Goal: Task Accomplishment & Management: Manage account settings

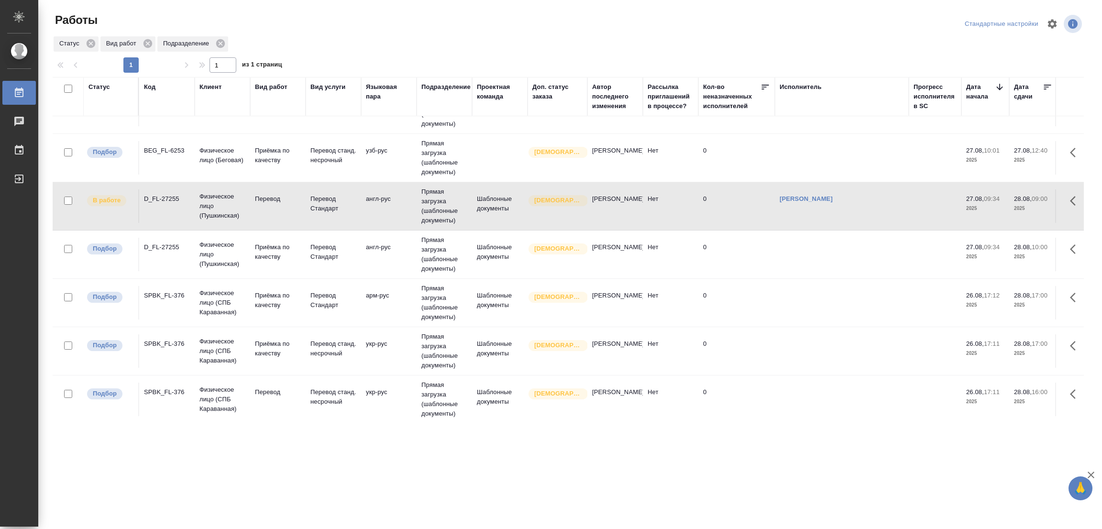
scroll to position [57, 0]
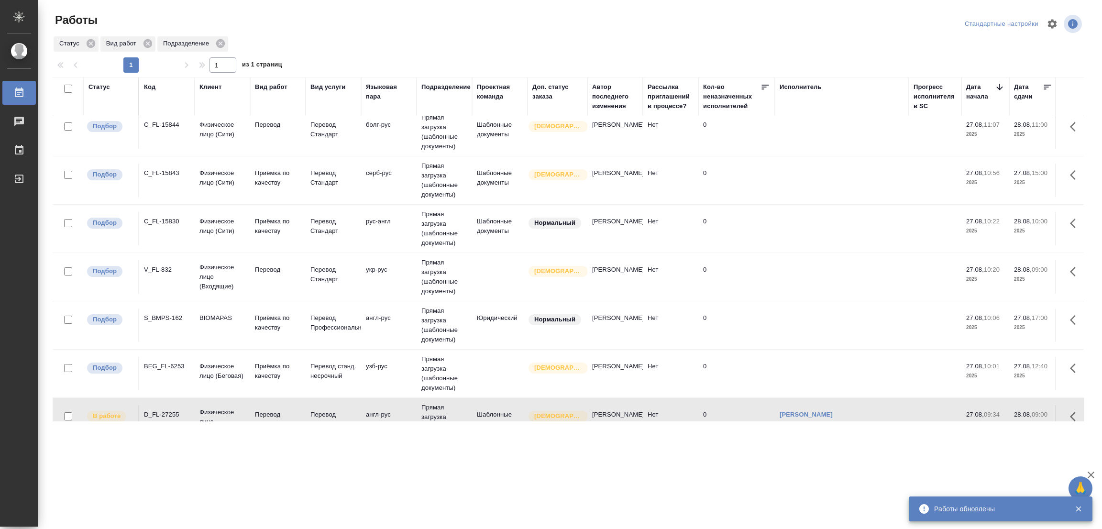
click at [272, 264] on td "Перевод" at bounding box center [277, 276] width 55 height 33
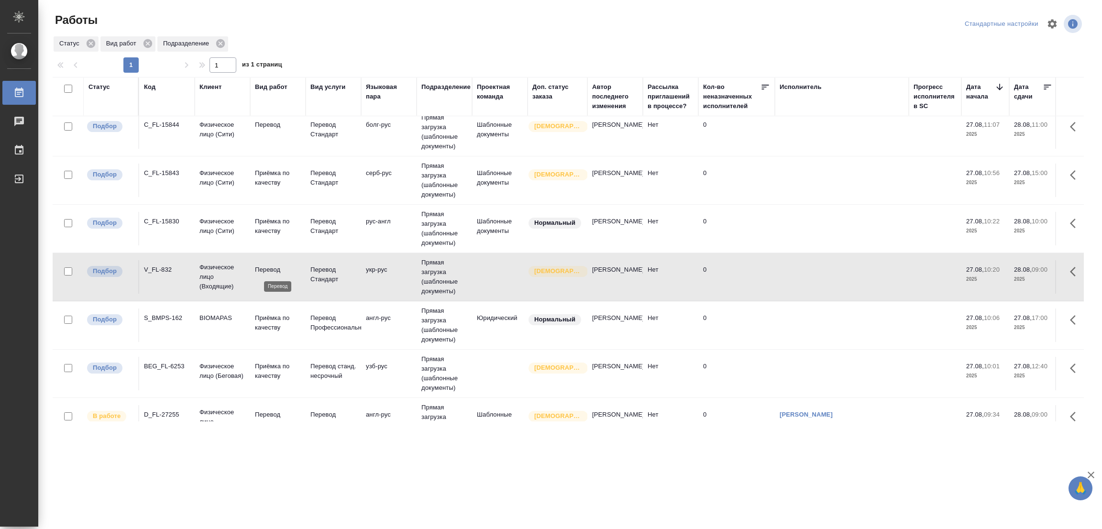
click at [268, 265] on p "Перевод" at bounding box center [278, 270] width 46 height 10
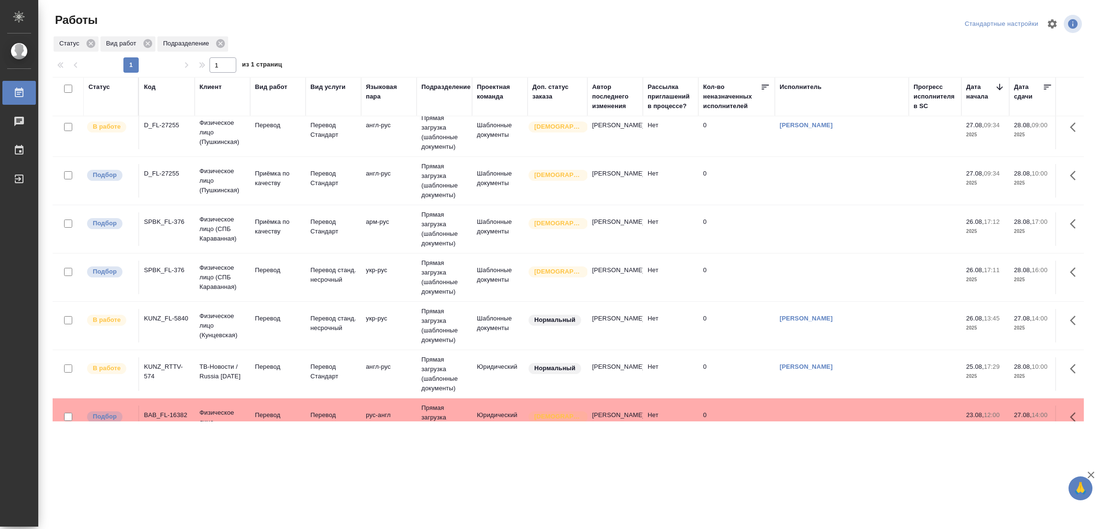
scroll to position [287, 0]
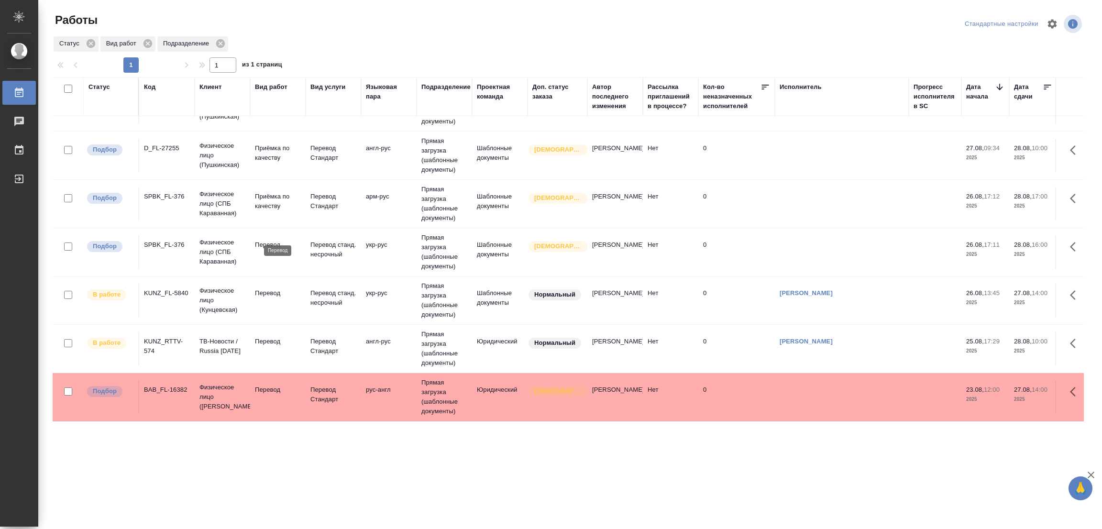
click at [264, 240] on p "Перевод" at bounding box center [278, 245] width 46 height 10
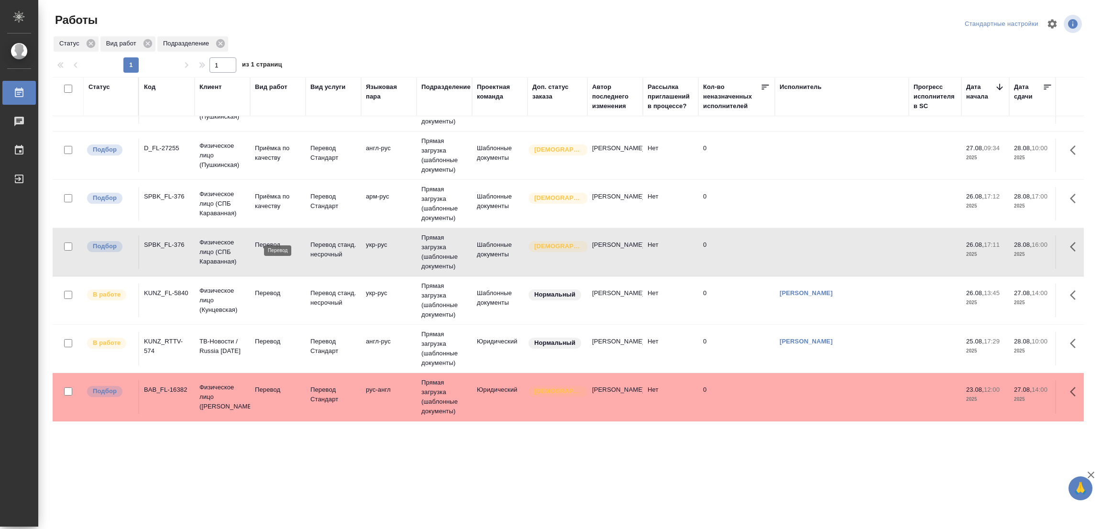
click at [264, 240] on p "Перевод" at bounding box center [278, 245] width 46 height 10
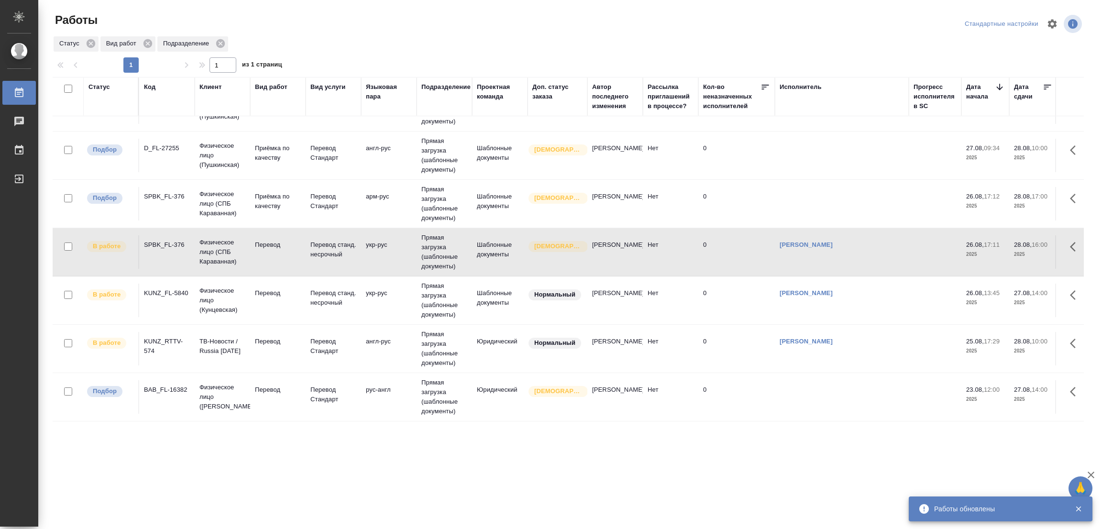
scroll to position [142, 0]
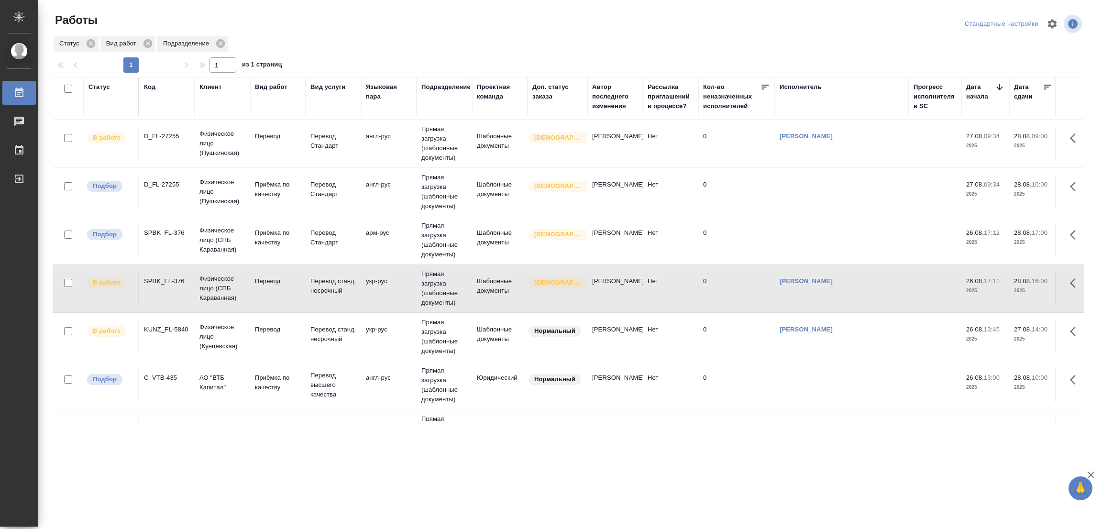
click at [146, 477] on div ".cls-1 fill:#fff; AWATERA Popova Galina Работы 0 Чаты График Выйти Работы Станд…" at bounding box center [551, 264] width 1102 height 529
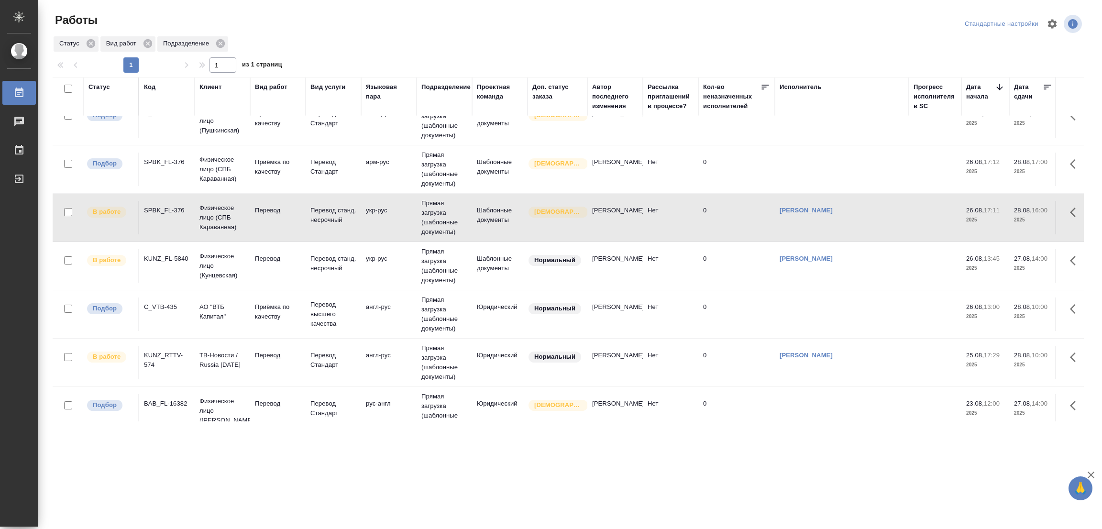
scroll to position [239, 0]
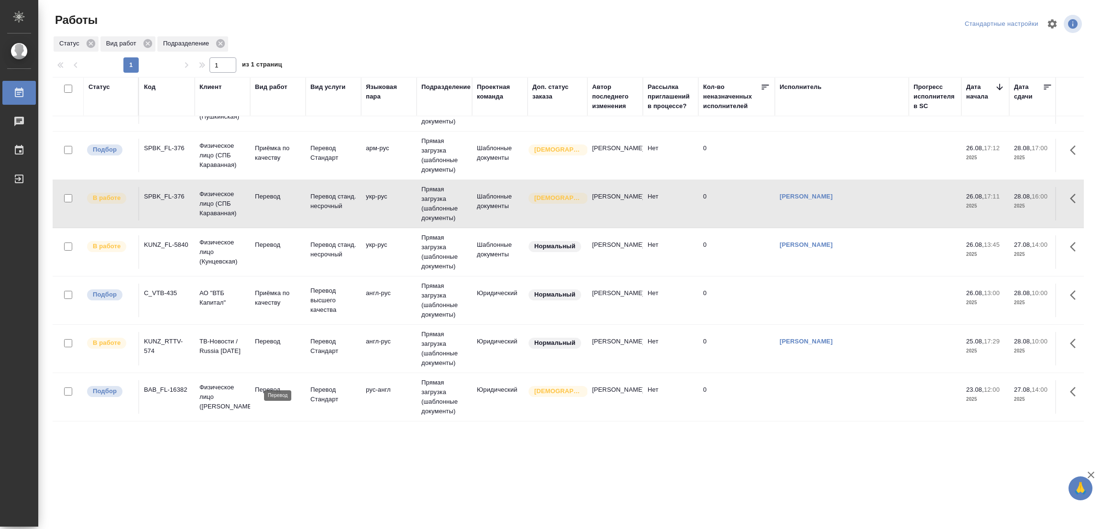
click at [265, 385] on p "Перевод" at bounding box center [278, 390] width 46 height 10
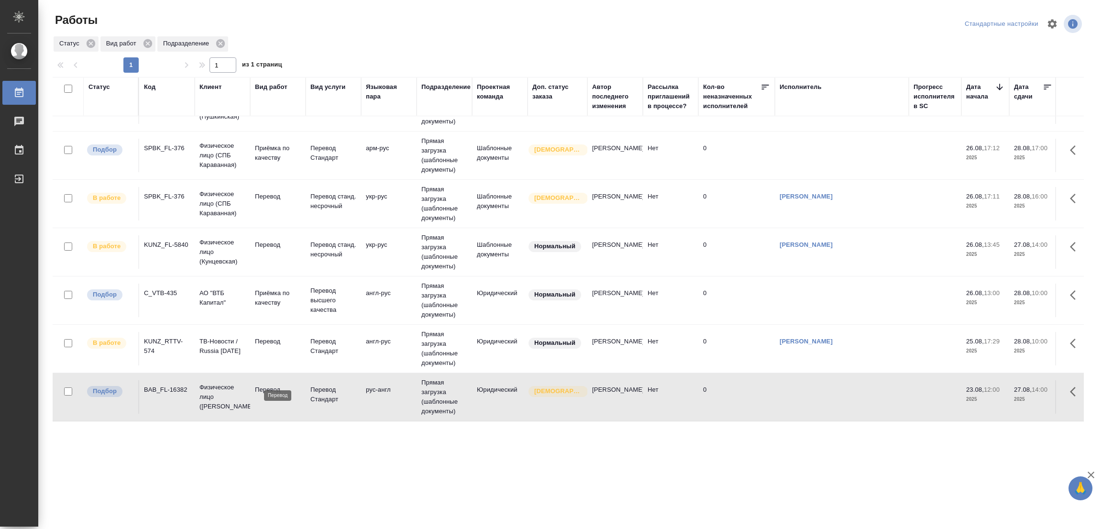
click at [265, 385] on p "Перевод" at bounding box center [278, 390] width 46 height 10
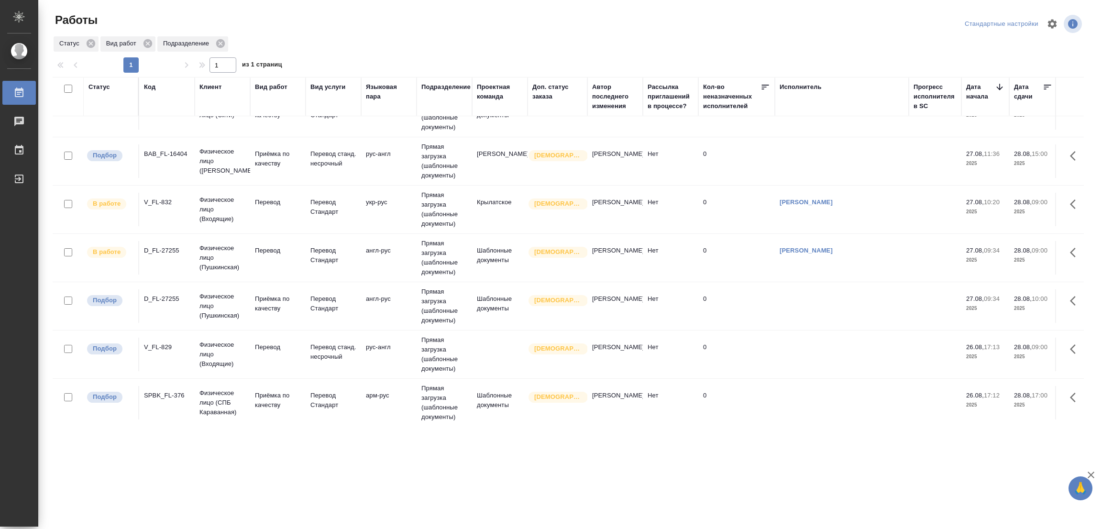
scroll to position [197, 0]
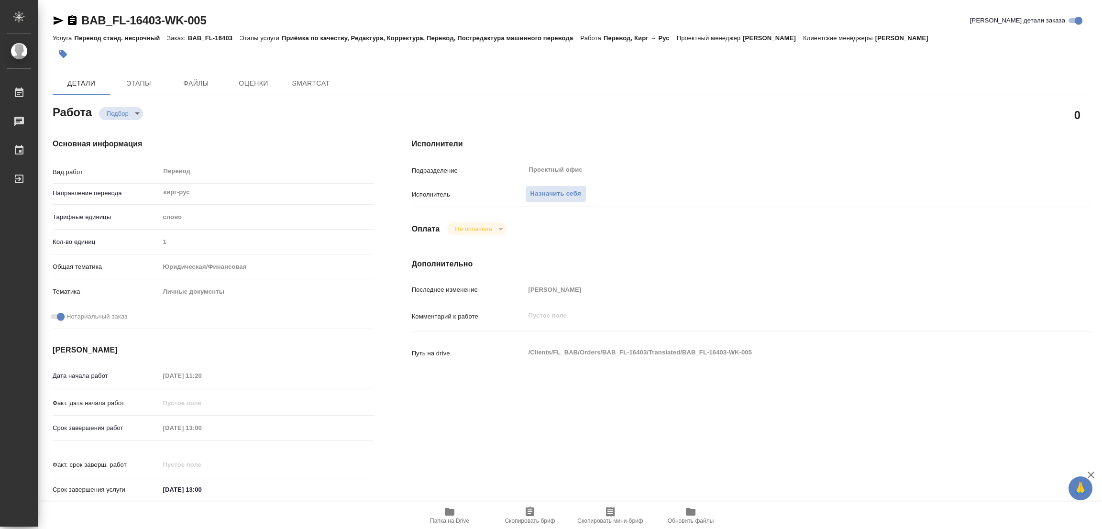
type textarea "x"
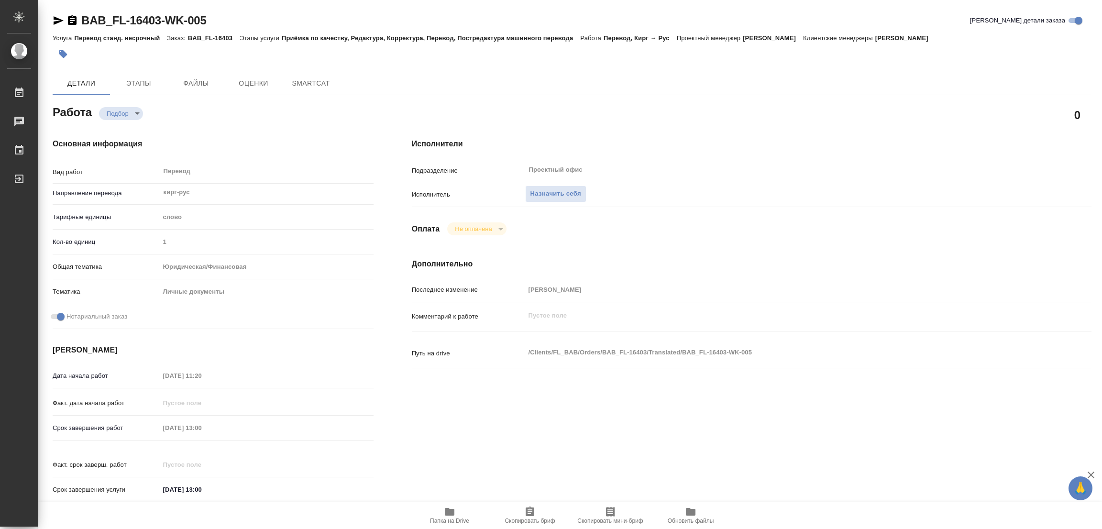
type textarea "x"
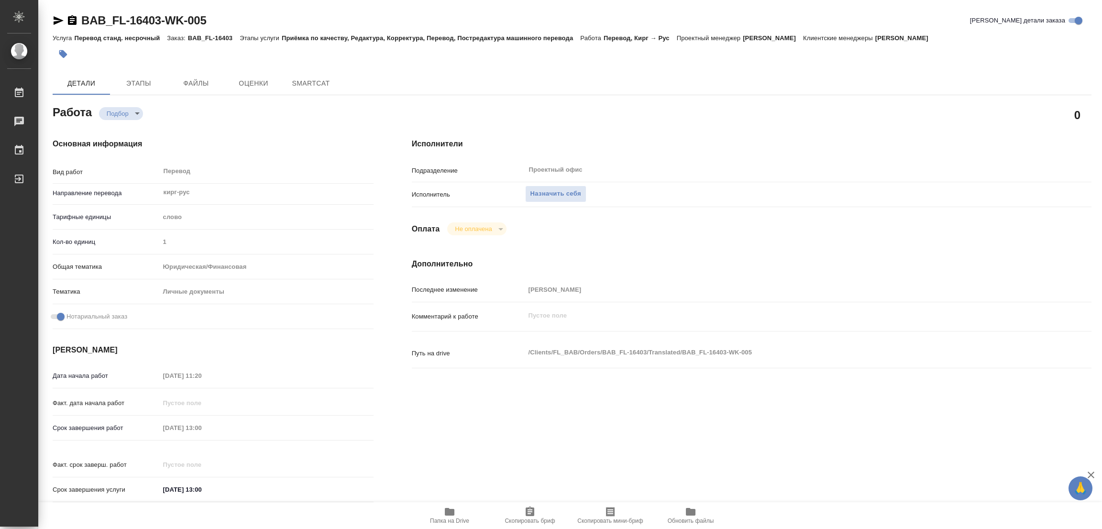
type textarea "x"
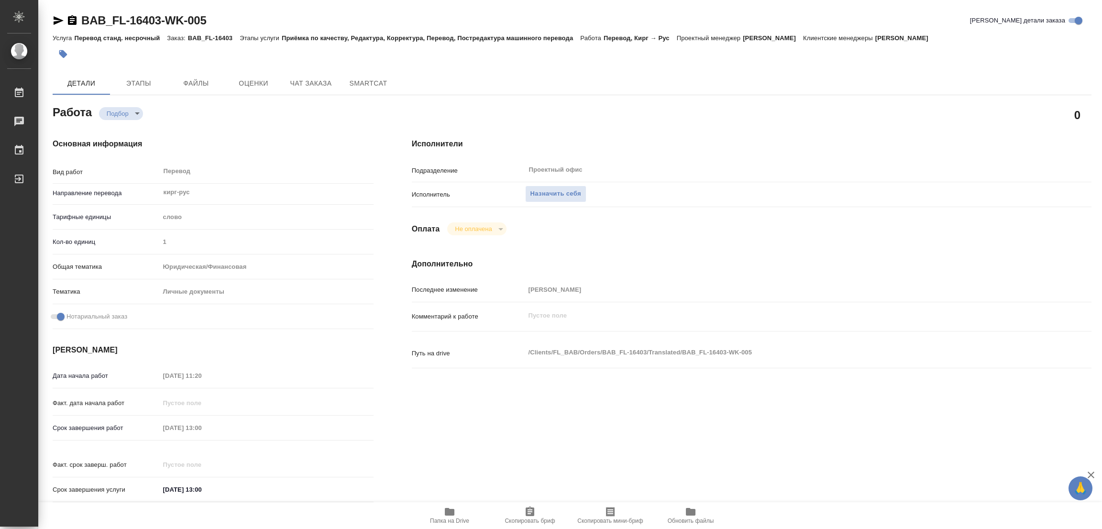
type textarea "x"
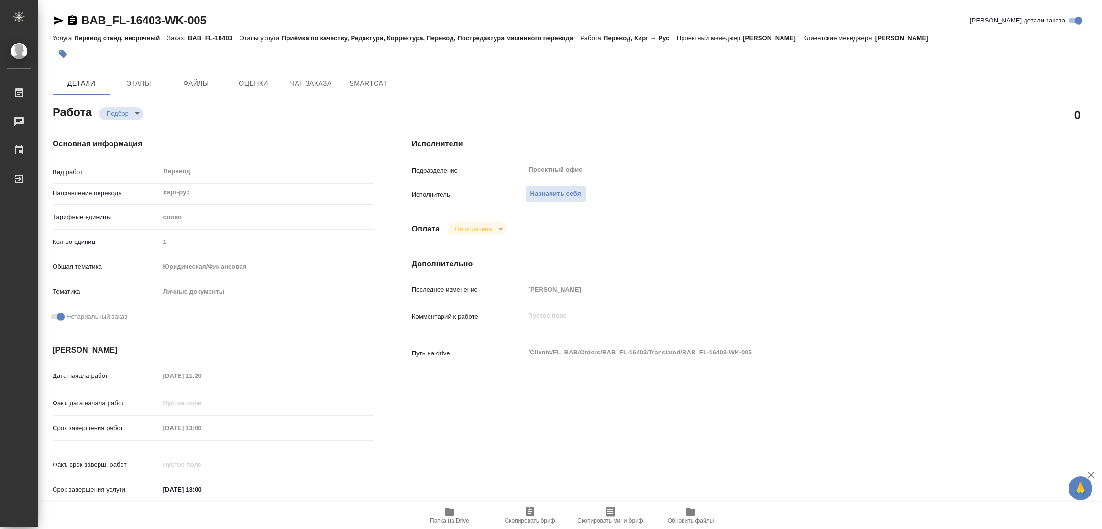
type textarea "x"
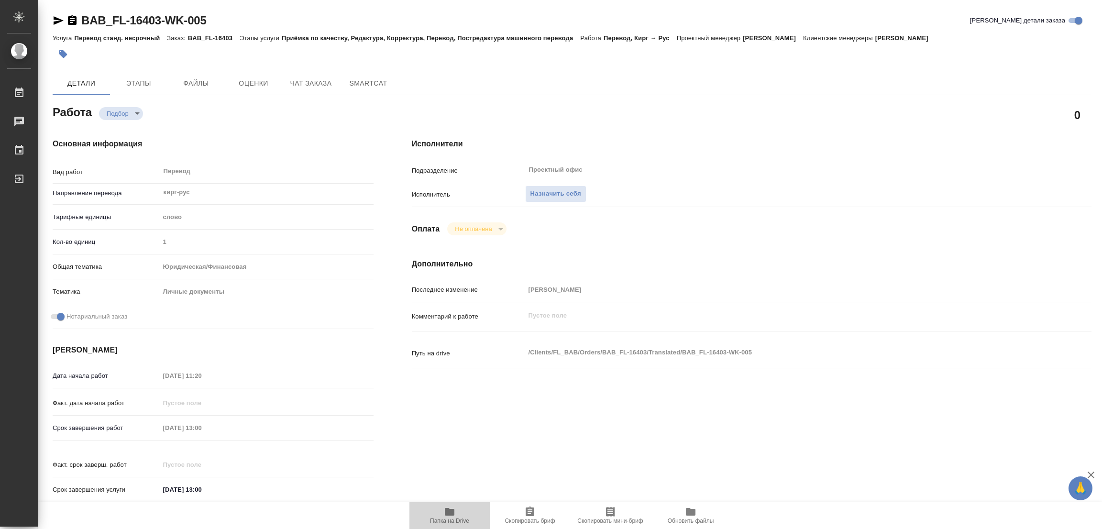
click at [447, 515] on icon "button" at bounding box center [450, 512] width 10 height 8
click at [535, 192] on span "Назначить себя" at bounding box center [555, 193] width 51 height 11
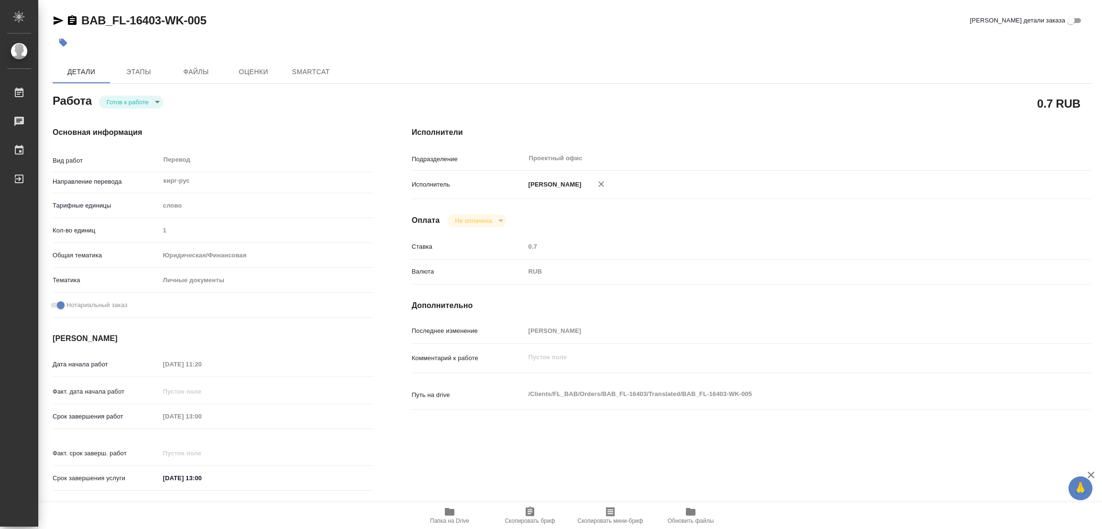
type textarea "x"
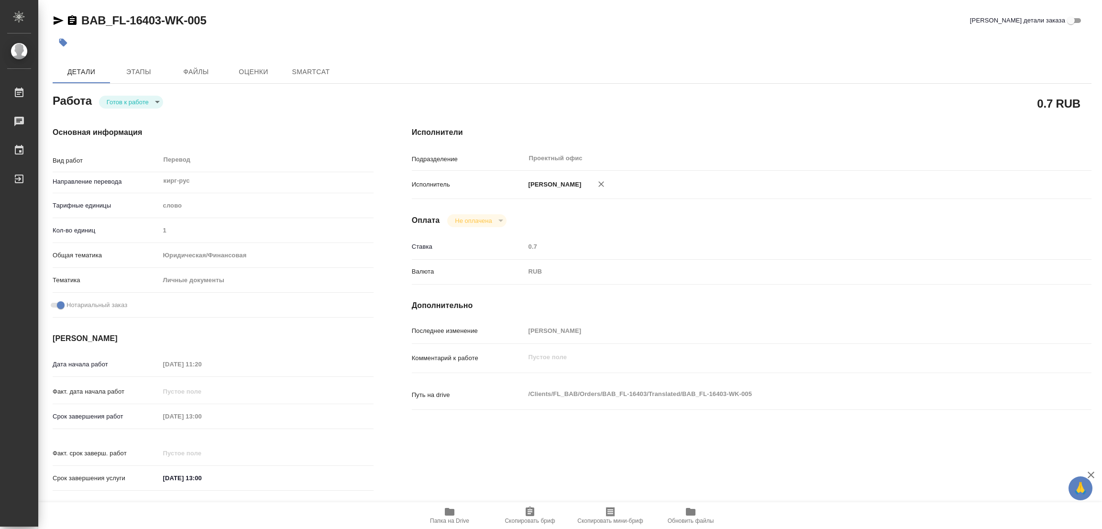
type textarea "x"
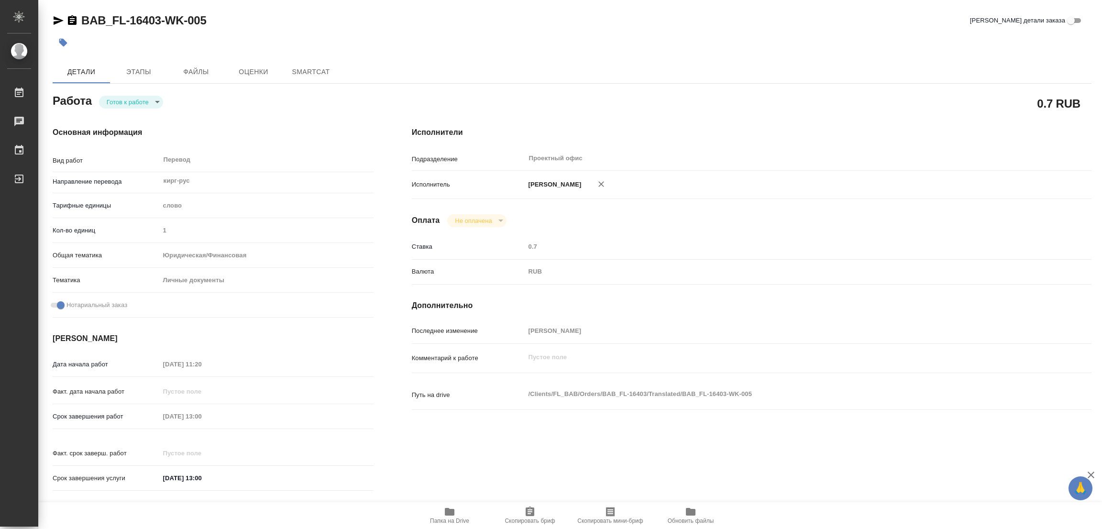
type textarea "x"
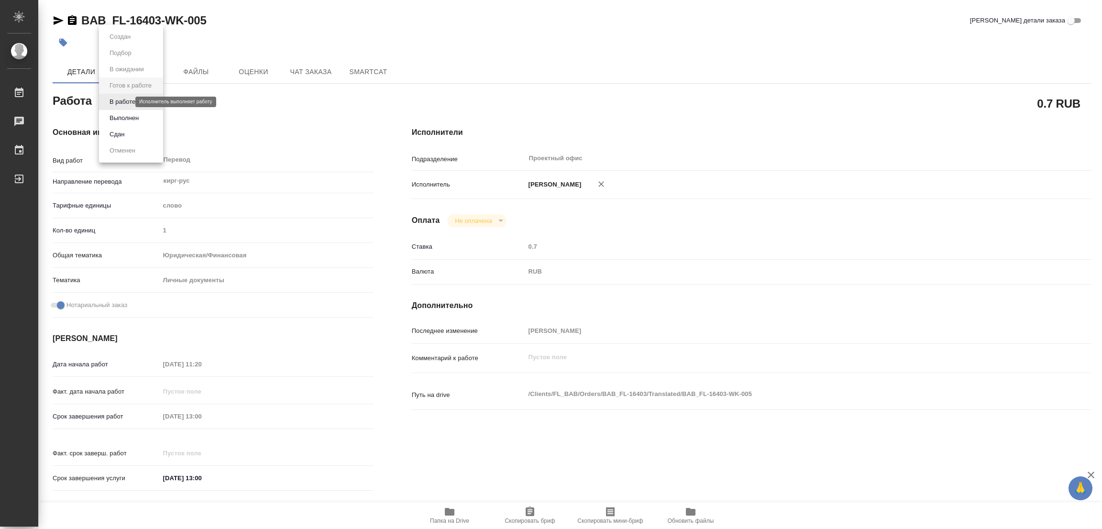
click at [115, 102] on body "🙏 .cls-1 fill:#fff; AWATERA Popova Galina Работы Чаты График Выйти BAB_FL-16403…" at bounding box center [551, 264] width 1102 height 529
type textarea "x"
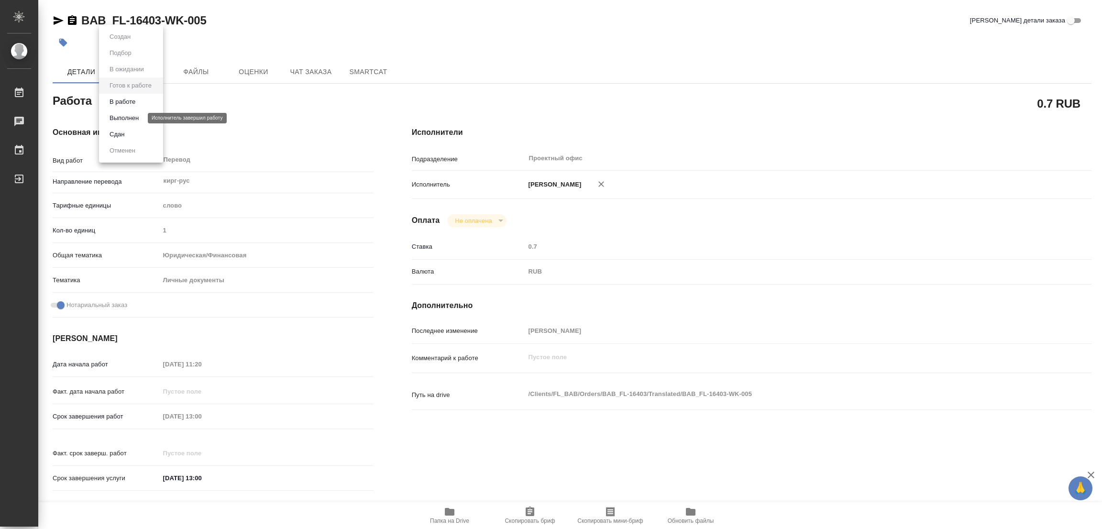
type textarea "x"
click at [120, 101] on button "В работе" at bounding box center [123, 102] width 32 height 11
type textarea "x"
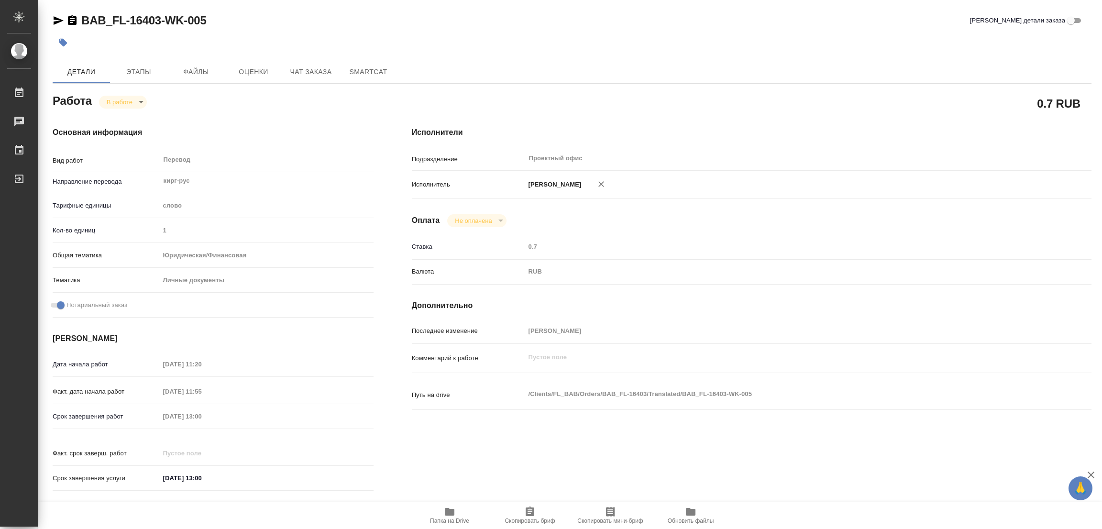
type textarea "x"
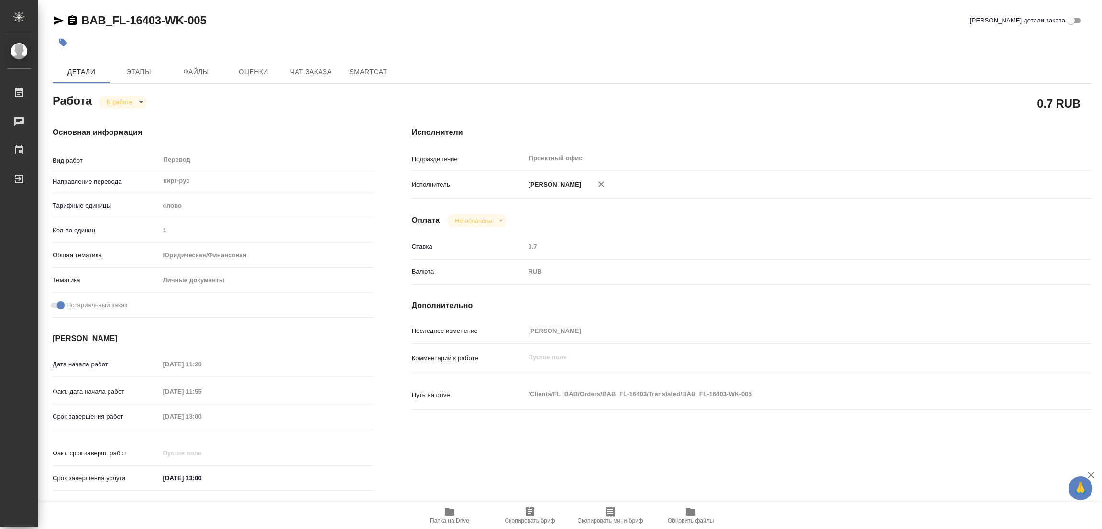
type textarea "x"
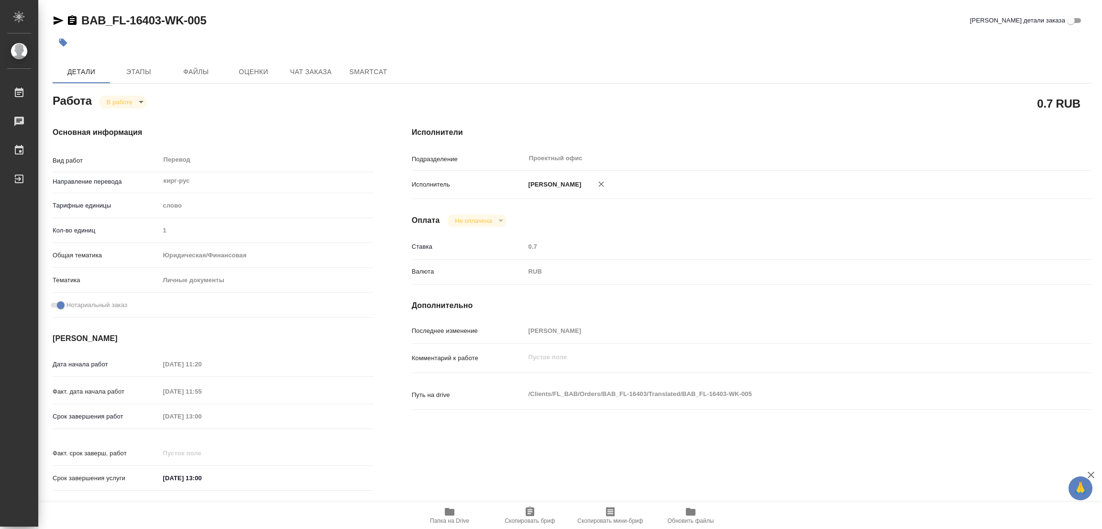
type textarea "x"
drag, startPoint x: 76, startPoint y: 9, endPoint x: 159, endPoint y: 19, distance: 83.8
click at [159, 19] on div "BAB_FL-16403-WK-005 Кратко детали заказа Детали Этапы Файлы Оценки Чат заказа S…" at bounding box center [571, 401] width 1049 height 803
copy link "BAB_FL-16403"
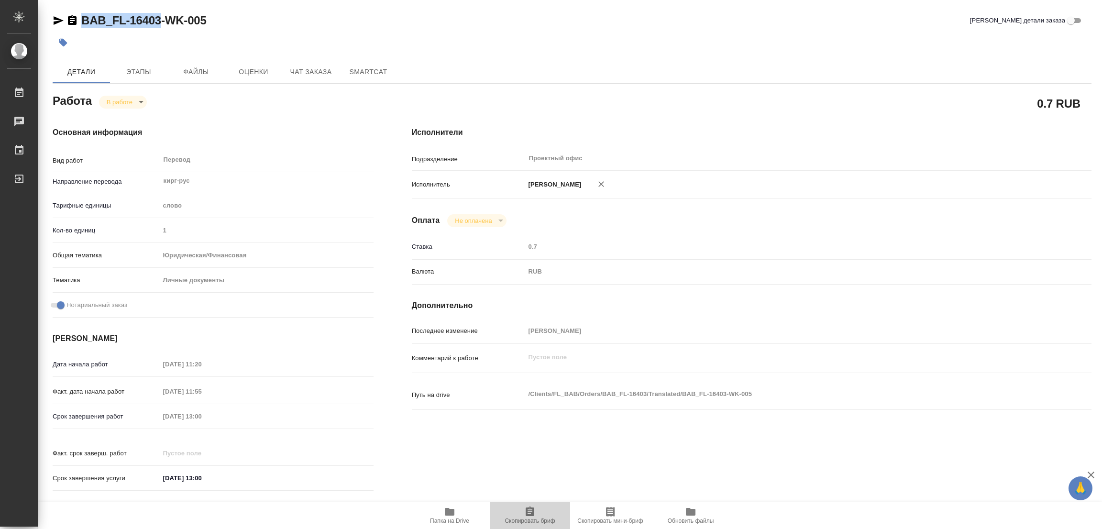
click at [535, 511] on icon "button" at bounding box center [529, 511] width 11 height 11
copy link "BAB_FL-16403"
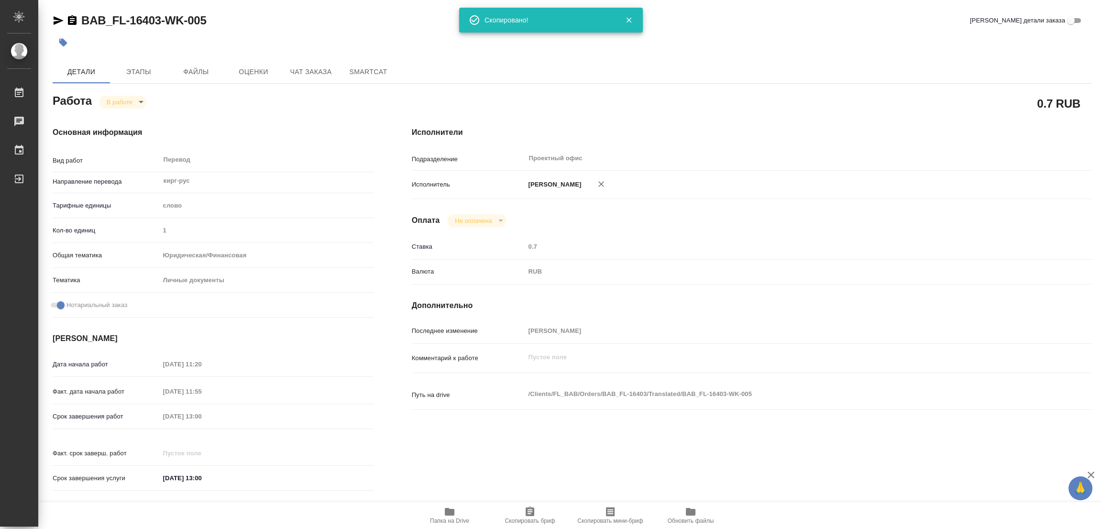
click at [704, 139] on div "Исполнители Подразделение Проектный офис ​ Исполнитель Попова Галина Оплата Не …" at bounding box center [752, 312] width 718 height 409
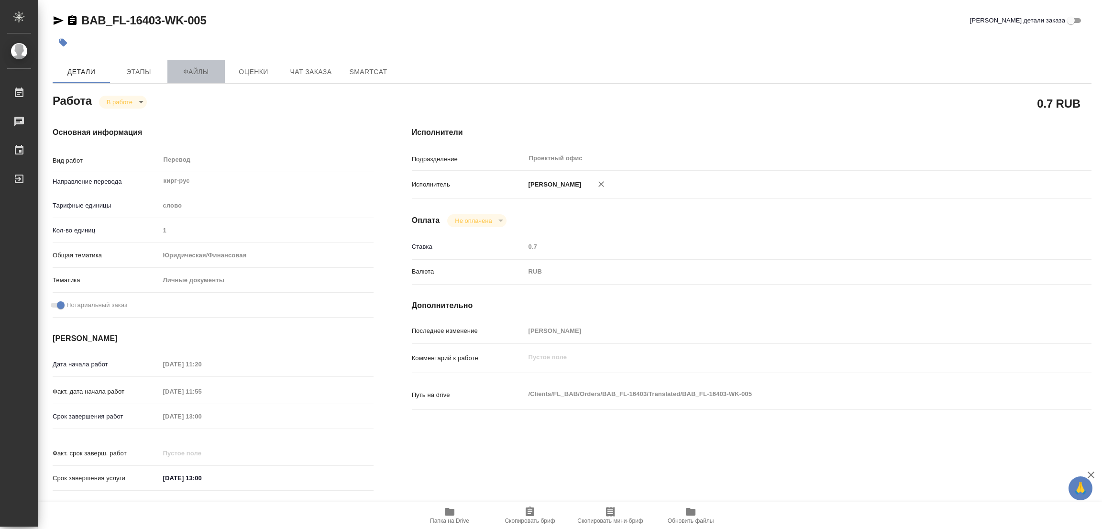
click at [215, 81] on button "Файлы" at bounding box center [195, 71] width 57 height 23
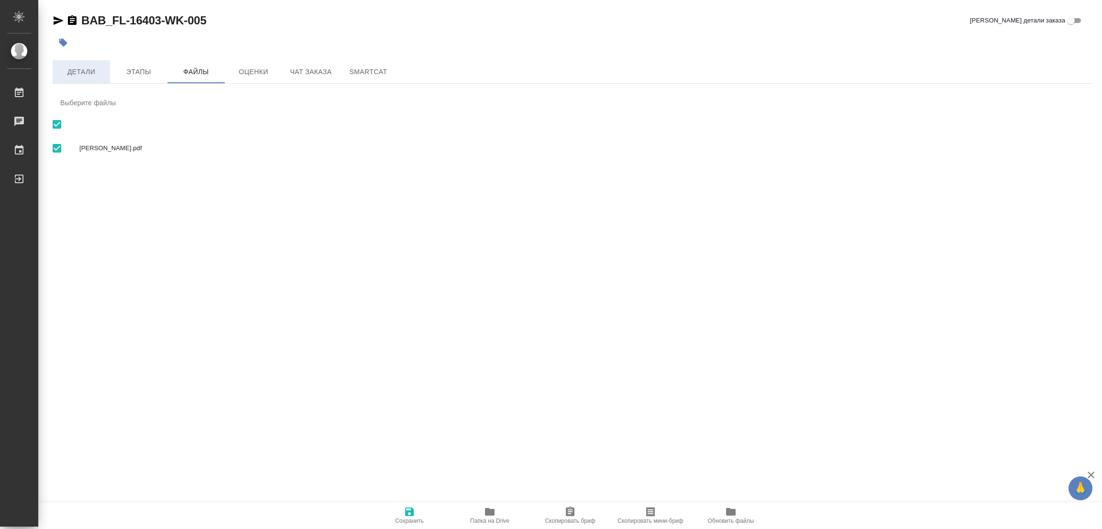
click at [73, 70] on span "Детали" at bounding box center [81, 72] width 46 height 12
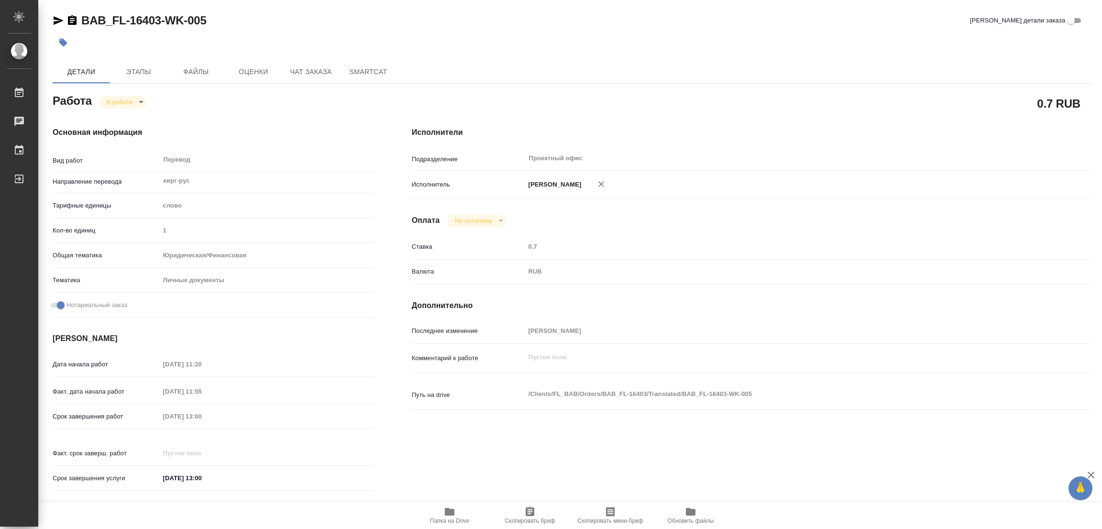
type textarea "x"
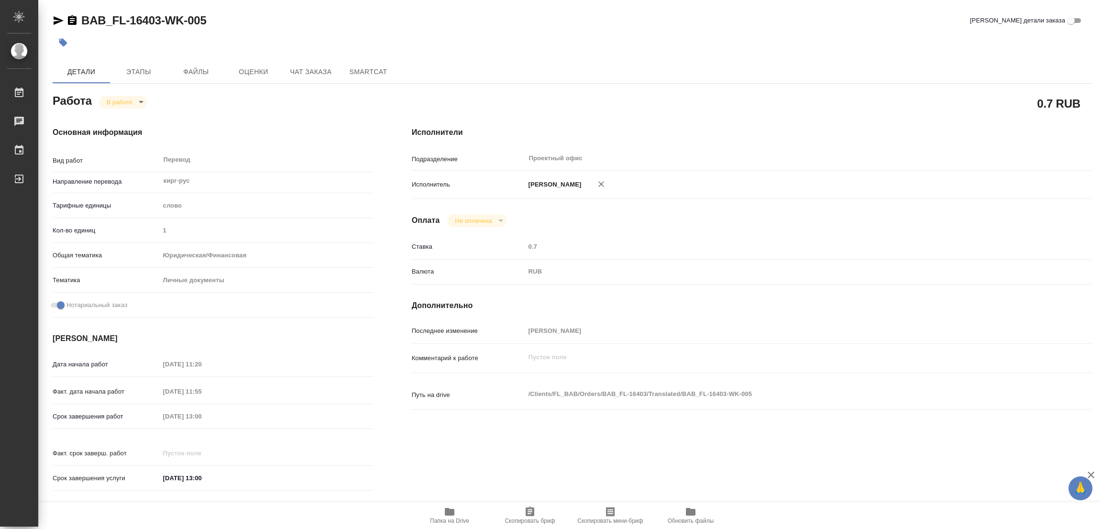
type textarea "x"
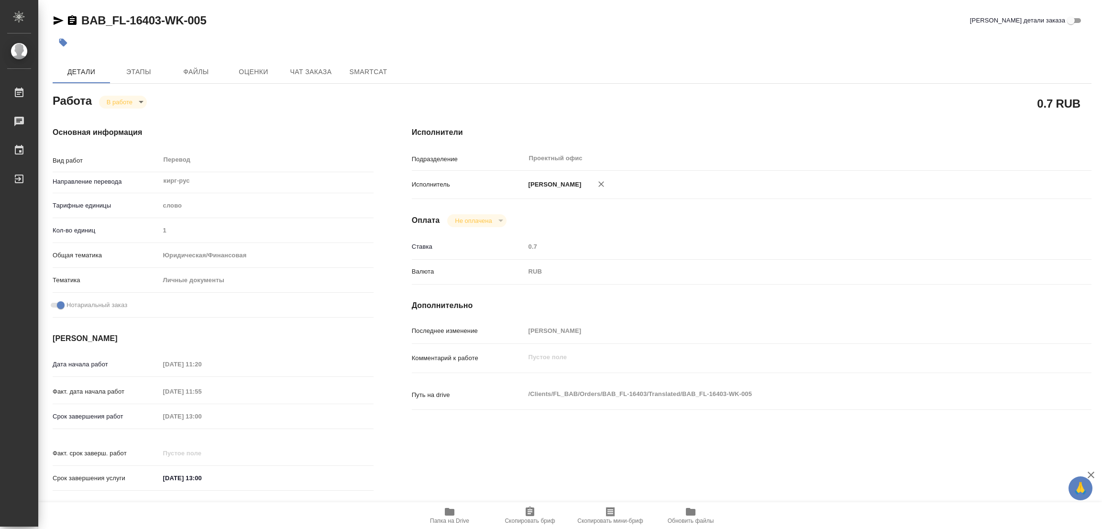
type textarea "x"
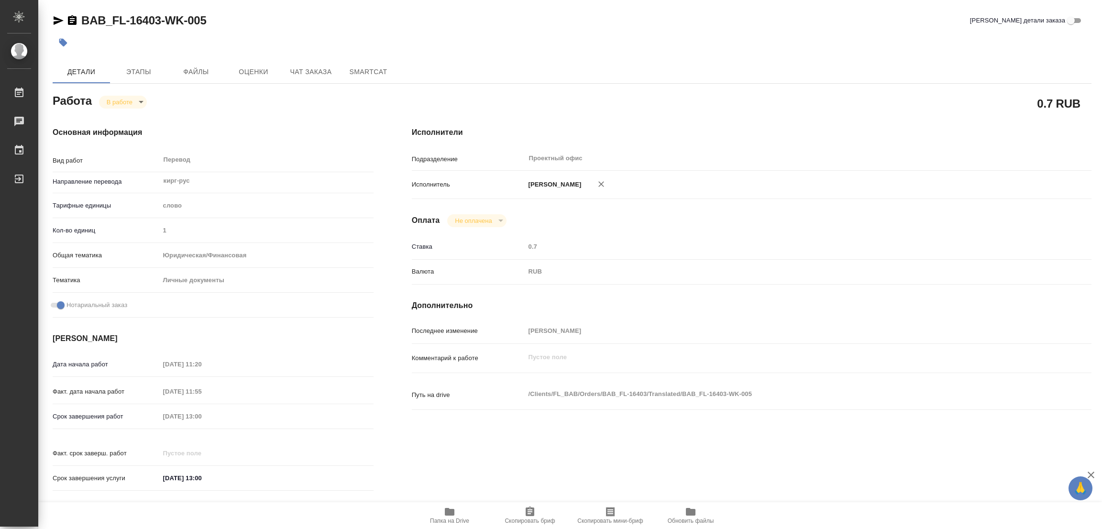
click at [526, 35] on div at bounding box center [399, 42] width 693 height 21
type textarea "x"
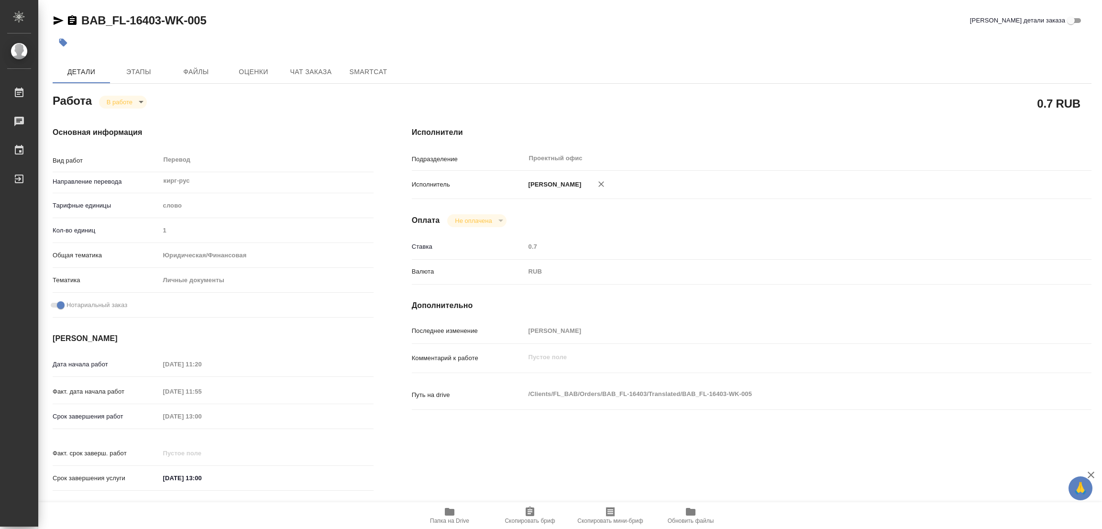
type textarea "x"
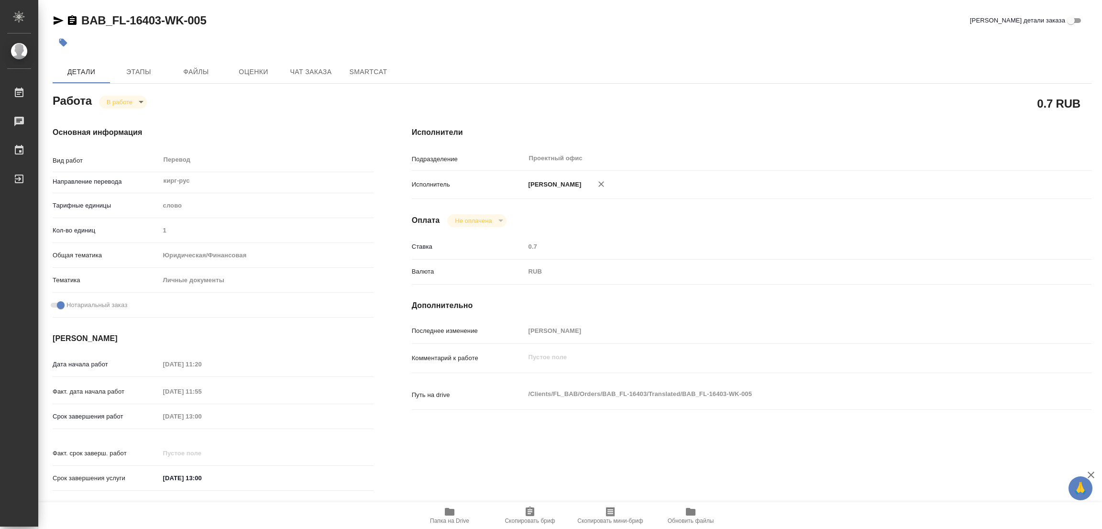
type textarea "x"
click at [740, 112] on div "Исполнители Подразделение Проектный офис ​ Исполнитель Попова Галина Оплата Не …" at bounding box center [752, 312] width 718 height 409
click at [138, 73] on span "Этапы" at bounding box center [139, 72] width 46 height 12
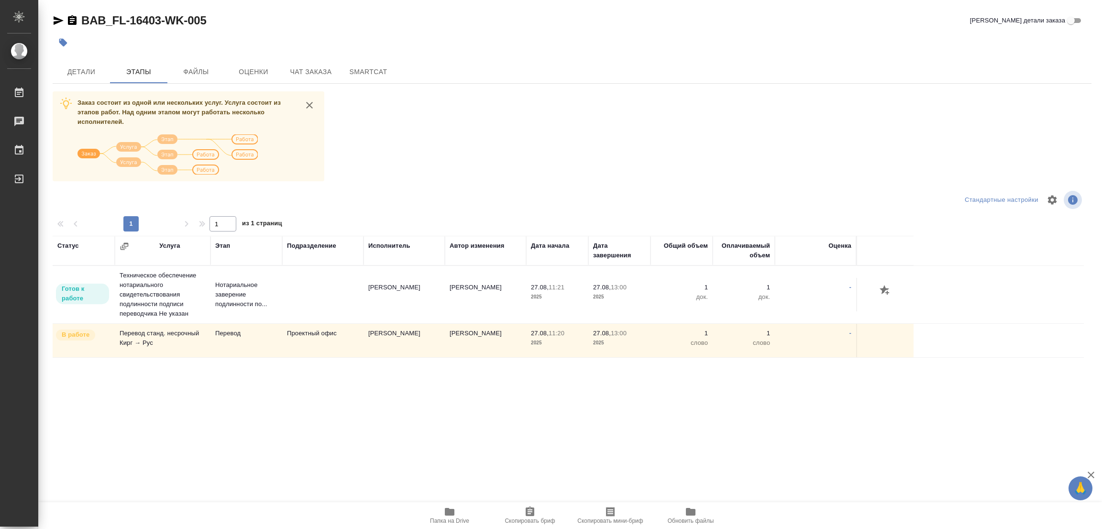
click at [565, 423] on div "Статус Услуга Этап Подразделение Исполнитель Автор изменения Дата начала Дата з…" at bounding box center [568, 343] width 1031 height 215
click at [82, 70] on span "Детали" at bounding box center [81, 72] width 46 height 12
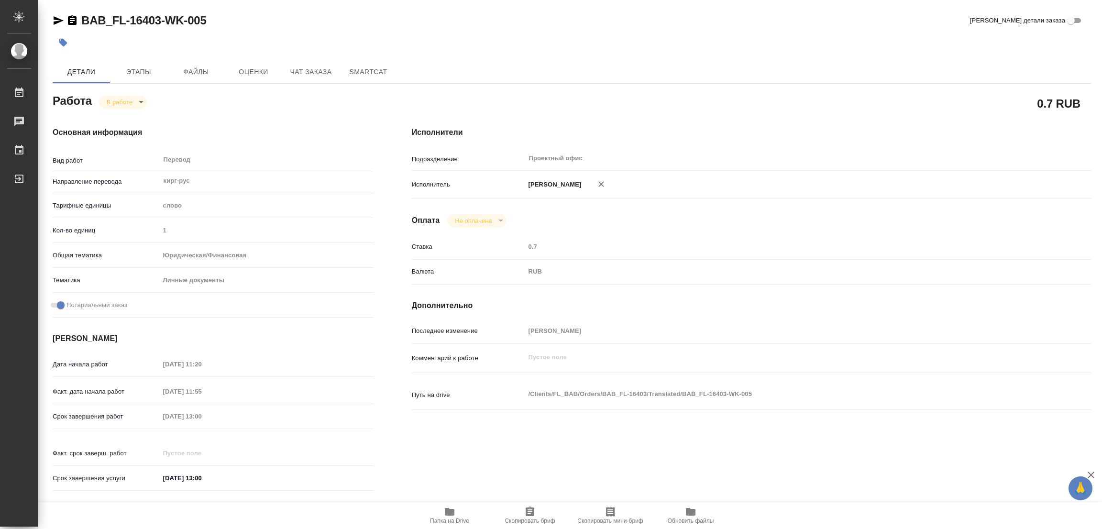
type textarea "x"
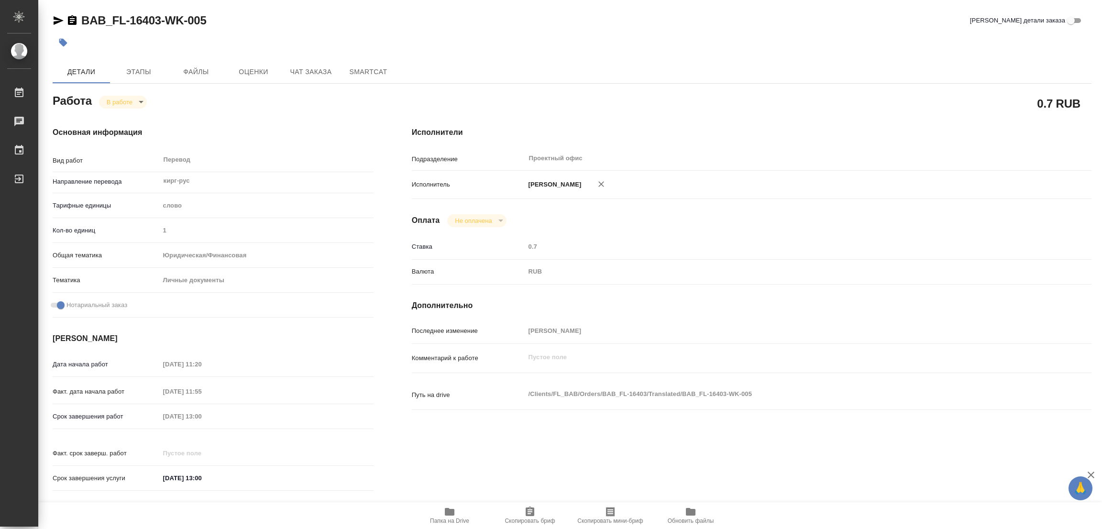
type textarea "x"
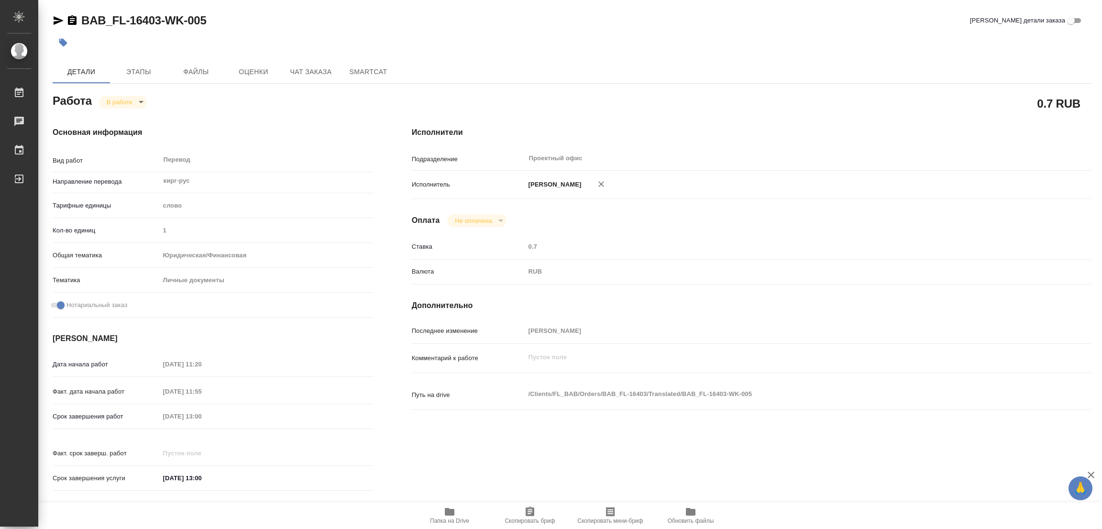
type textarea "x"
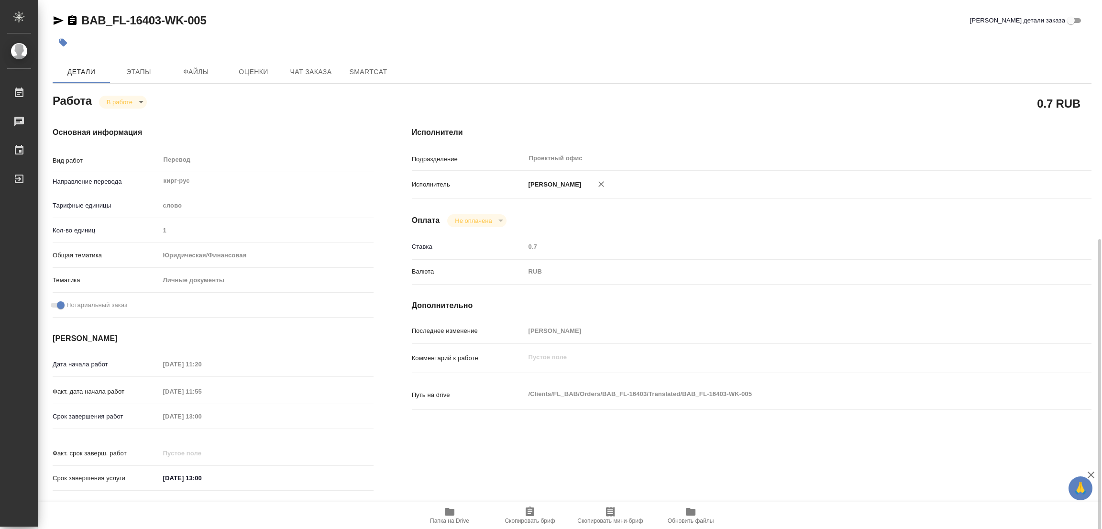
scroll to position [144, 0]
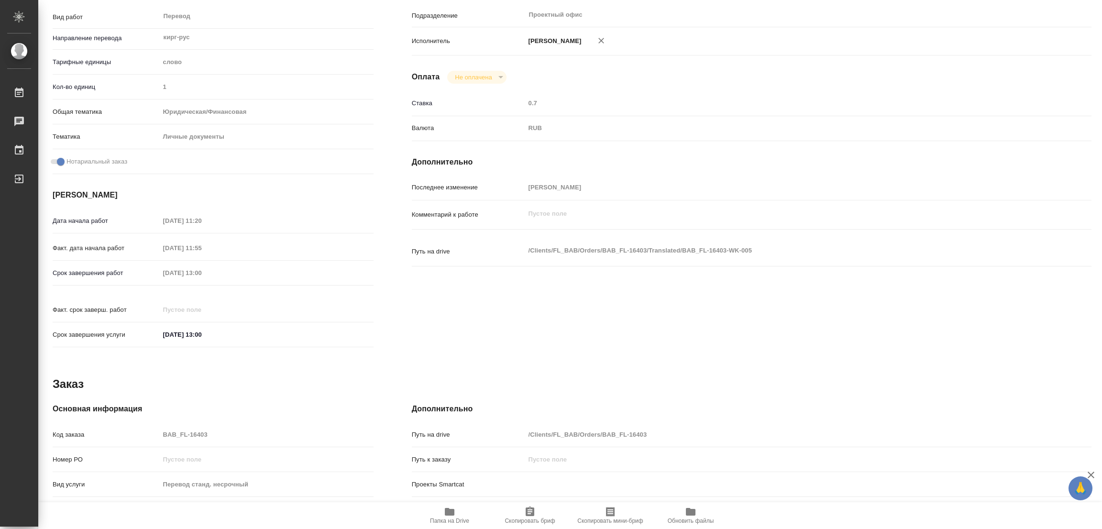
click at [658, 353] on div "Работа В работе inProgress 0.7 RUB Основная информация Вид работ Перевод x ​ На…" at bounding box center [572, 291] width 1039 height 687
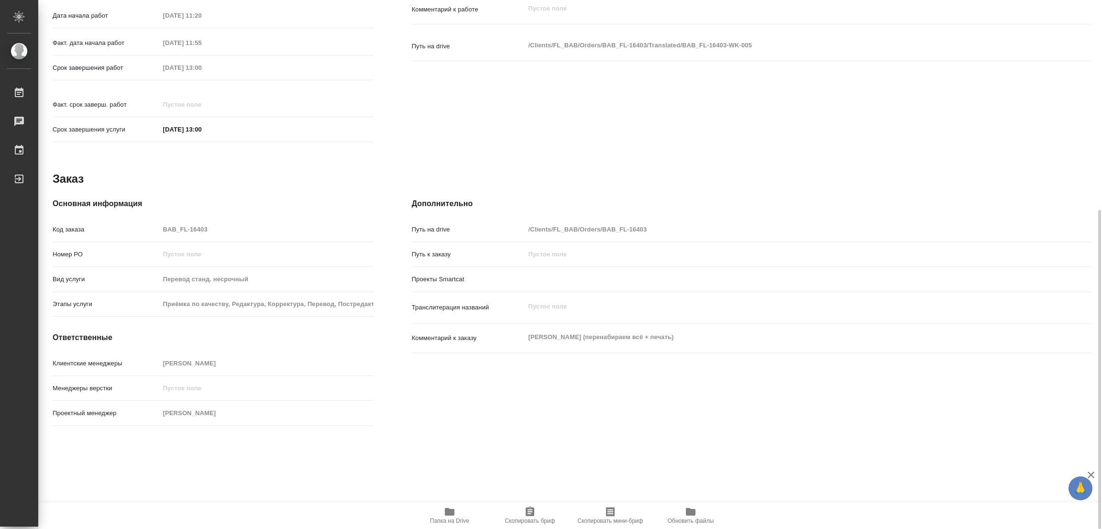
scroll to position [358, 0]
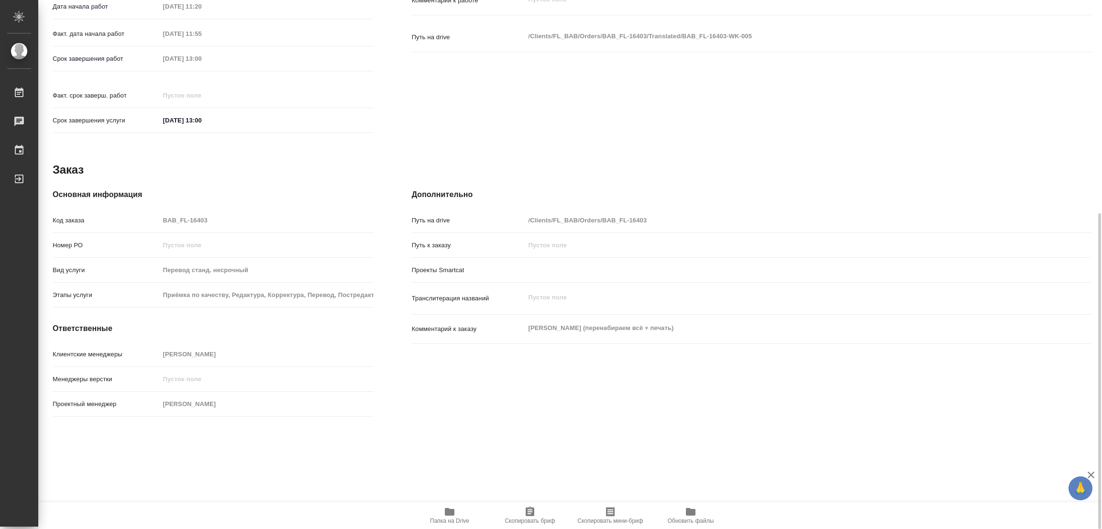
click at [641, 408] on div "Дополнительно Путь на drive /Clients/FL_BAB/Orders/BAB_FL-16403 Путь к заказу П…" at bounding box center [752, 305] width 718 height 270
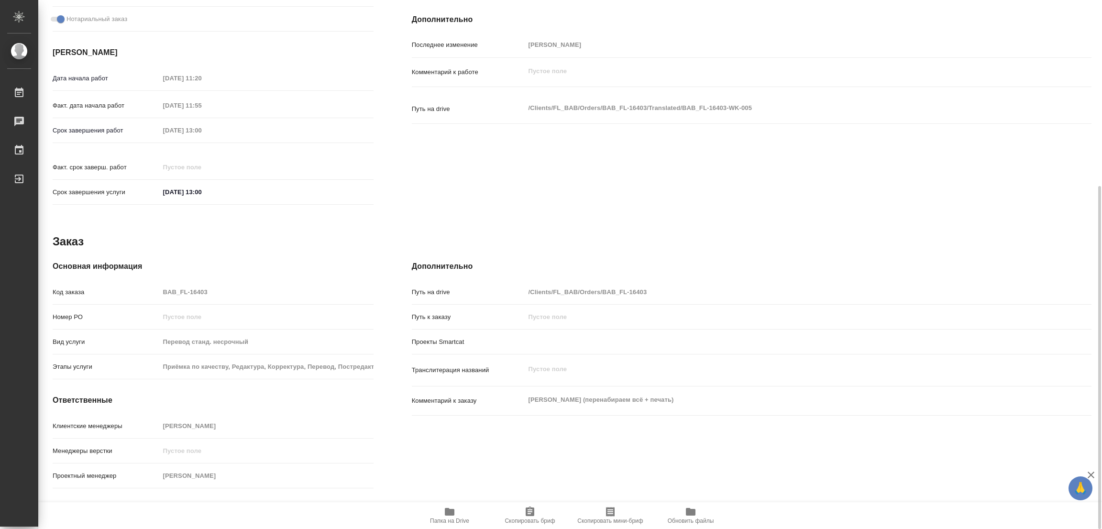
scroll to position [0, 0]
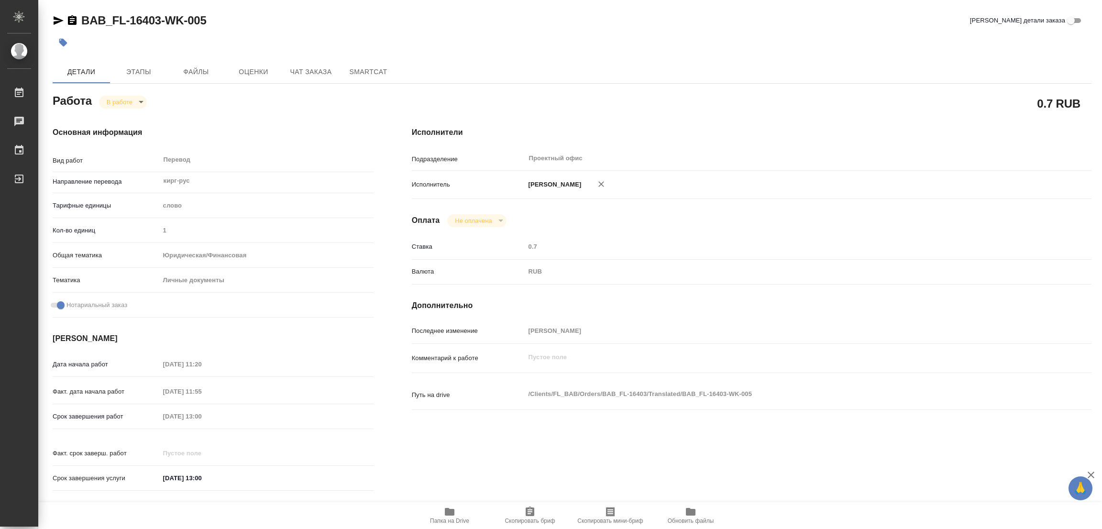
click at [808, 127] on h4 "Исполнители" at bounding box center [752, 132] width 680 height 11
click at [64, 43] on icon "button" at bounding box center [63, 43] width 8 height 8
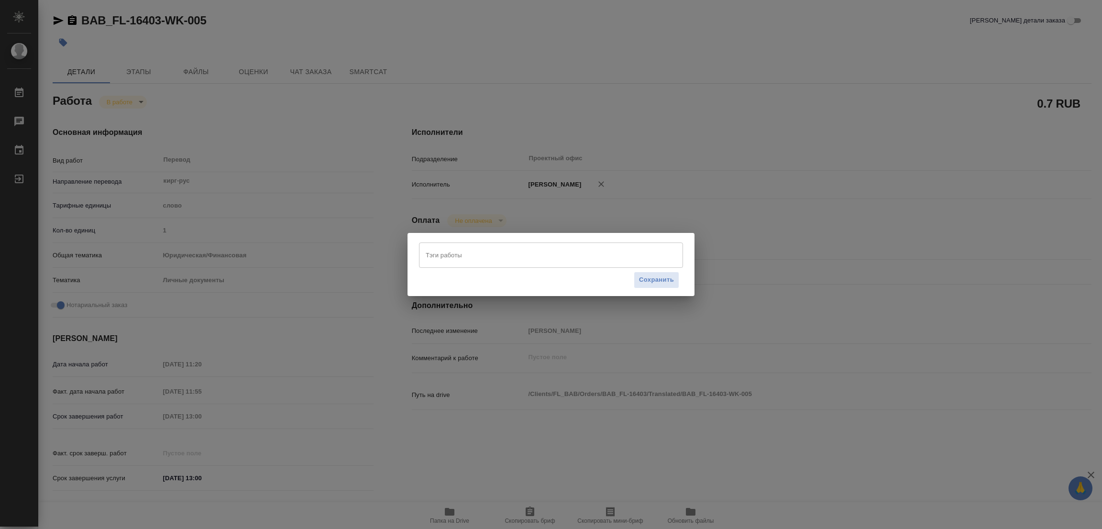
click at [501, 258] on input "Тэги работы" at bounding box center [541, 255] width 237 height 16
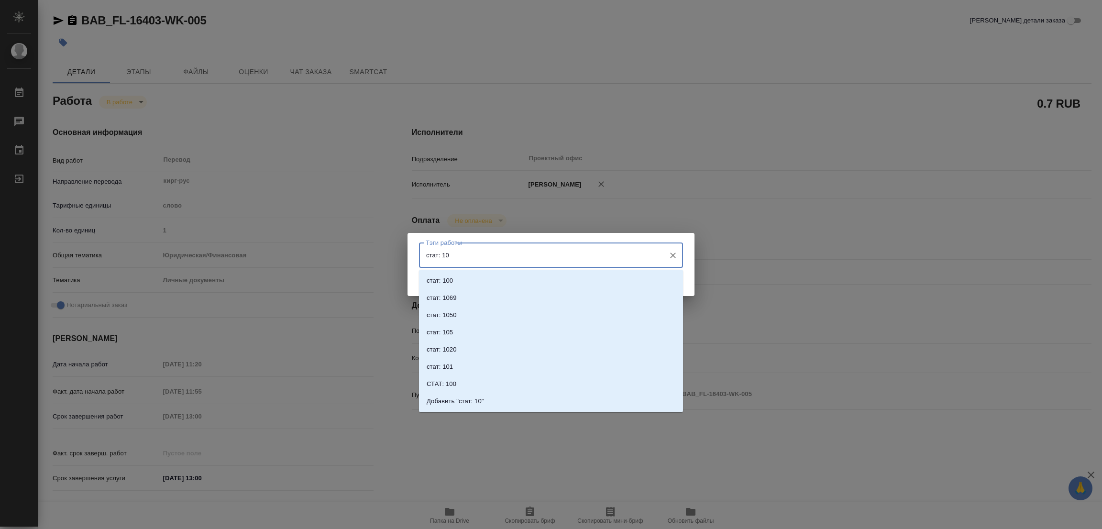
type input "стат: 100"
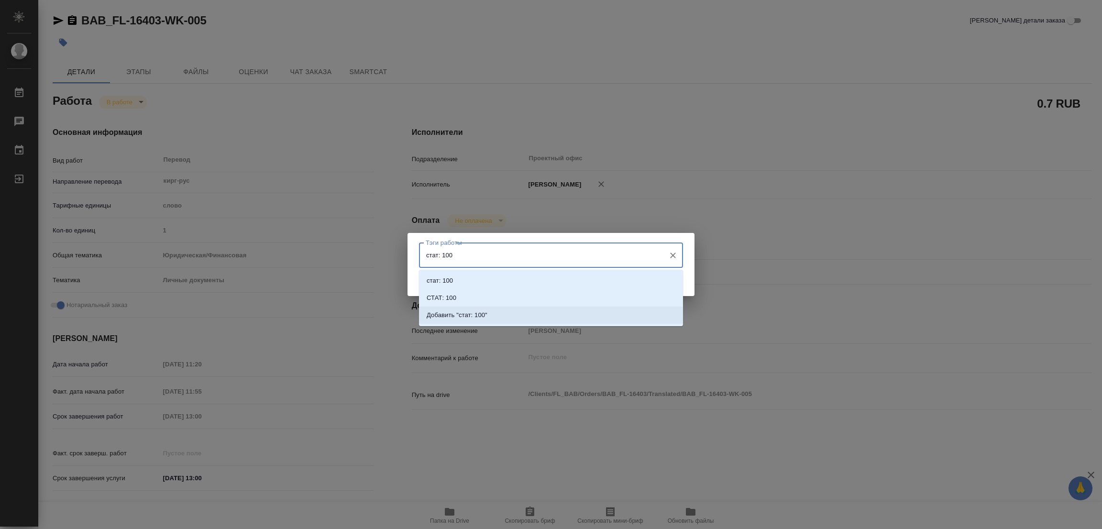
click at [477, 309] on li "Добавить "стат: 100"" at bounding box center [551, 315] width 264 height 17
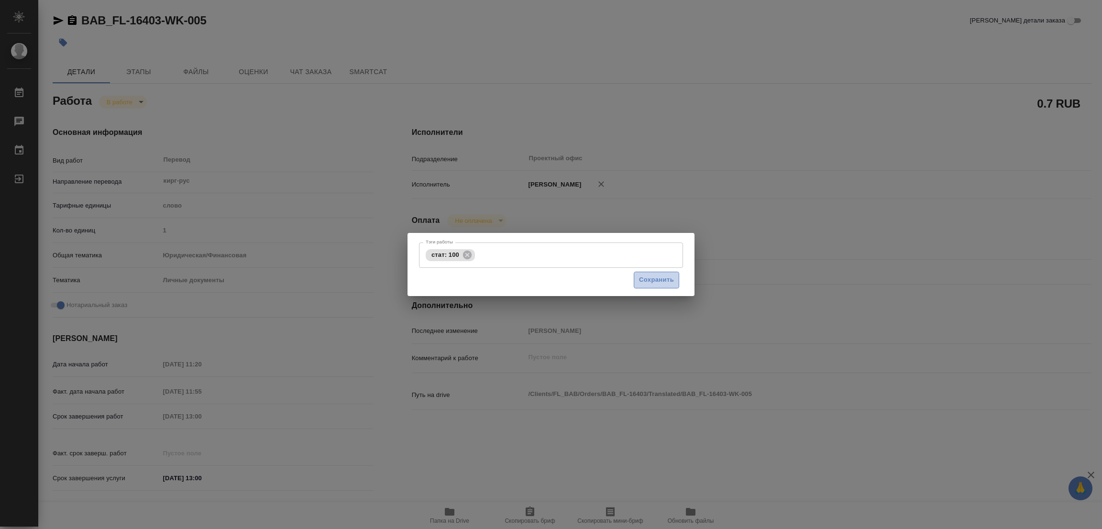
click at [659, 281] on span "Сохранить" at bounding box center [656, 280] width 35 height 11
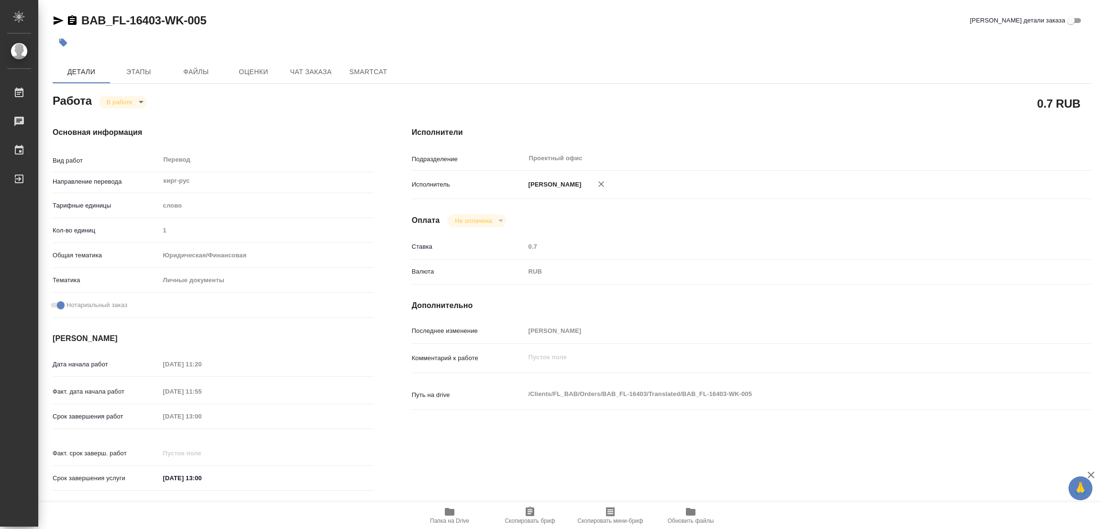
type input "inProgress"
type textarea "Перевод"
type textarea "x"
type input "кирг-рус"
type input "5a8b1489cc6b4906c91bfd90"
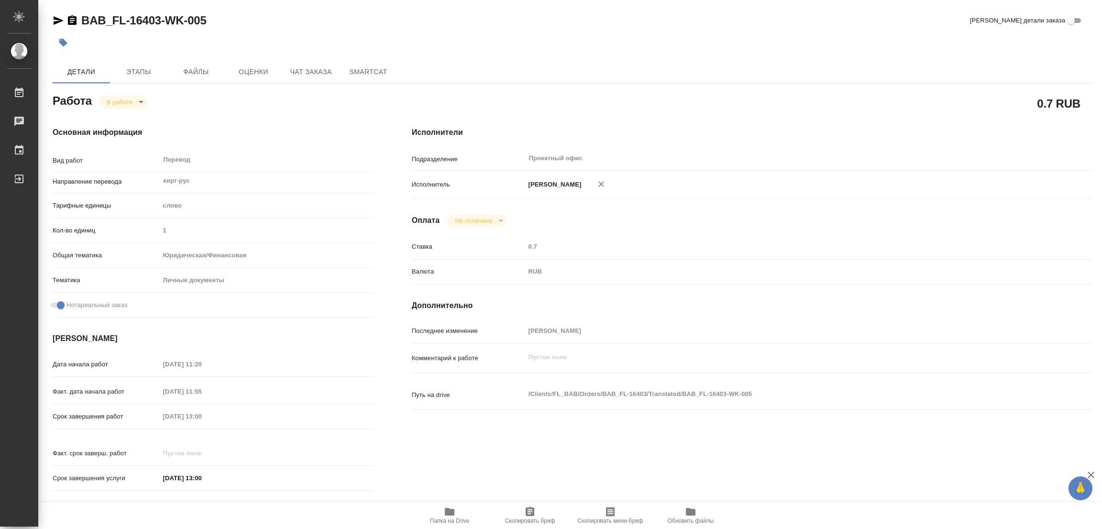
type input "1"
type input "yr-fn"
type input "5a8b8b956a9677013d343cfe"
checkbox input "true"
type input "27.08.2025 11:20"
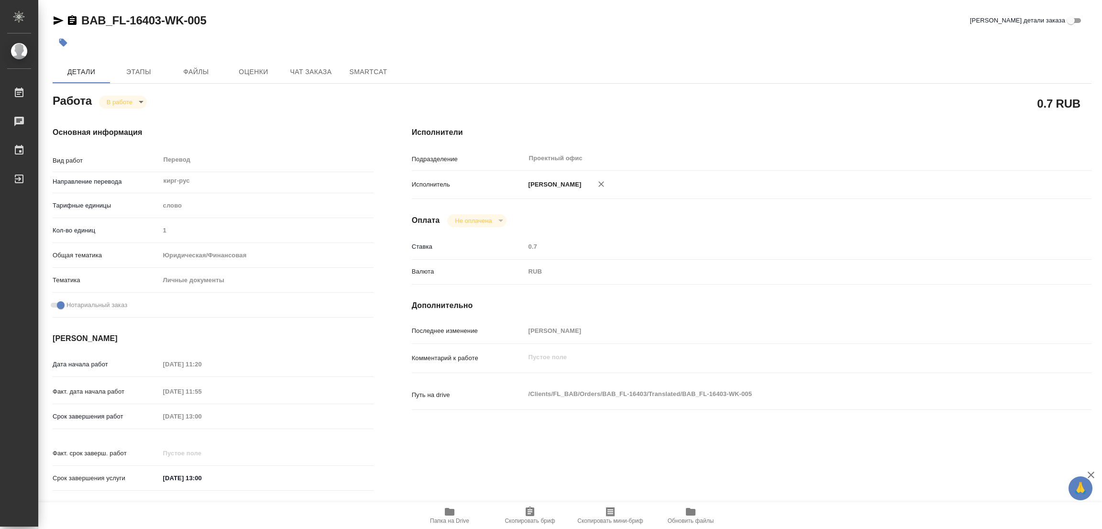
type input "27.08.2025 11:55"
type input "27.08.2025 13:00"
type input "Проектный офис"
type input "notPayed"
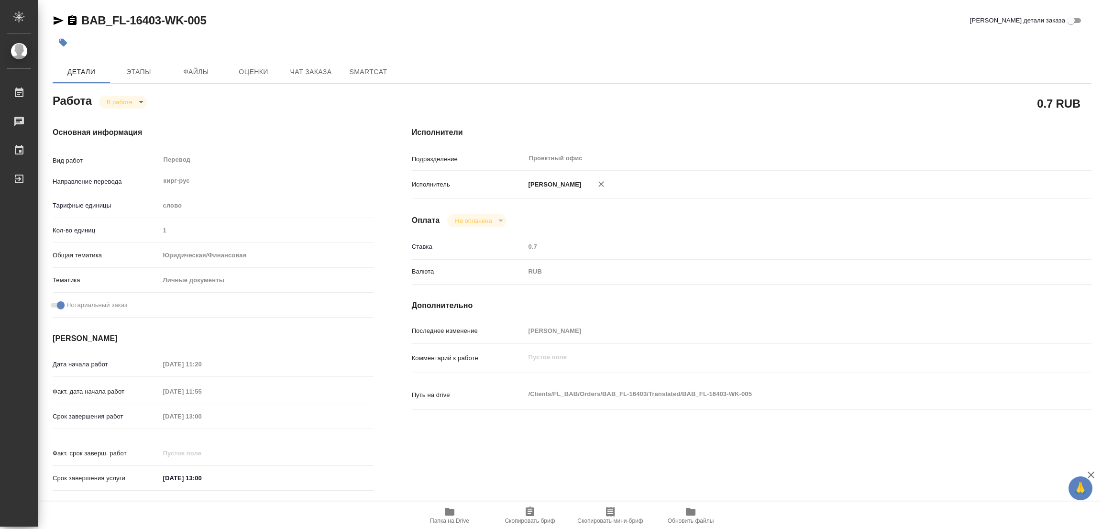
type input "0.7"
type input "RUB"
type input "[PERSON_NAME]"
type textarea "x"
type textarea "/Clients/FL_BAB/Orders/BAB_FL-16403/Translated/BAB_FL-16403-WK-005"
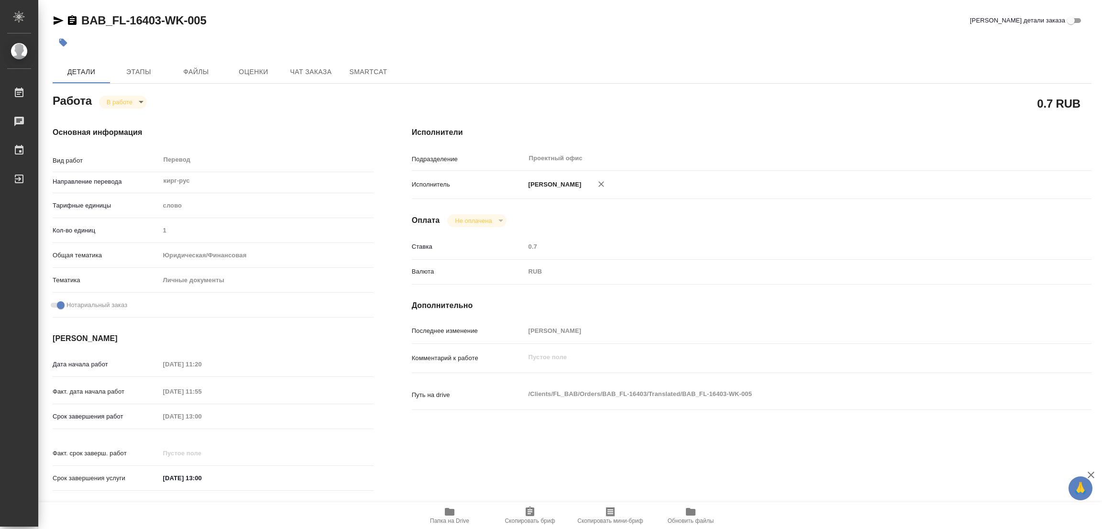
type textarea "x"
type input "BAB_FL-16403"
type input "Перевод станд. несрочный"
type input "Приёмка по качеству, Редактура, Корректура, Перевод, Постредактура машинного пе…"
type input "Голубев Дмитрий"
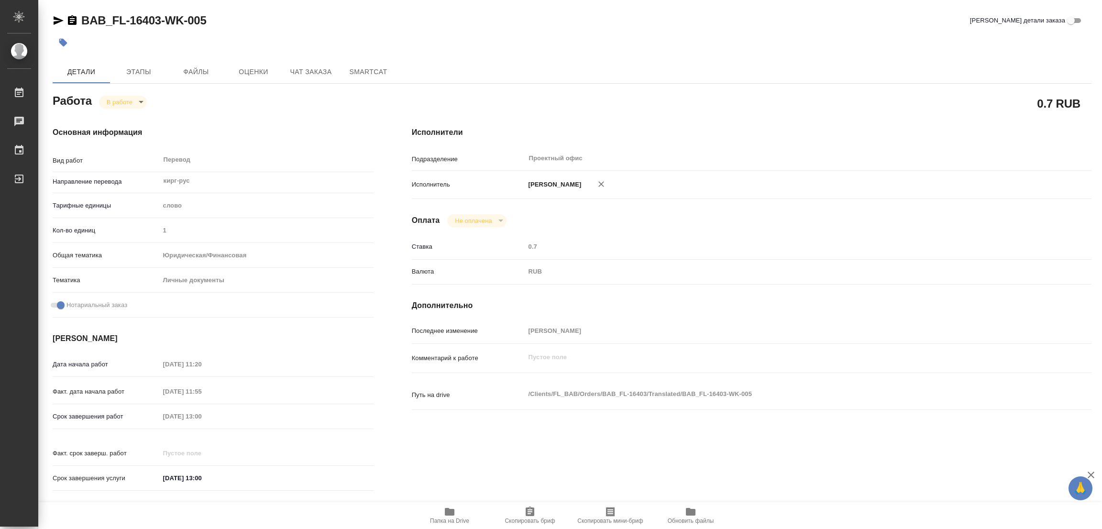
type input "/Clients/FL_BAB/Orders/BAB_FL-16403"
type textarea "x"
type textarea "сахарово (перенабираем всё + печать)"
type textarea "x"
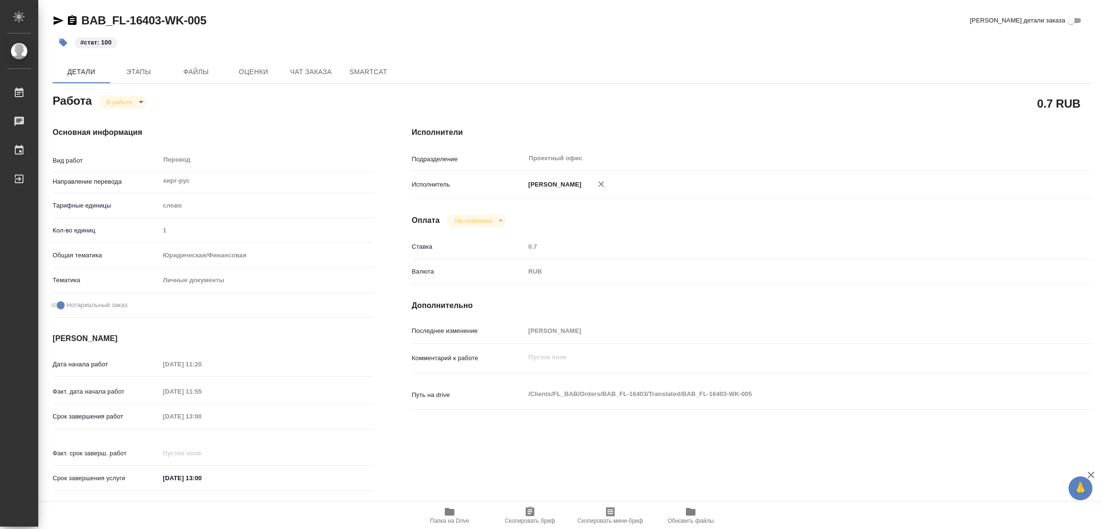
type textarea "x"
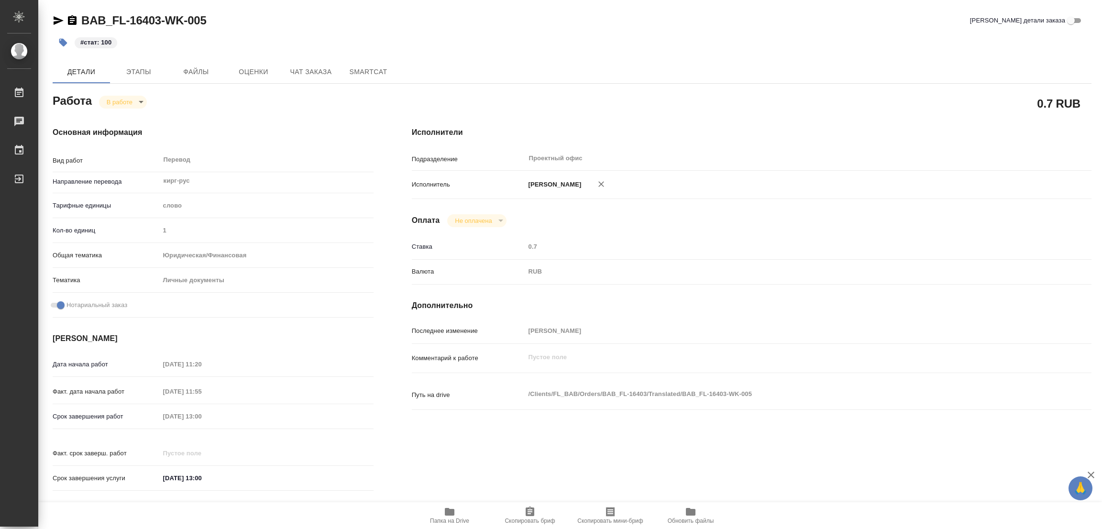
type textarea "x"
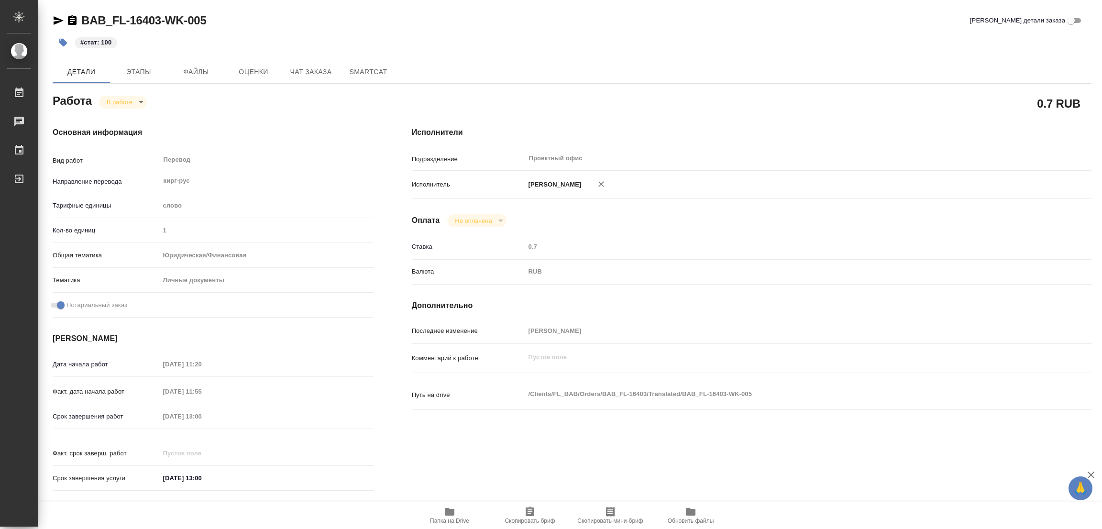
type textarea "x"
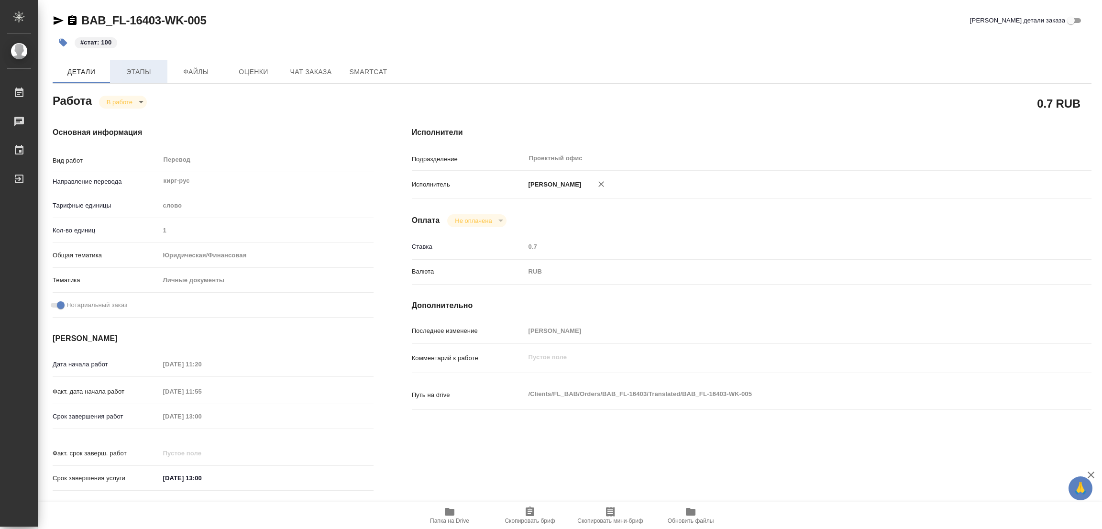
type textarea "x"
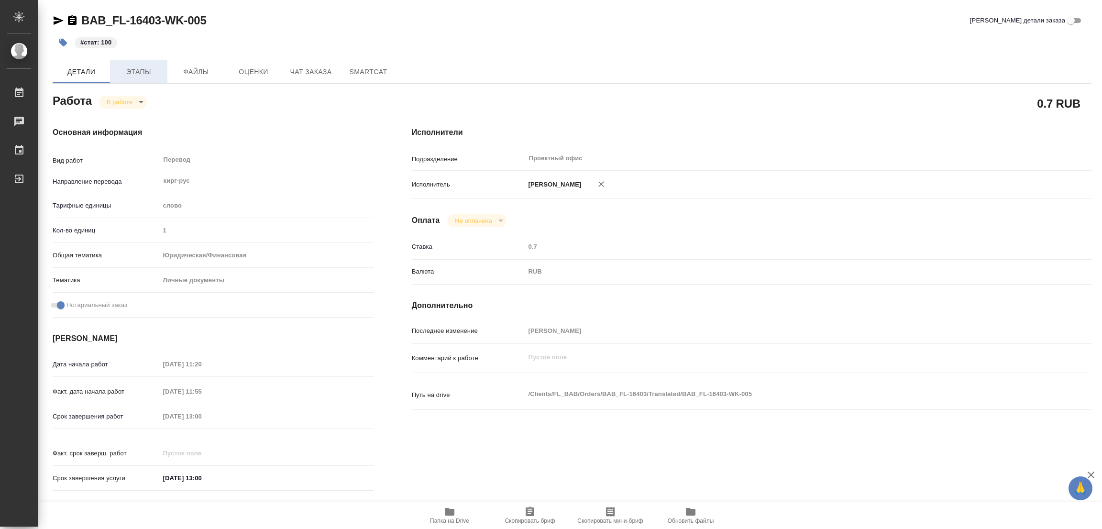
type textarea "x"
click at [119, 103] on body "🙏 .cls-1 fill:#fff; AWATERA Popova Galina Работы 0 Чаты График Выйти BAB_FL-164…" at bounding box center [551, 264] width 1102 height 529
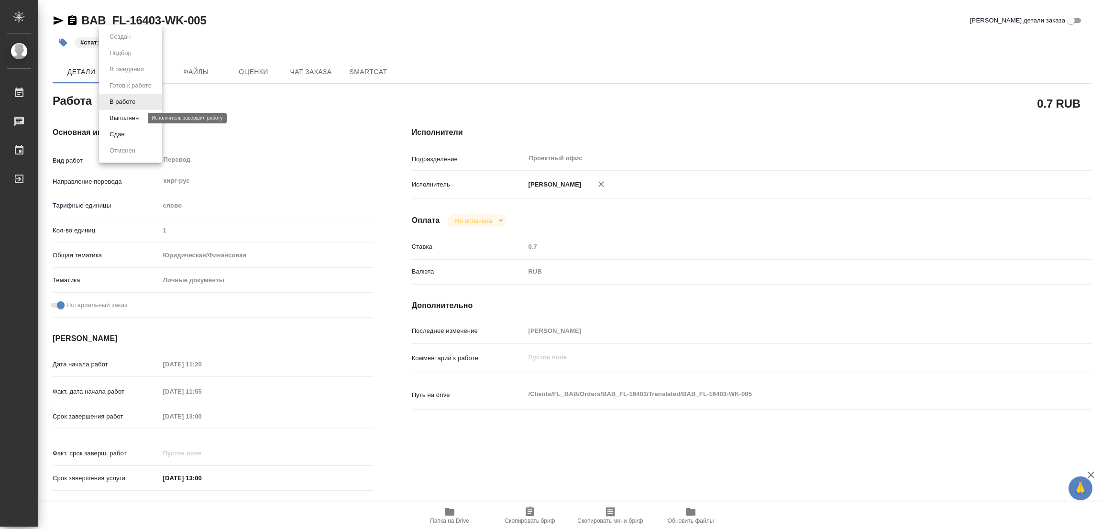
click at [118, 115] on button "Выполнен" at bounding box center [124, 118] width 35 height 11
type textarea "x"
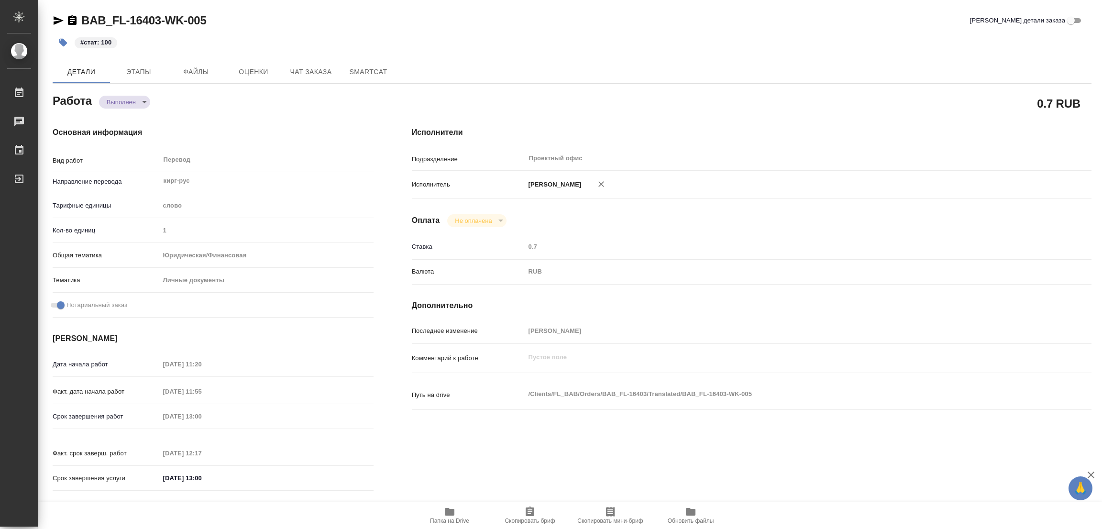
type textarea "x"
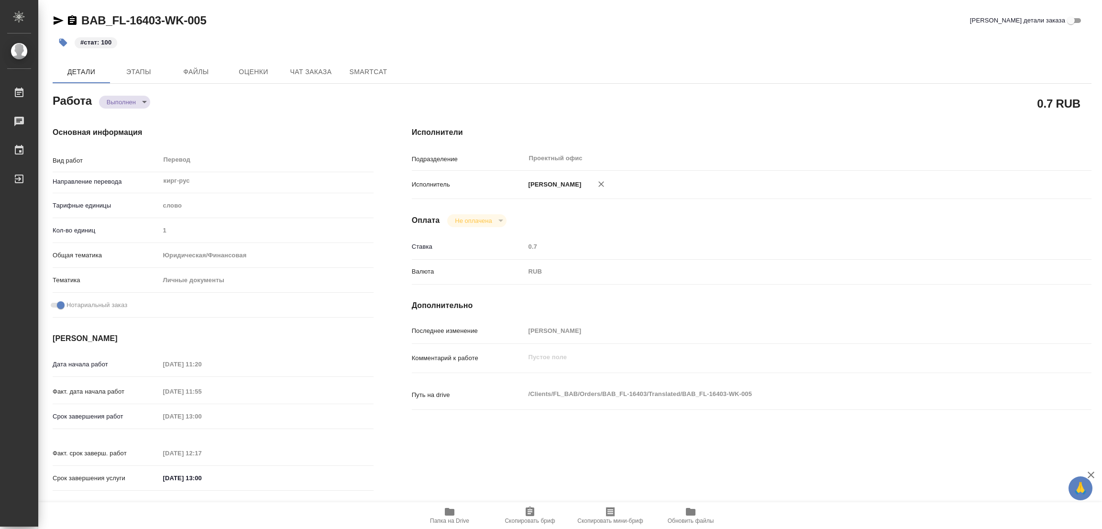
type textarea "x"
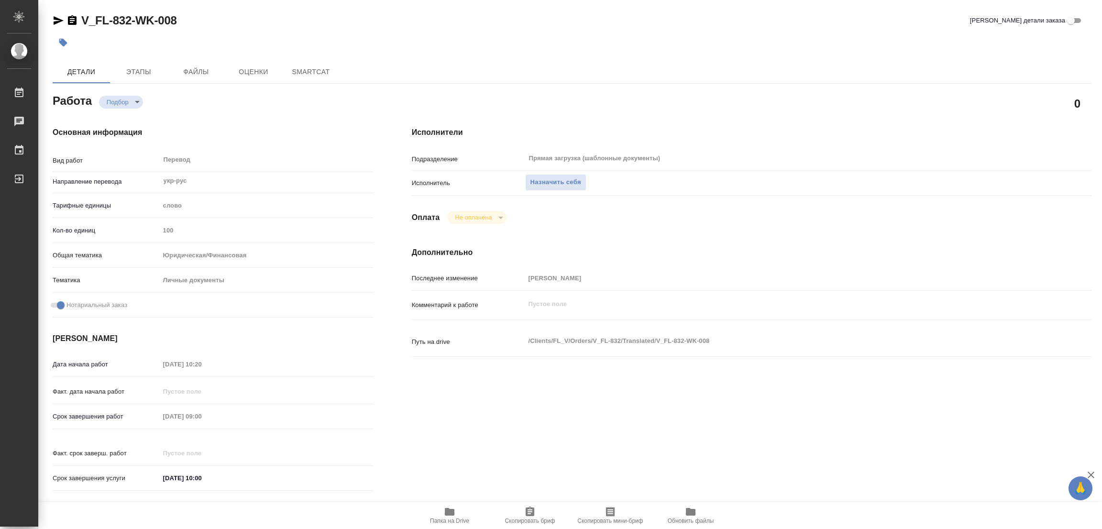
type textarea "x"
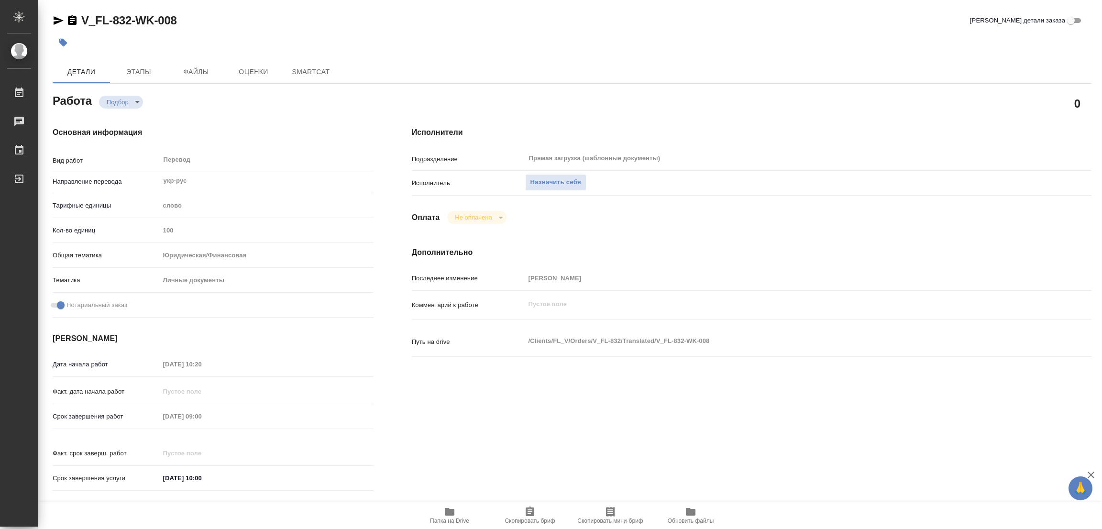
type textarea "x"
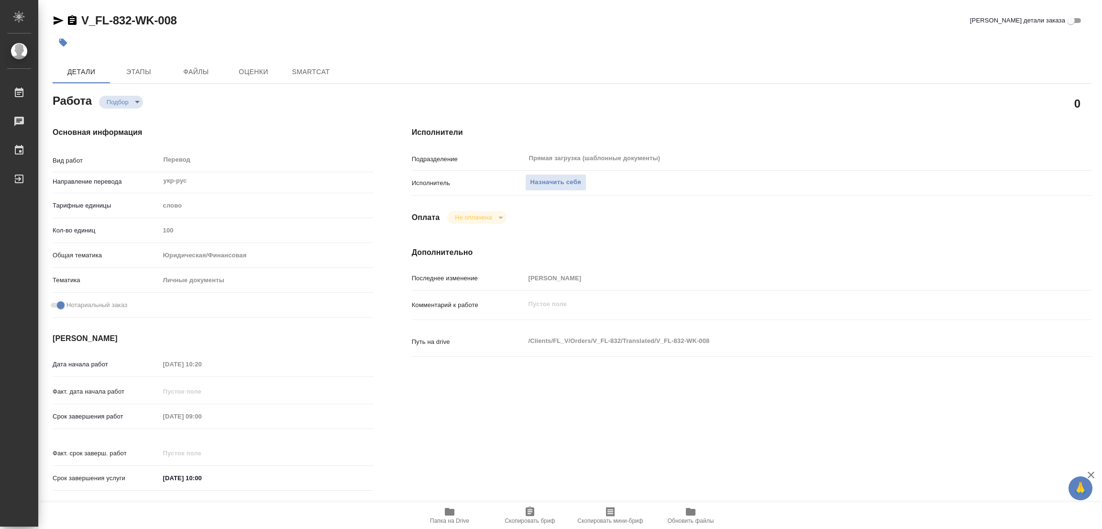
type textarea "x"
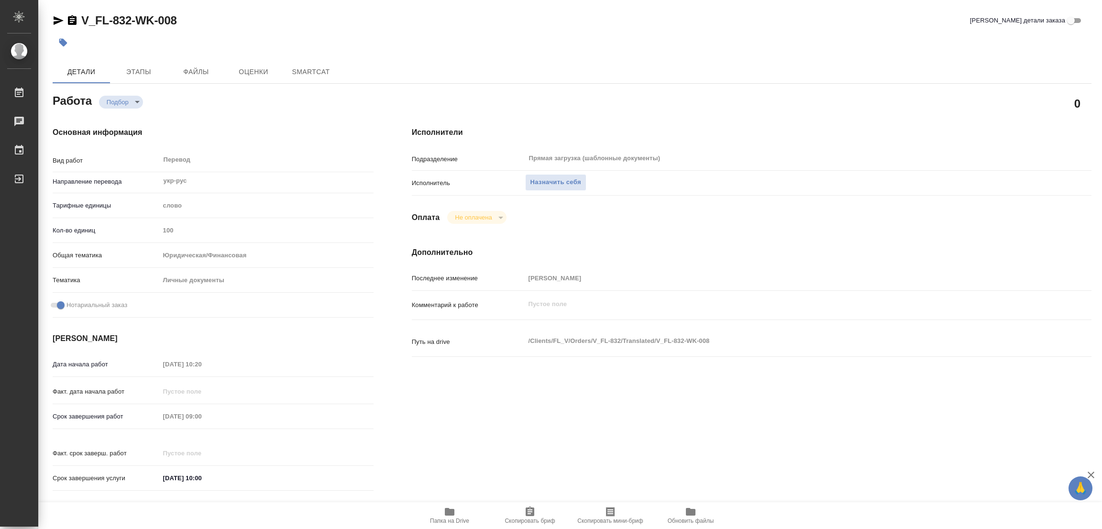
type textarea "x"
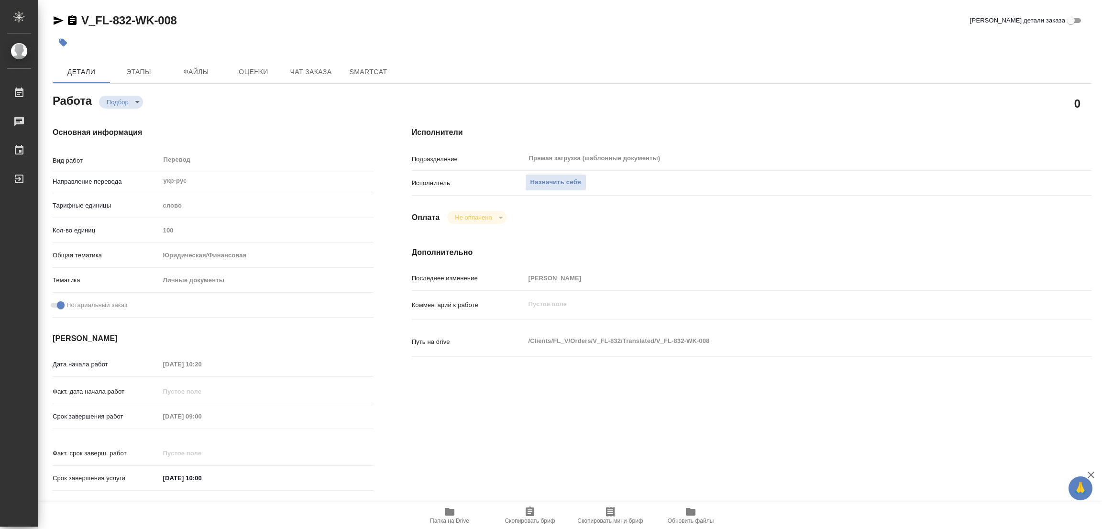
type textarea "x"
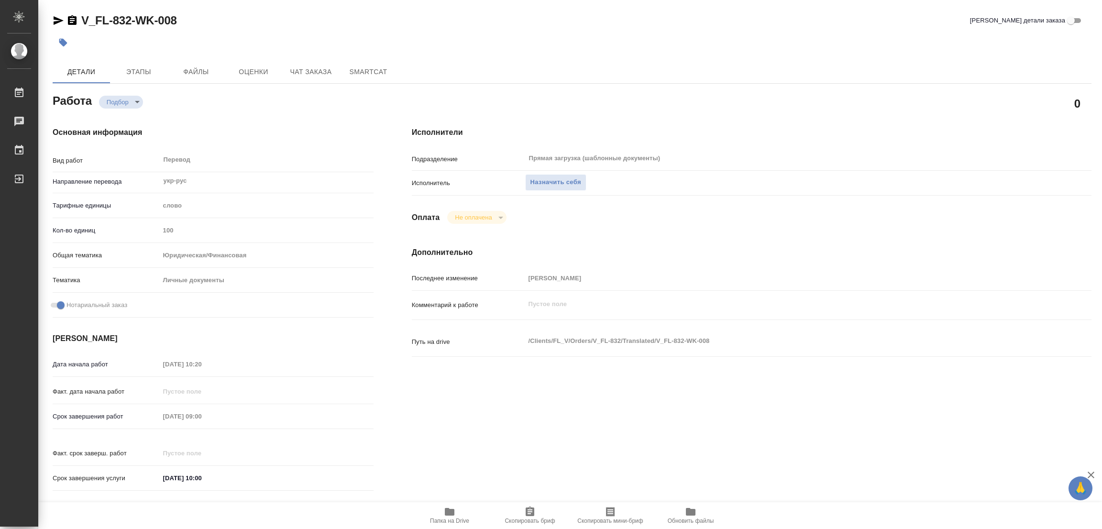
type textarea "x"
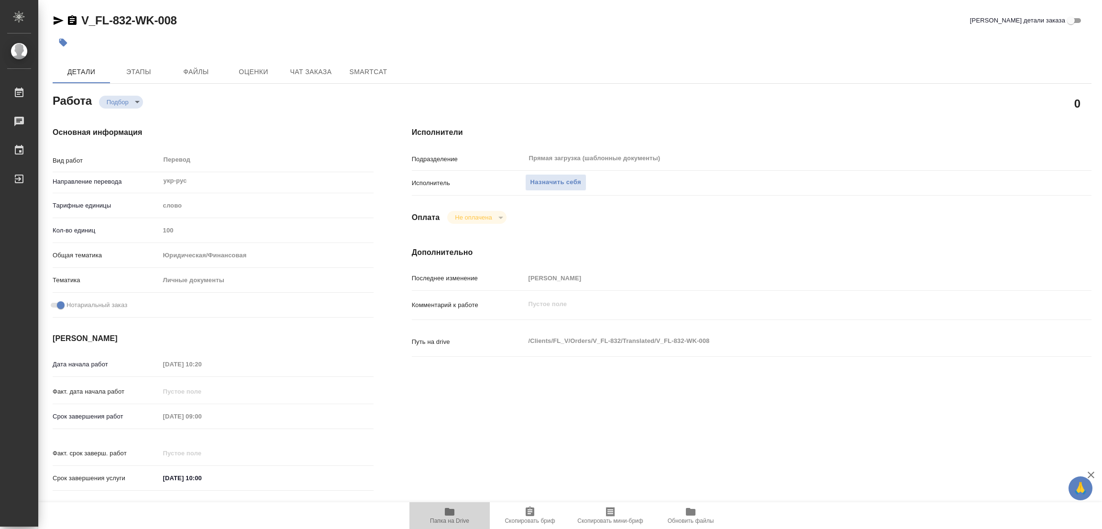
click at [445, 512] on icon "button" at bounding box center [450, 512] width 10 height 8
click at [552, 179] on span "Назначить себя" at bounding box center [555, 182] width 51 height 11
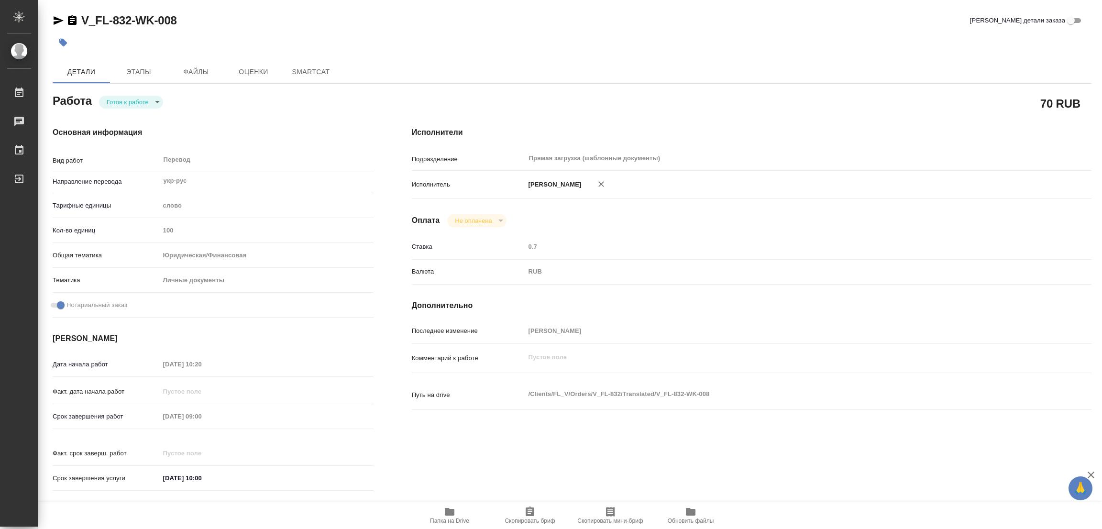
type textarea "x"
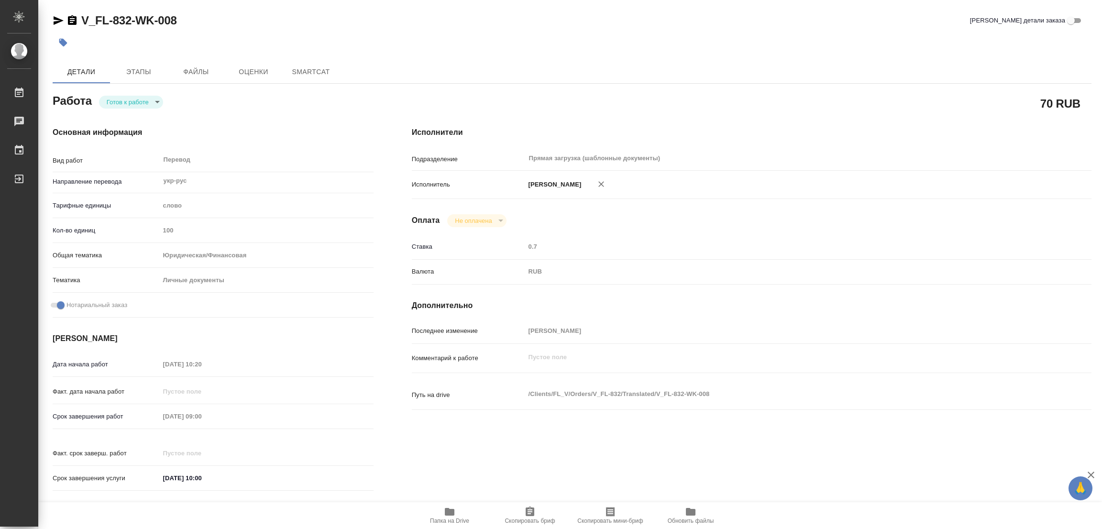
type textarea "x"
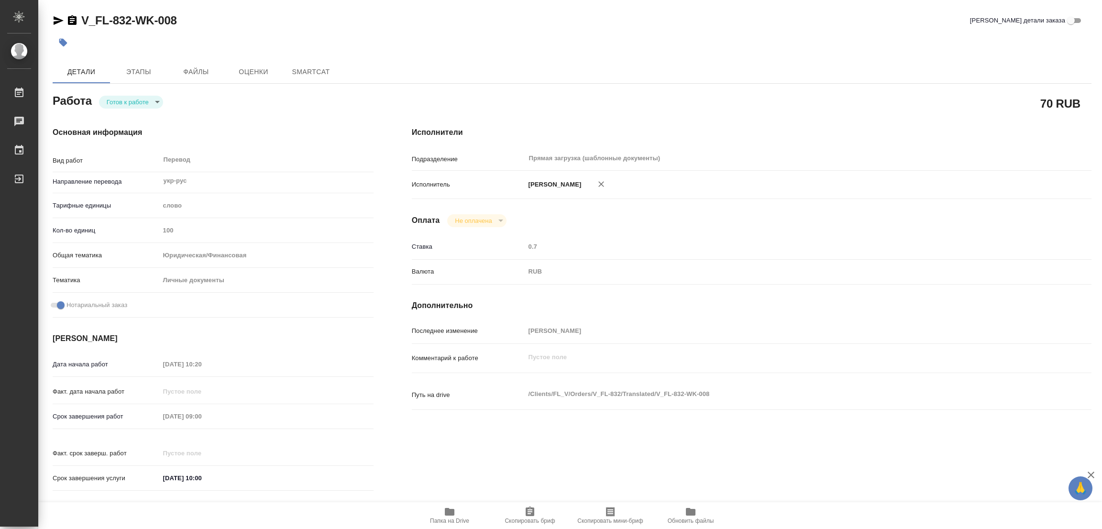
click at [105, 101] on body "🙏 .cls-1 fill:#fff; AWATERA [PERSON_NAME] Работы Чаты График Выйти V_FL-832-WK-…" at bounding box center [551, 264] width 1102 height 529
type textarea "x"
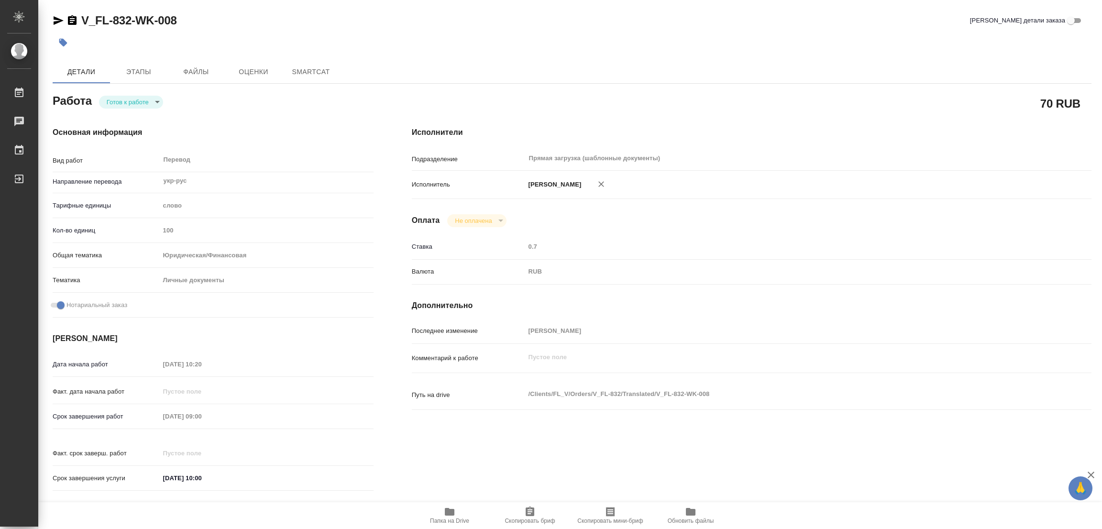
type textarea "x"
click at [111, 101] on button "В работе" at bounding box center [123, 102] width 32 height 11
type textarea "x"
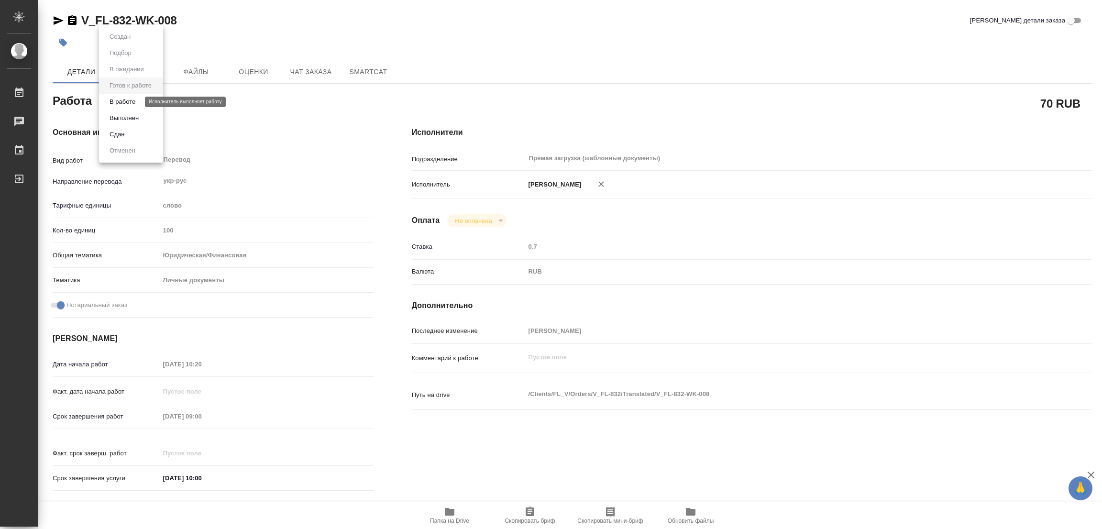
type textarea "x"
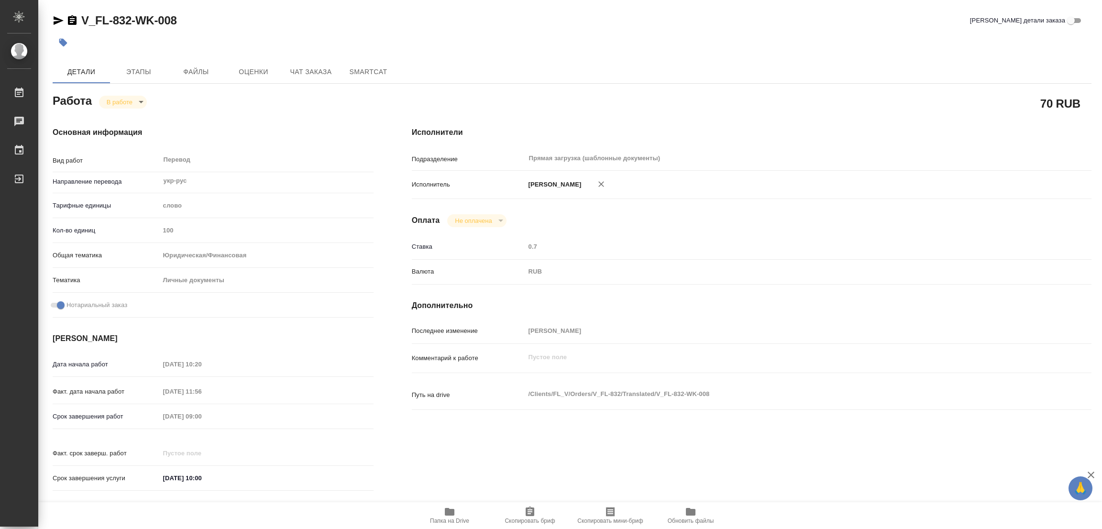
type textarea "x"
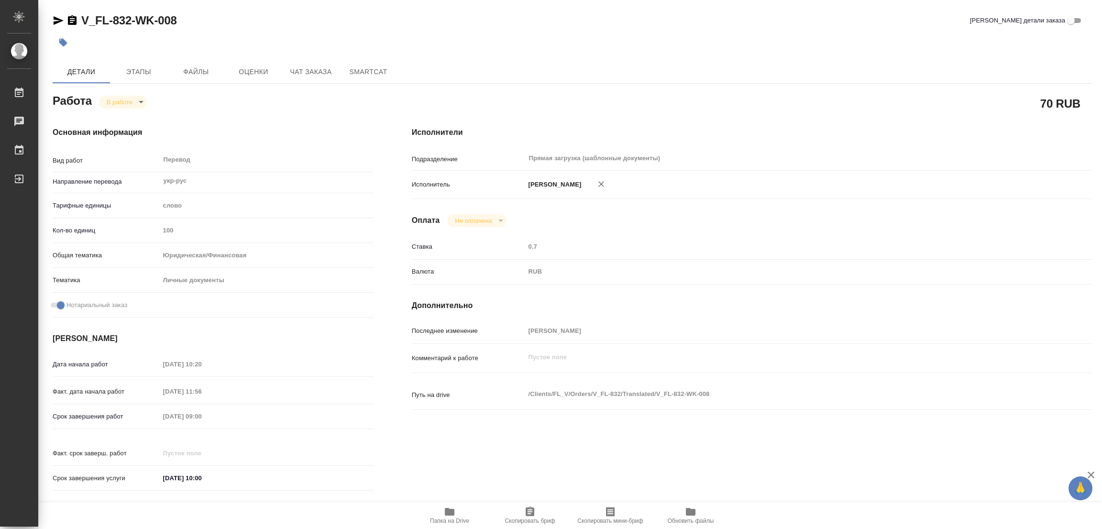
type textarea "x"
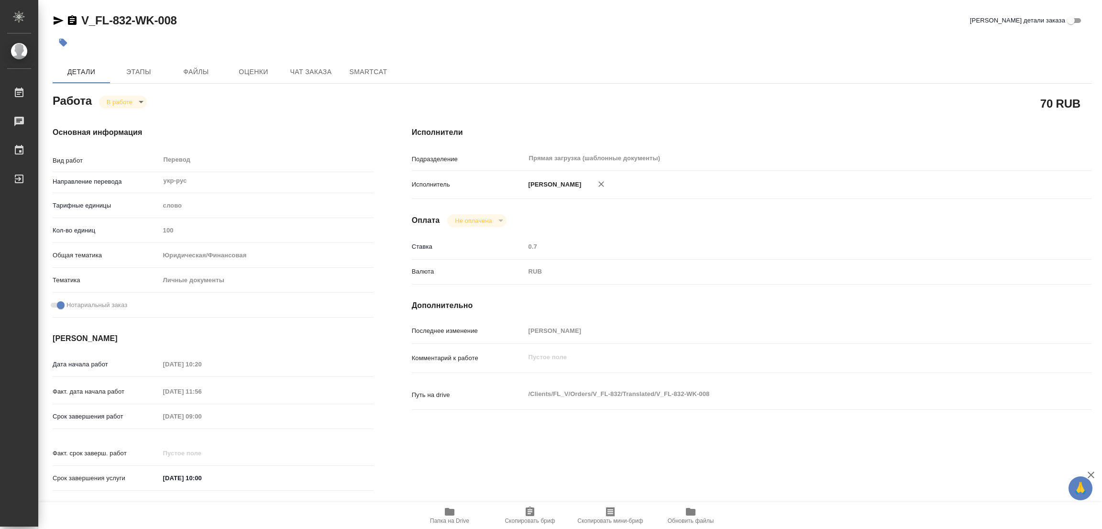
type textarea "x"
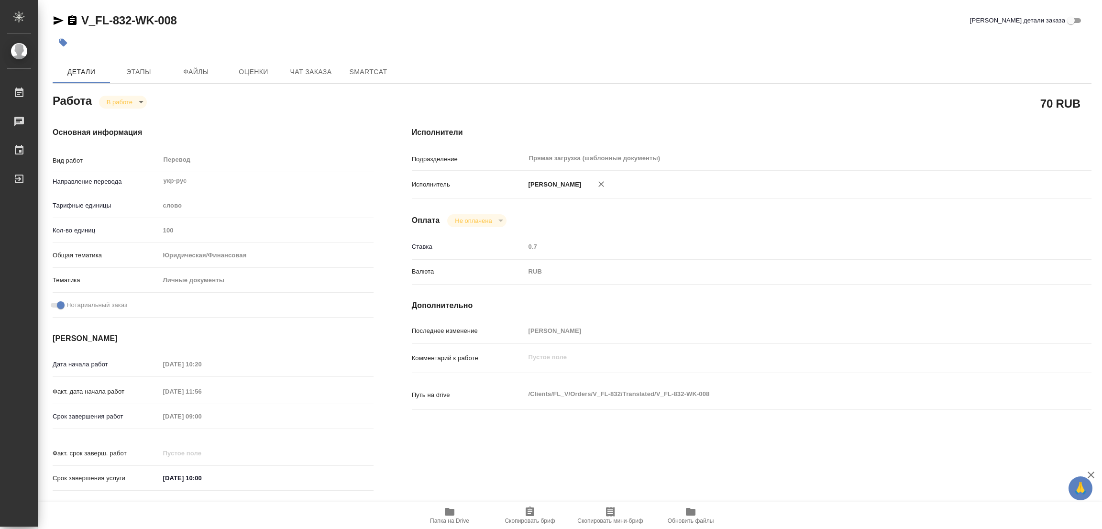
type textarea "x"
drag, startPoint x: 81, startPoint y: 11, endPoint x: 133, endPoint y: 21, distance: 52.5
click at [133, 21] on div "V_FL-832-WK-008 Кратко детали заказа Детали Этапы Файлы Оценки Чат заказа Smart…" at bounding box center [571, 401] width 1049 height 803
copy link "V_FL-832"
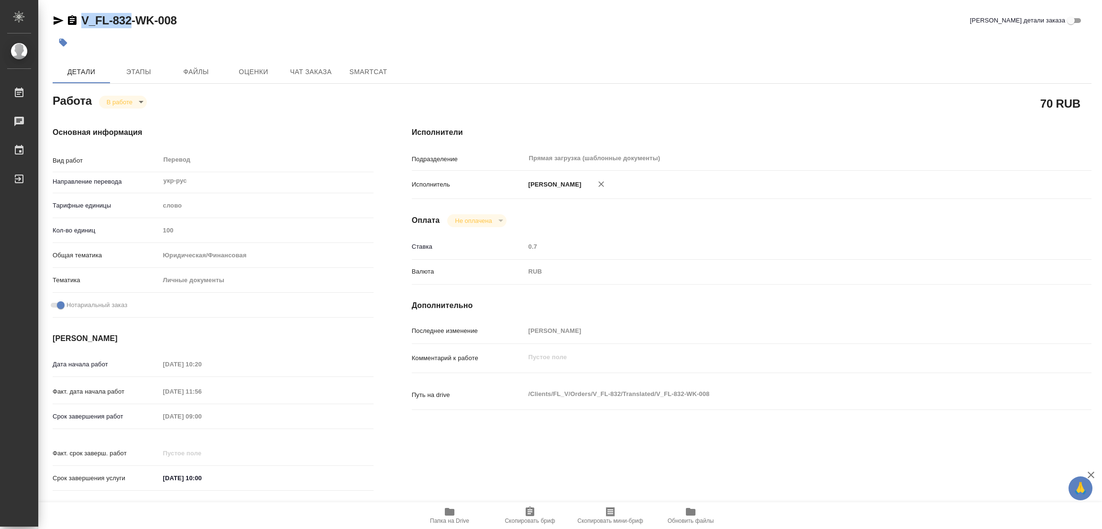
click at [531, 511] on icon "button" at bounding box center [530, 512] width 9 height 10
copy link "V_FL-832"
click at [153, 417] on div "Срок завершения работ 28.08.2025 09:00" at bounding box center [213, 416] width 321 height 17
click at [254, 126] on div "Основная информация Вид работ Перевод x ​ Направление перевода укр-рус ​ Тарифн…" at bounding box center [212, 312] width 359 height 409
drag, startPoint x: 79, startPoint y: 11, endPoint x: 144, endPoint y: 23, distance: 65.6
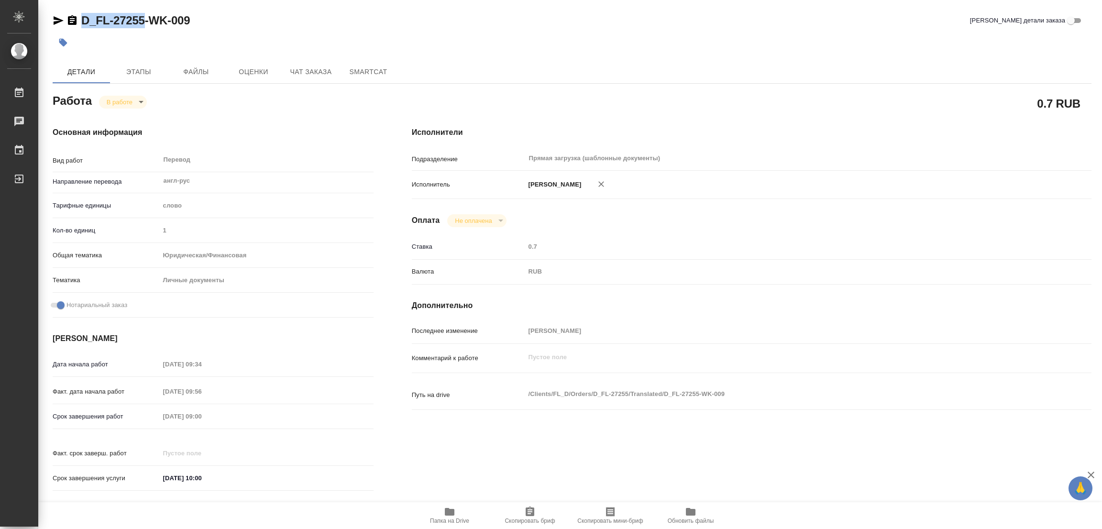
click at [144, 23] on div "D_FL-27255-WK-009 Кратко детали заказа Детали Этапы Файлы Оценки Чат заказа Sma…" at bounding box center [571, 401] width 1049 height 803
copy link "D_FL-27255"
click at [542, 518] on span "Скопировать бриф" at bounding box center [530, 521] width 50 height 7
copy link "D_FL-27255"
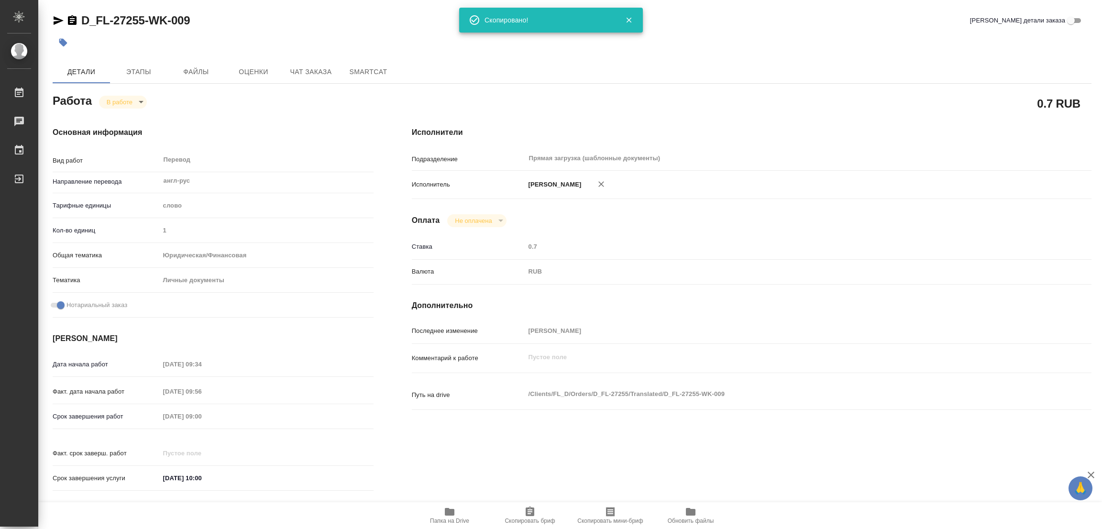
click at [630, 106] on div "0.7 RUB" at bounding box center [752, 103] width 680 height 24
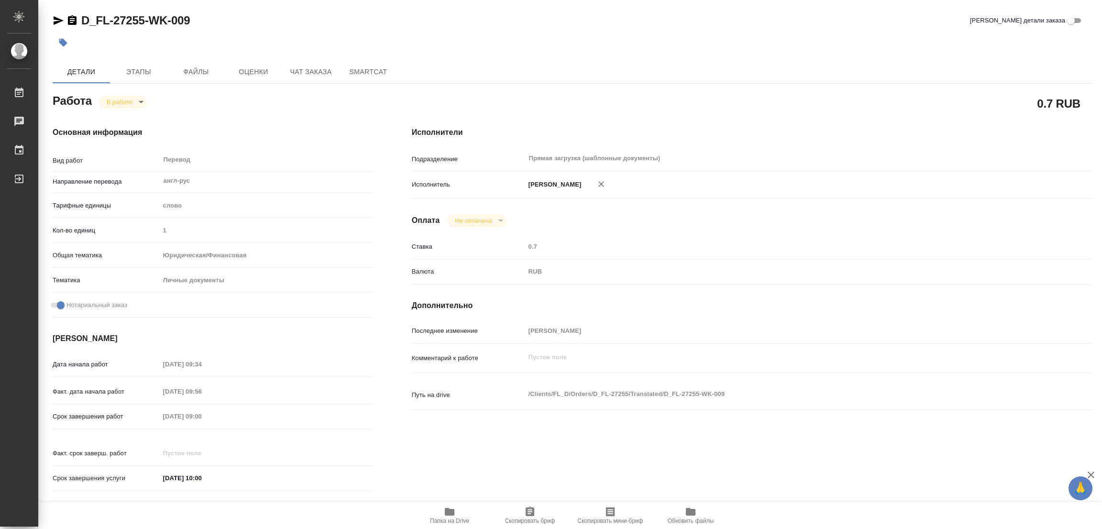
click at [458, 31] on div "D_FL-27255-WK-009 Кратко детали заказа" at bounding box center [572, 22] width 1039 height 19
click at [817, 64] on div "Детали Этапы Файлы Оценки Чат заказа SmartCat" at bounding box center [572, 71] width 1039 height 23
click at [466, 53] on div at bounding box center [399, 42] width 693 height 21
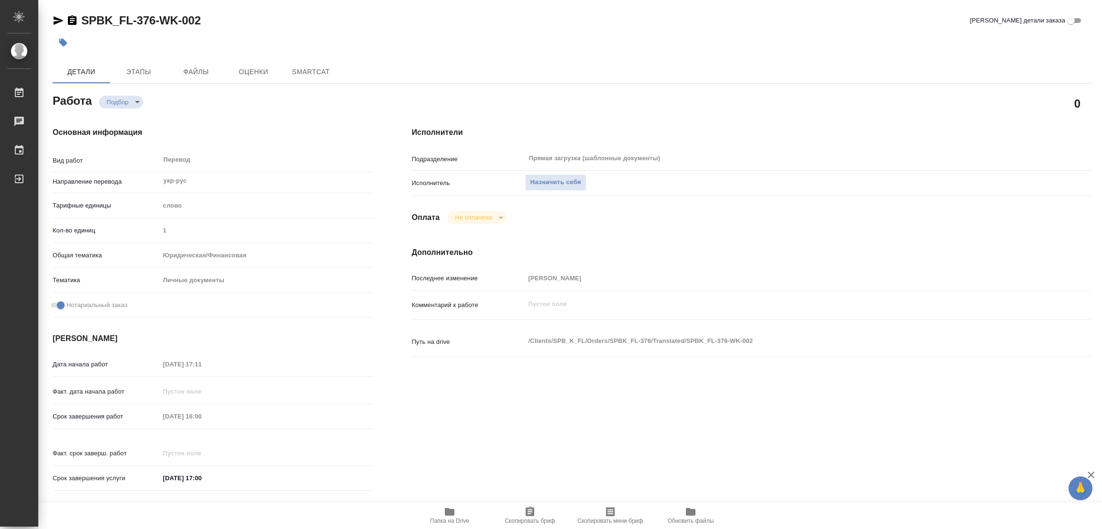
type textarea "x"
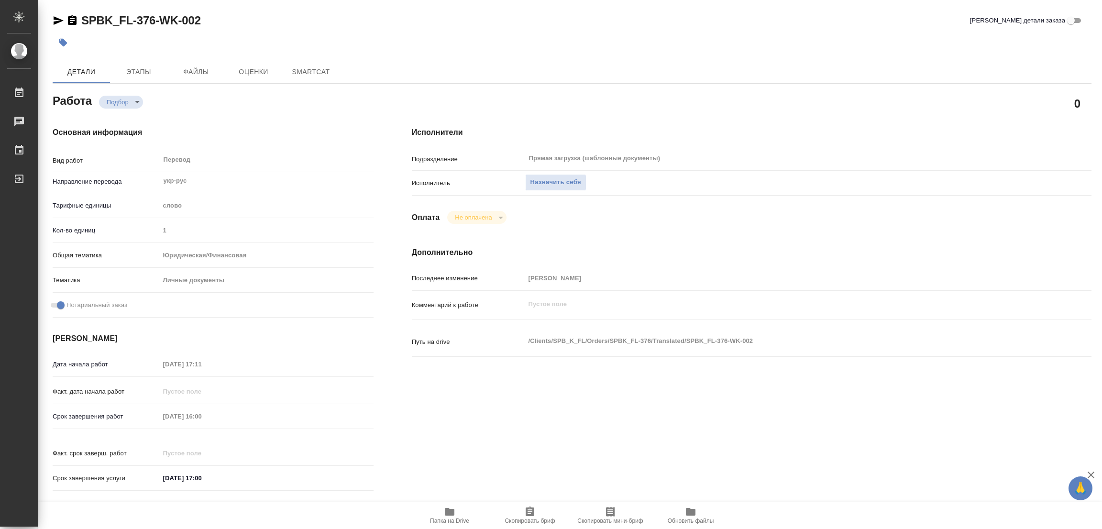
type textarea "x"
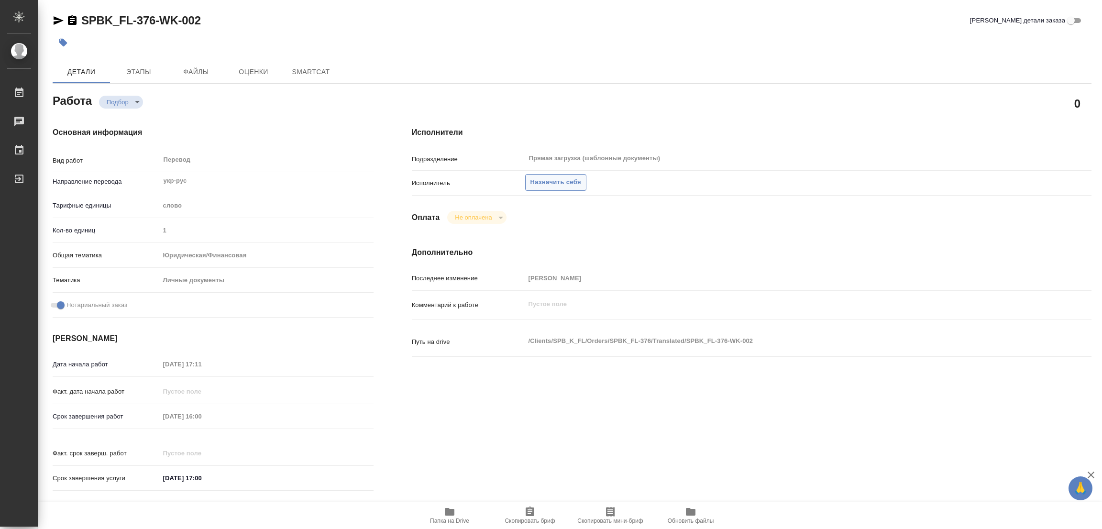
type textarea "x"
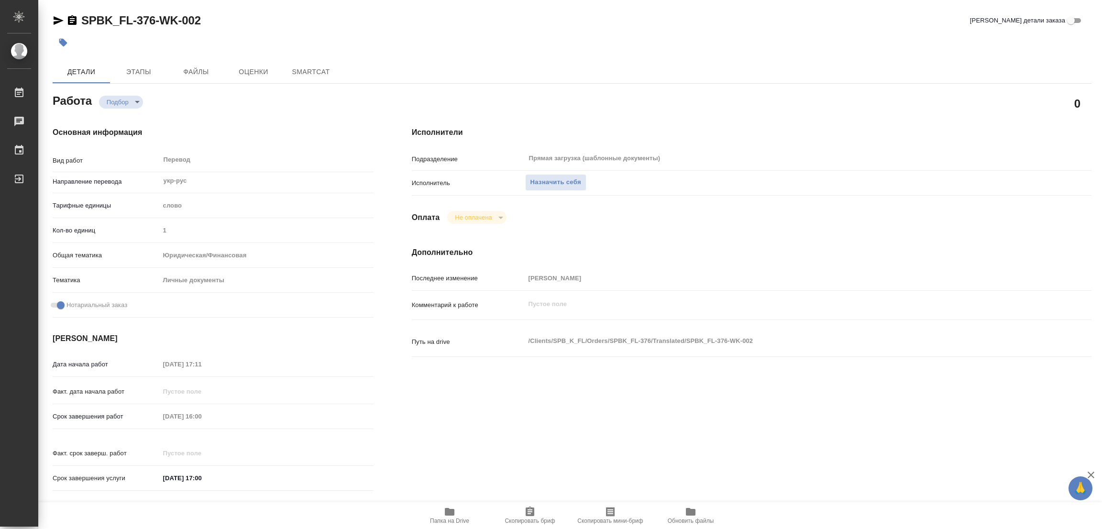
type textarea "x"
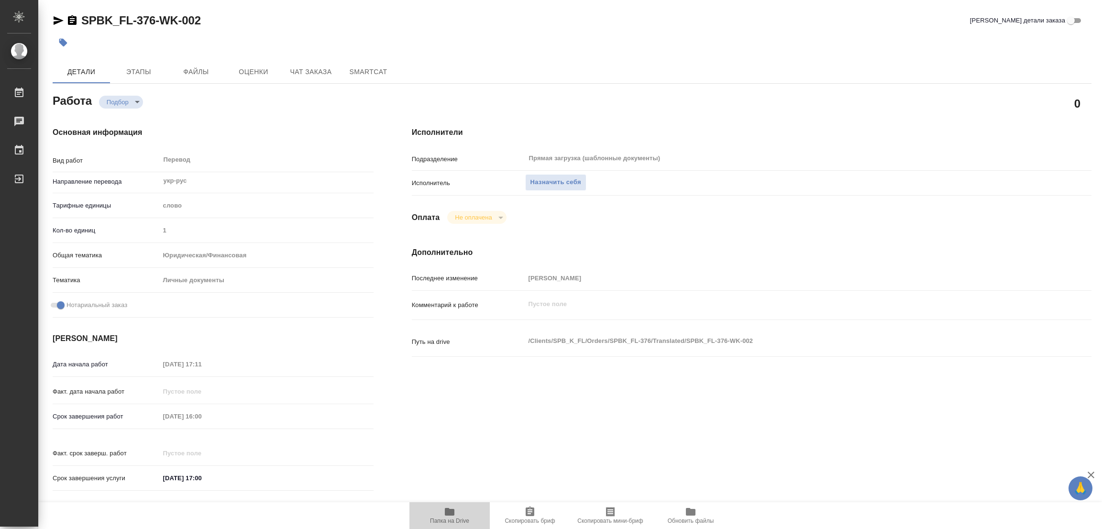
click at [452, 506] on button "Папка на Drive" at bounding box center [449, 515] width 80 height 27
type textarea "x"
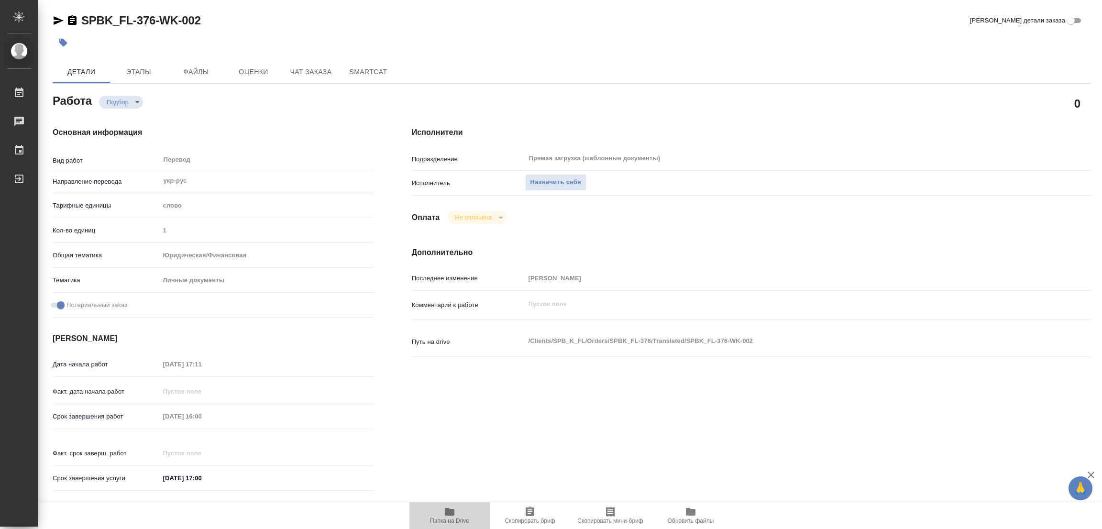
type textarea "x"
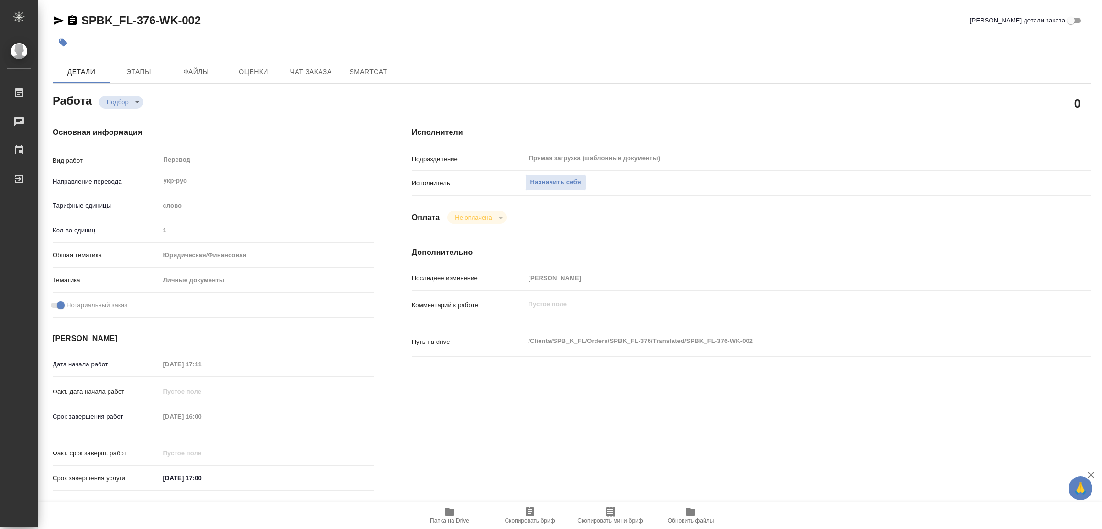
type textarea "x"
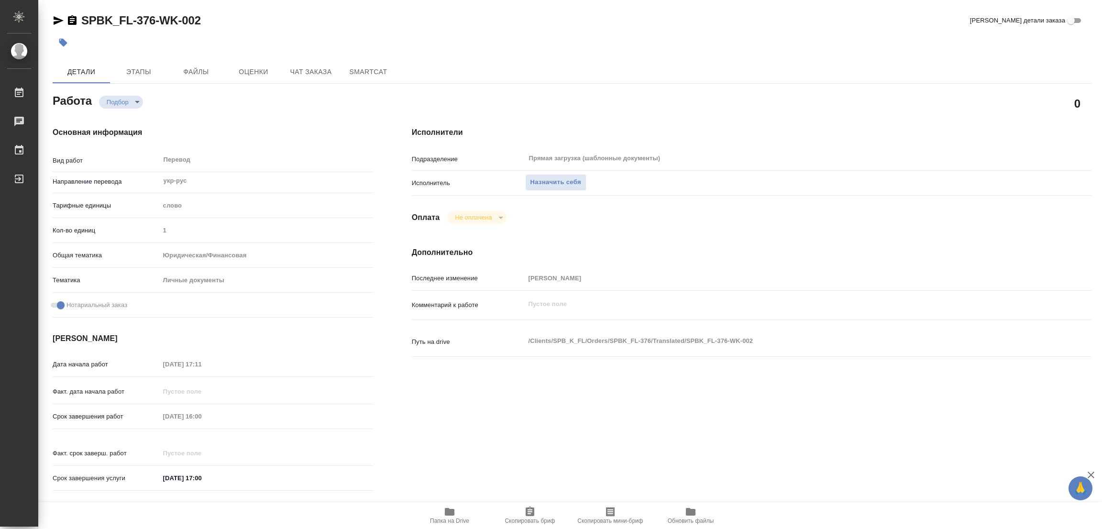
type textarea "x"
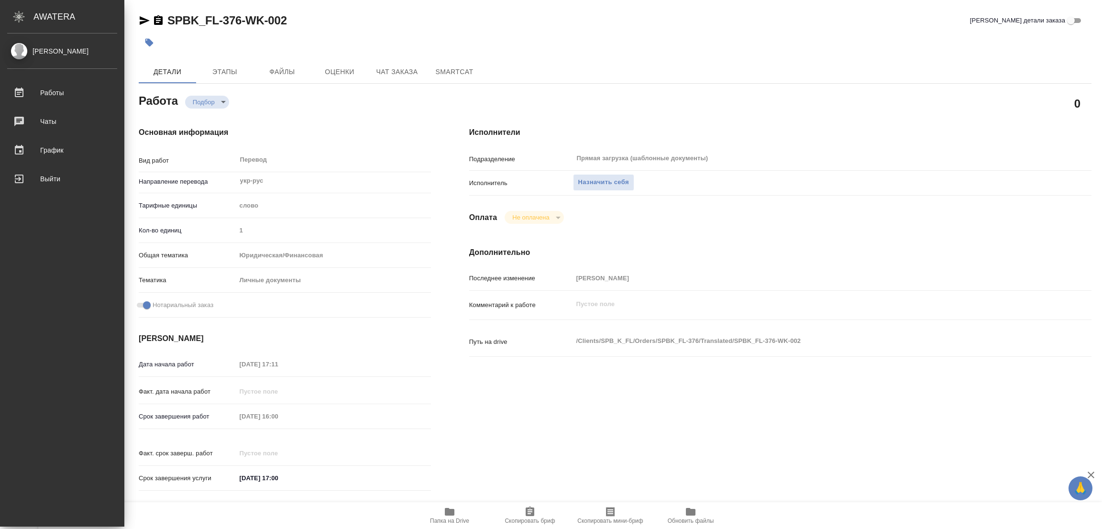
type textarea "x"
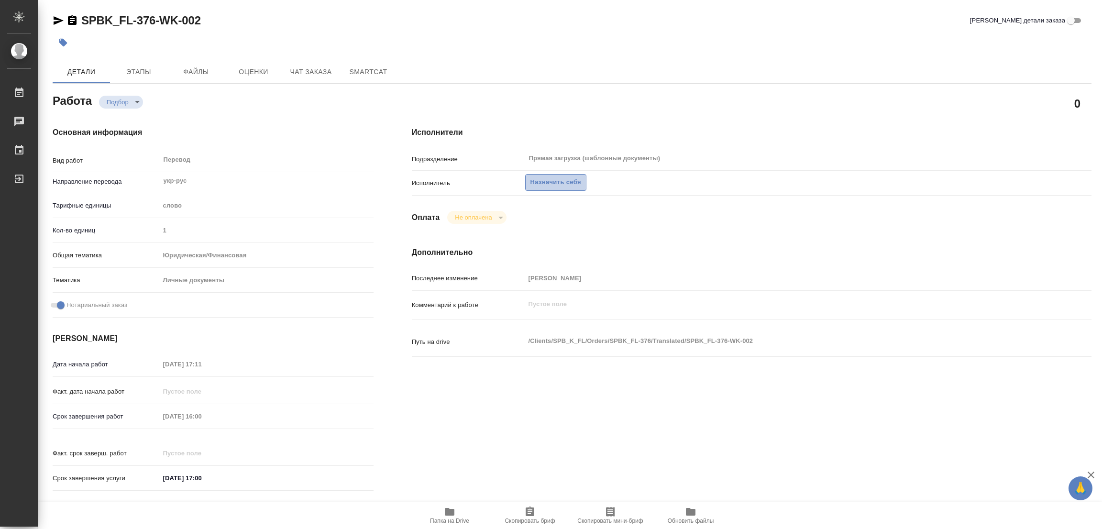
click at [562, 183] on span "Назначить себя" at bounding box center [555, 182] width 51 height 11
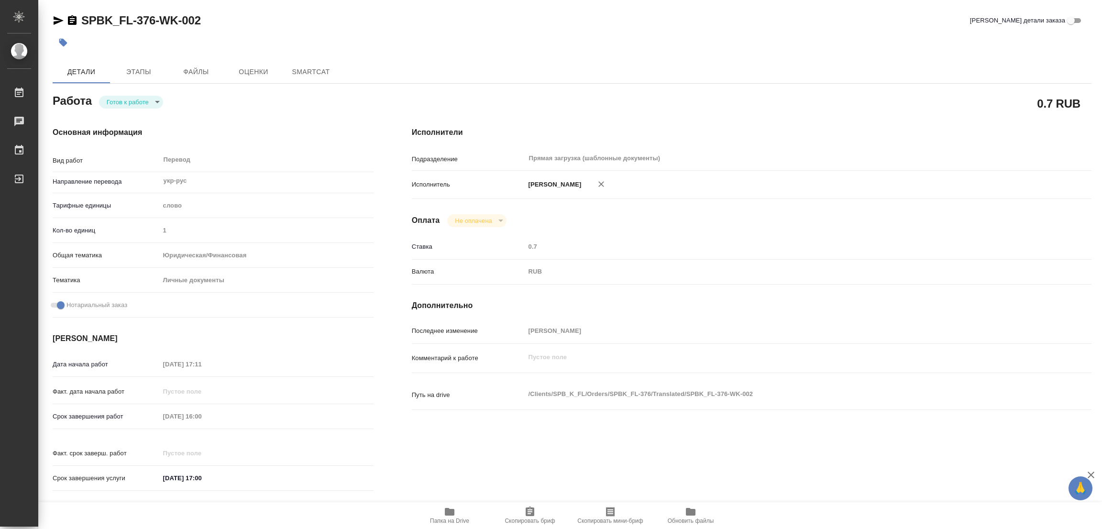
type textarea "x"
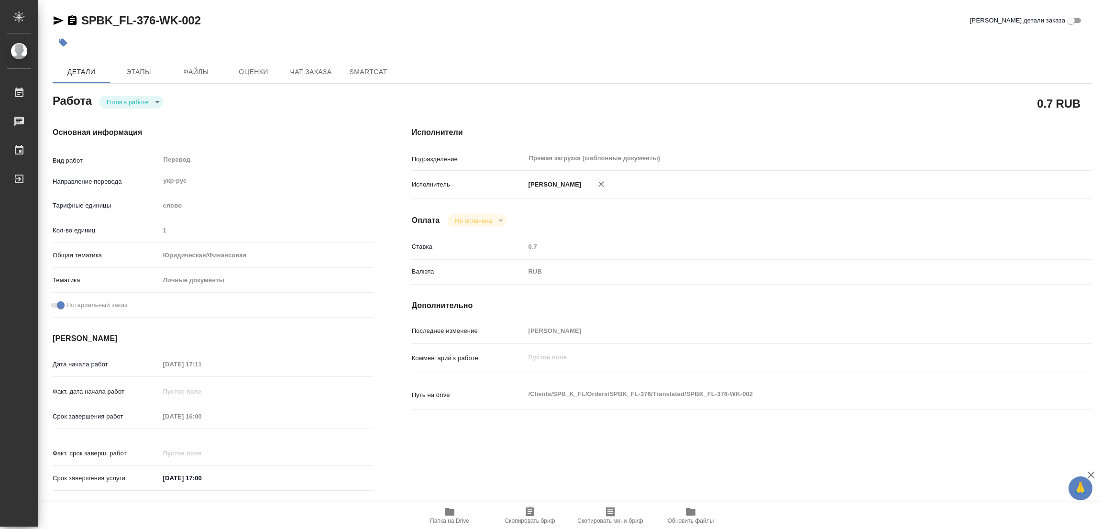
type textarea "x"
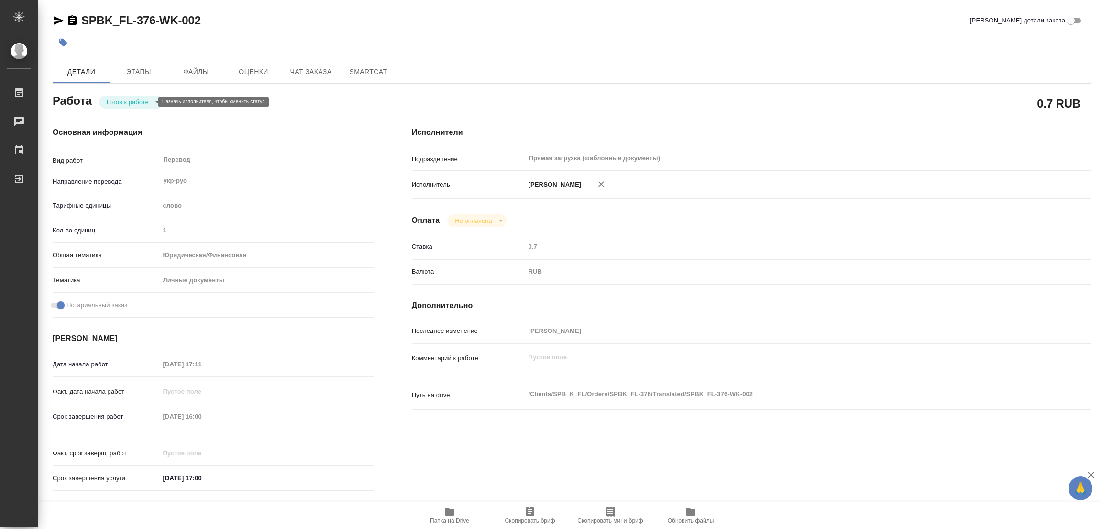
click at [127, 104] on body "🙏 .cls-1 fill:#fff; AWATERA [PERSON_NAME] Работы Чаты График Выйти SPBK_FL-376-…" at bounding box center [551, 264] width 1102 height 529
type textarea "x"
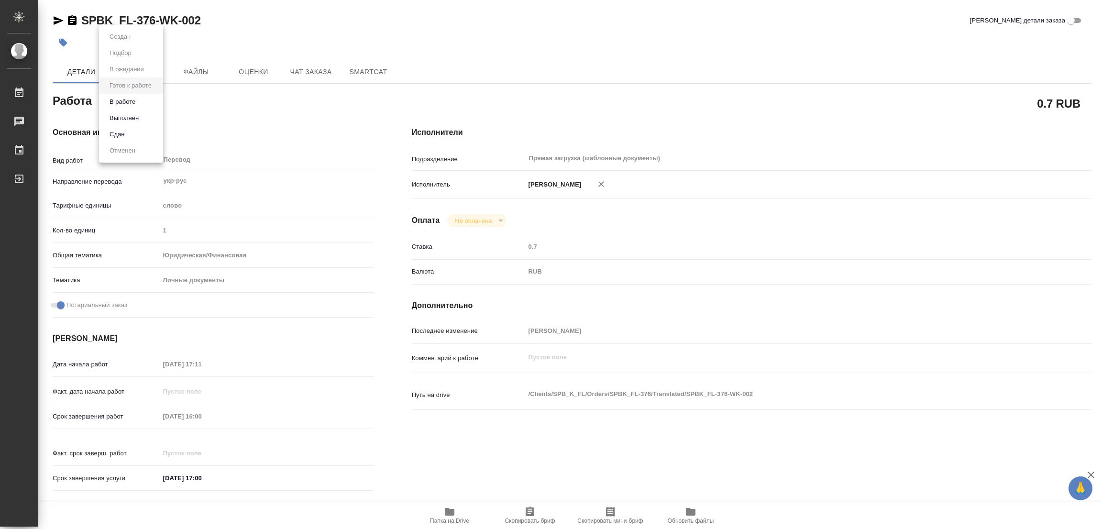
type textarea "x"
click at [125, 101] on button "В работе" at bounding box center [123, 102] width 32 height 11
type textarea "x"
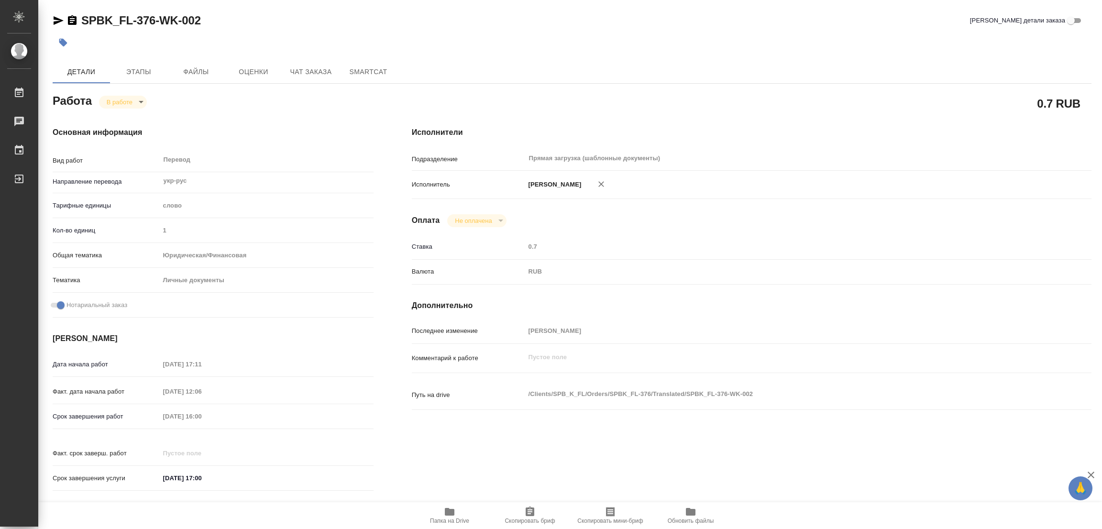
type textarea "x"
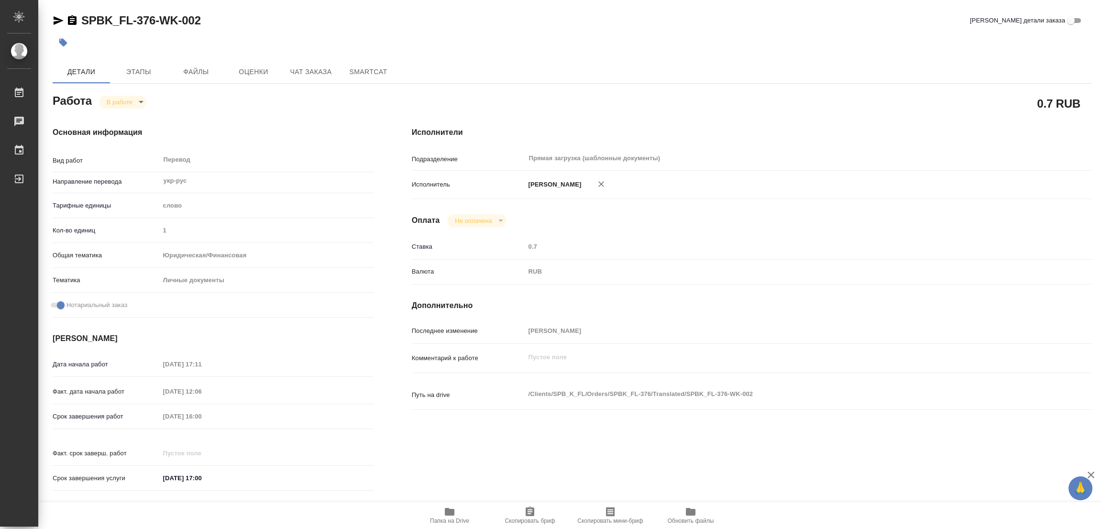
type textarea "x"
click at [865, 236] on div "Исполнители Подразделение Прямая загрузка (шаблонные документы) ​ Исполнитель П…" at bounding box center [752, 312] width 718 height 409
type textarea "x"
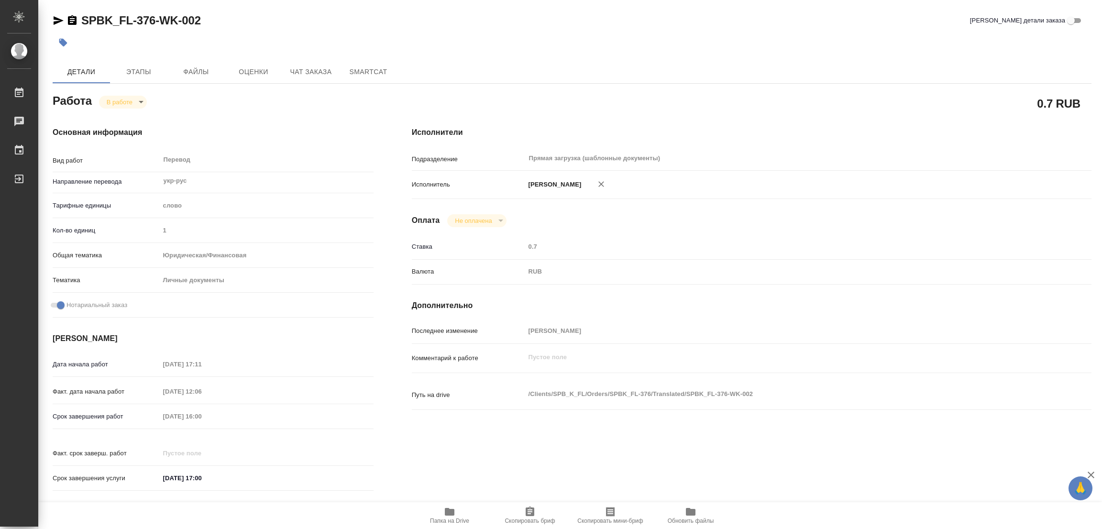
type textarea "x"
drag, startPoint x: 319, startPoint y: 19, endPoint x: 331, endPoint y: 1, distance: 21.4
click at [319, 19] on div "SPBK_FL-376-WK-002 Кратко детали заказа" at bounding box center [572, 20] width 1039 height 15
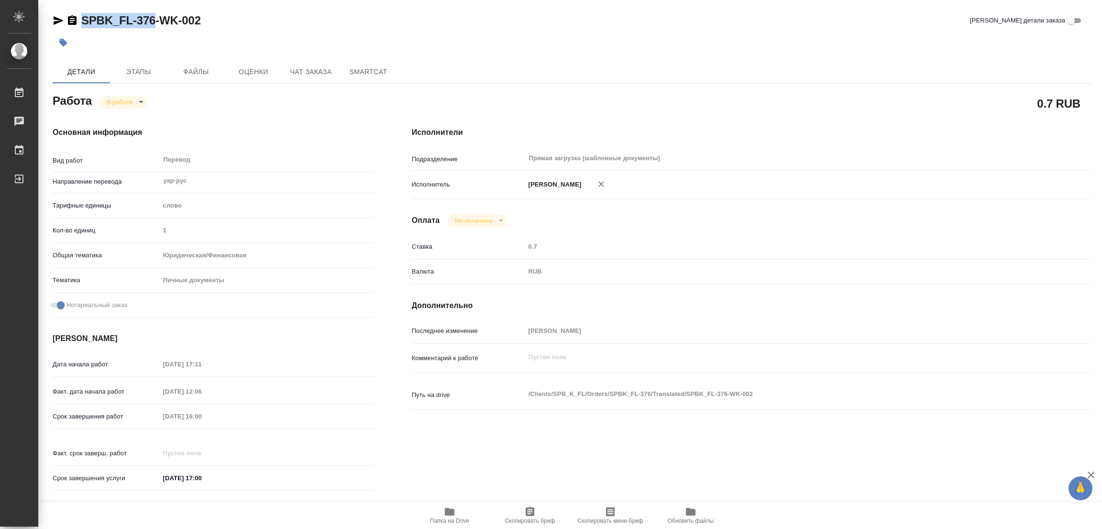
drag, startPoint x: 78, startPoint y: 12, endPoint x: 154, endPoint y: 23, distance: 76.8
click at [154, 23] on div "SPBK_FL-376-WK-002 Кратко детали заказа Детали Этапы Файлы Оценки Чат заказа Sm…" at bounding box center [571, 401] width 1049 height 803
copy link "SPBK_FL-376"
click at [541, 512] on span "Скопировать бриф" at bounding box center [530, 515] width 69 height 18
copy link "SPBK_FL-376"
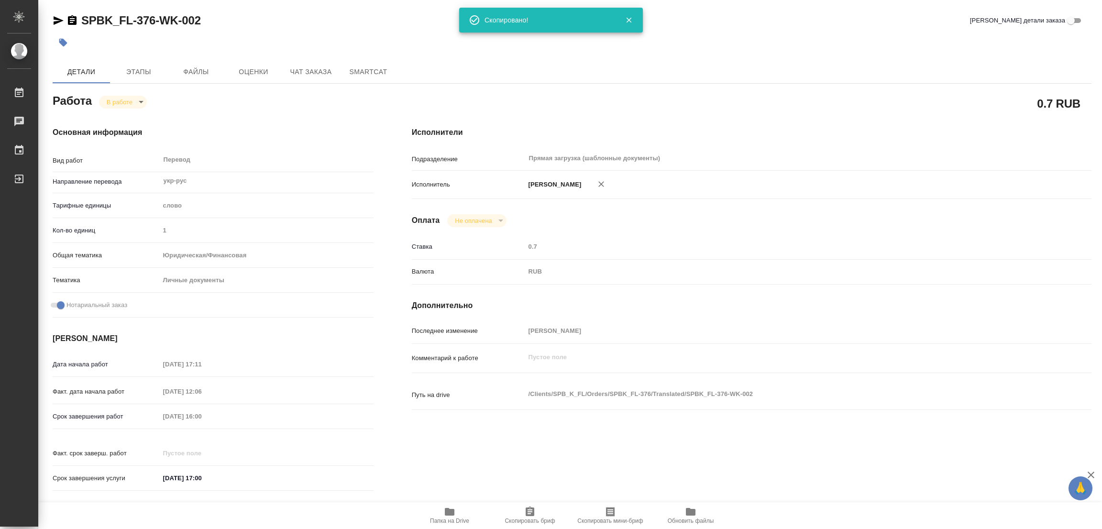
click at [779, 237] on div "Исполнители Подразделение Прямая загрузка (шаблонные документы) ​ Исполнитель П…" at bounding box center [752, 312] width 718 height 409
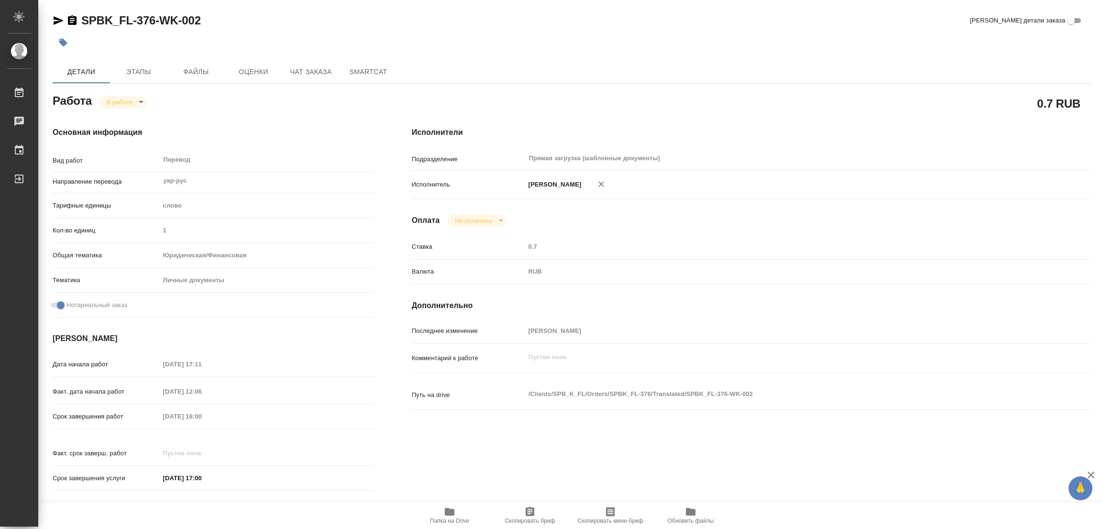
click at [121, 409] on div "Срок завершения работ 28.08.2025 16:00" at bounding box center [213, 416] width 321 height 17
click at [245, 58] on div "SPBK_FL-376-WK-002 Кратко детали заказа Детали Этапы Файлы Оценки Чат заказа Sm…" at bounding box center [571, 401] width 1049 height 803
type textarea "x"
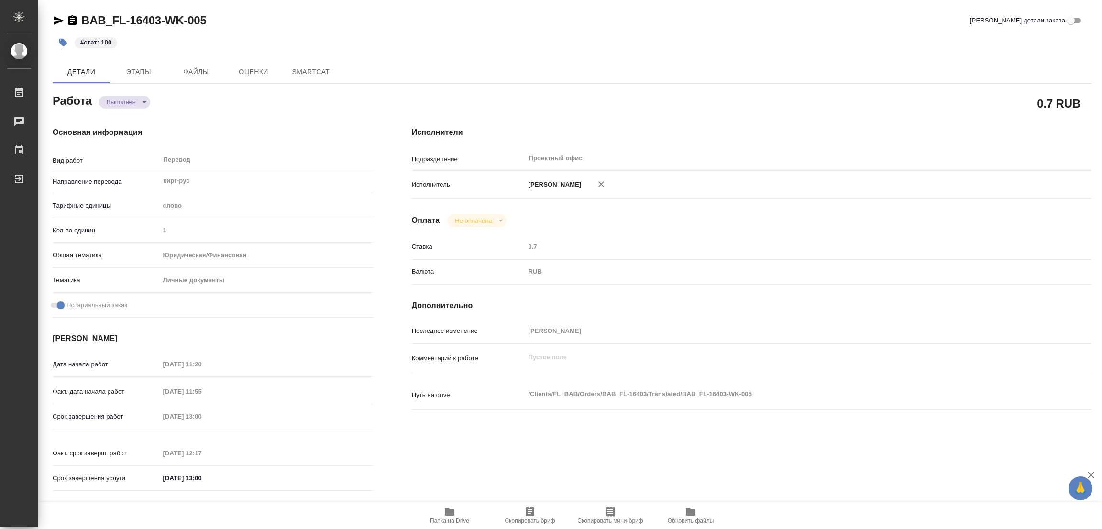
type textarea "x"
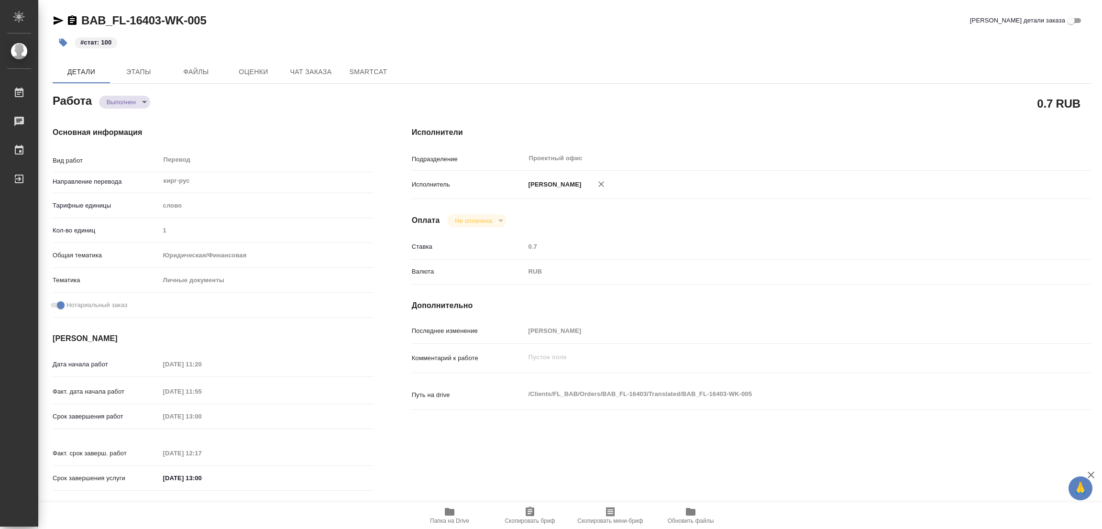
type textarea "x"
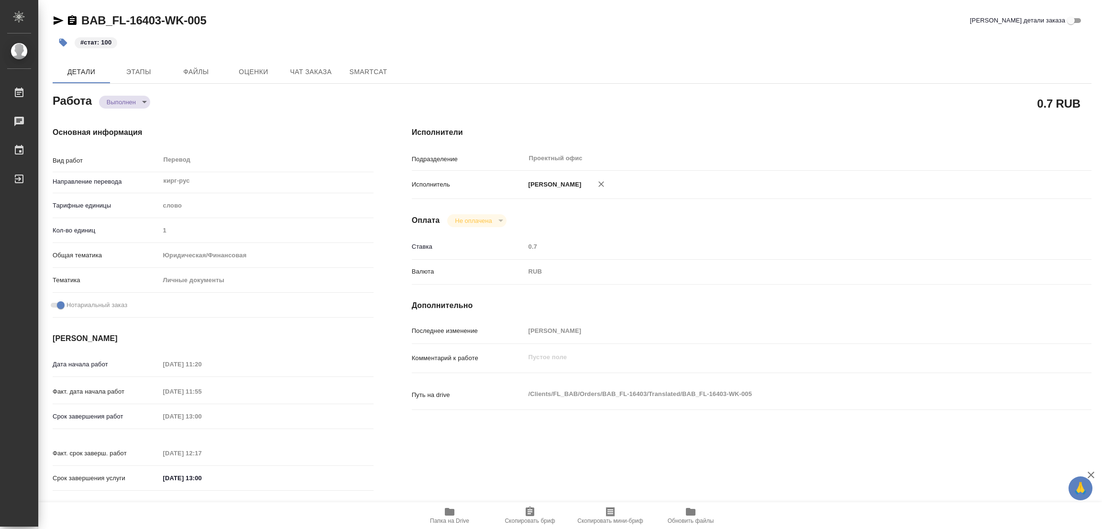
type textarea "x"
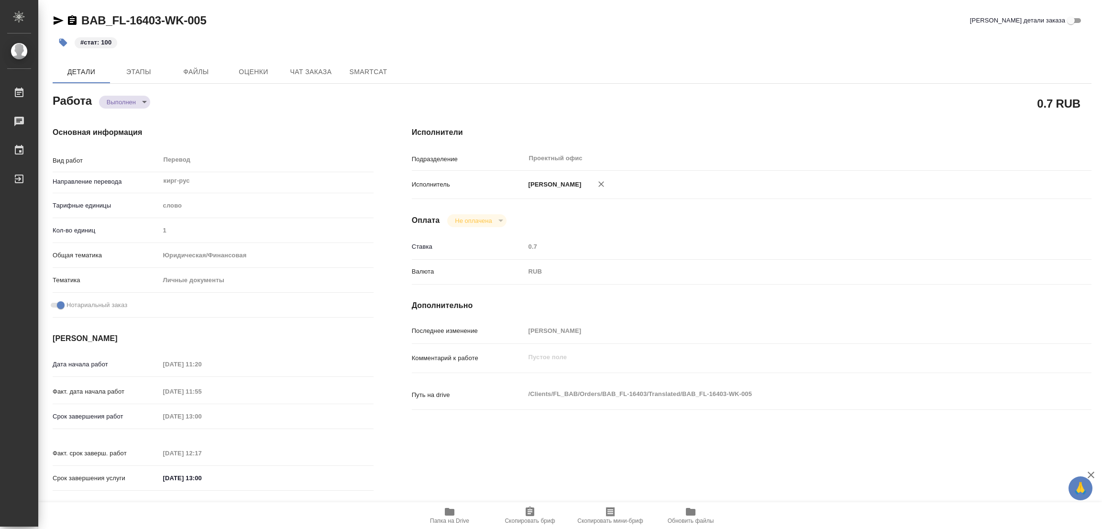
type textarea "x"
drag, startPoint x: 306, startPoint y: 44, endPoint x: 318, endPoint y: 30, distance: 18.0
click at [306, 44] on div "#стат: 100" at bounding box center [399, 42] width 693 height 21
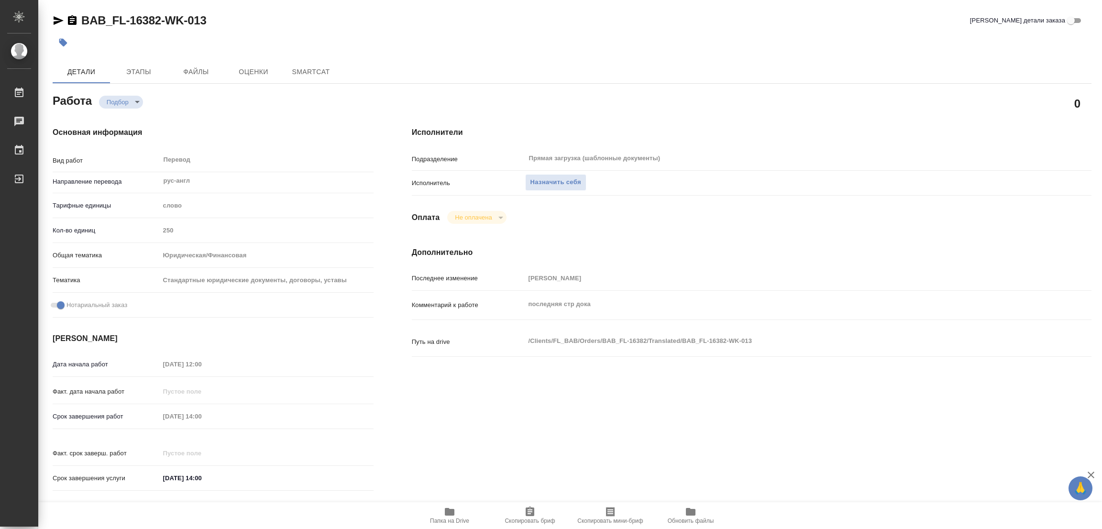
type textarea "x"
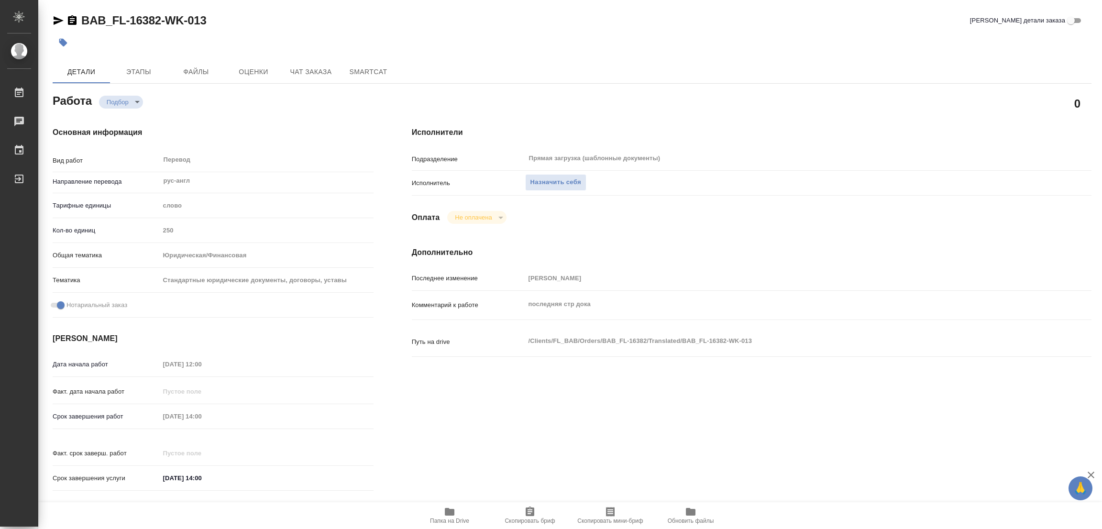
type textarea "x"
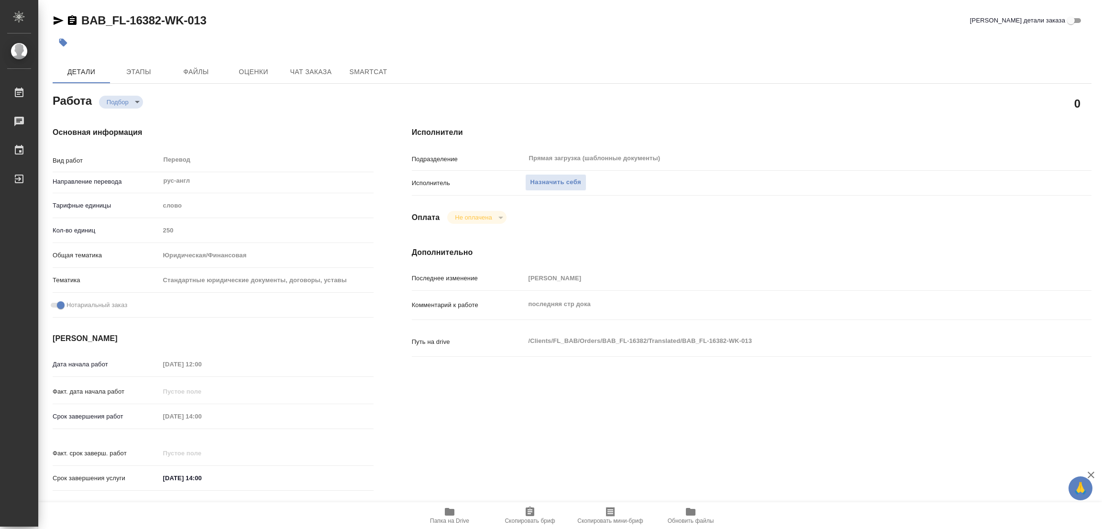
type textarea "x"
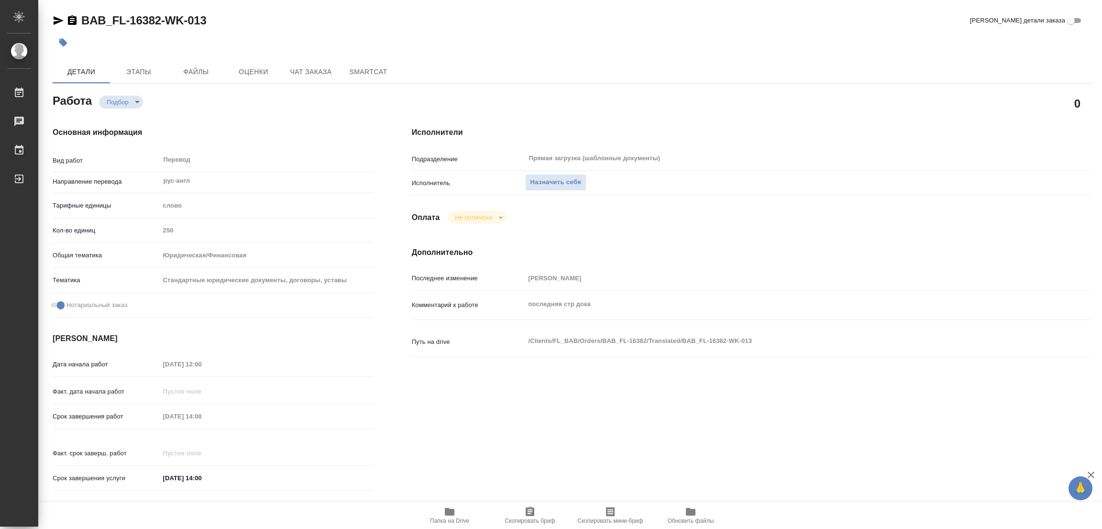
type textarea "x"
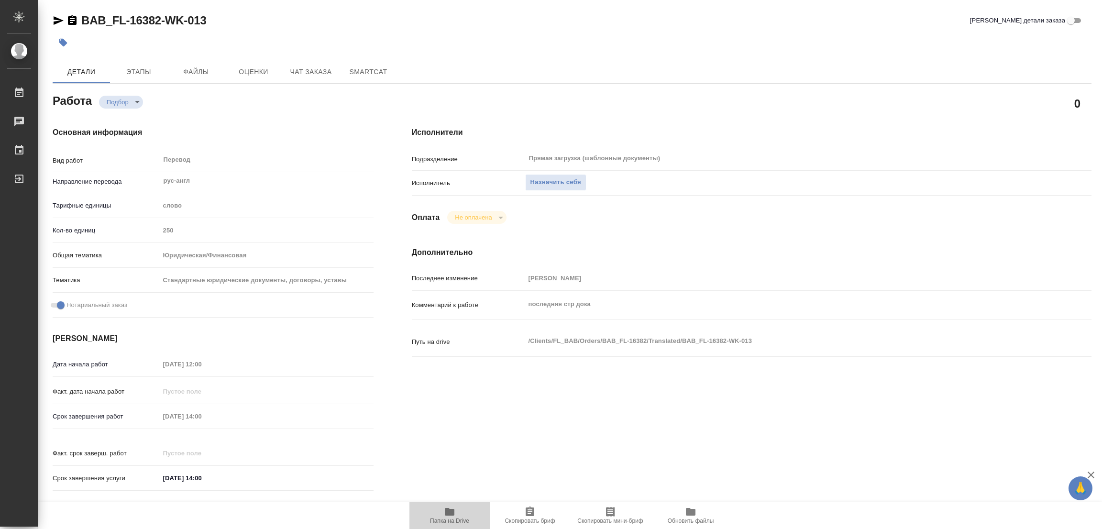
click at [449, 514] on icon "button" at bounding box center [450, 512] width 10 height 8
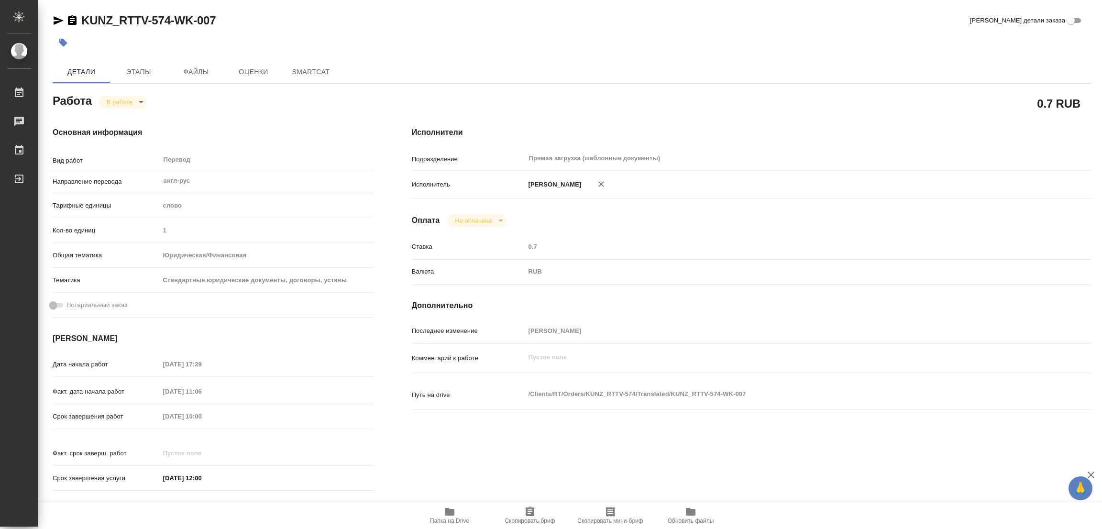
type textarea "x"
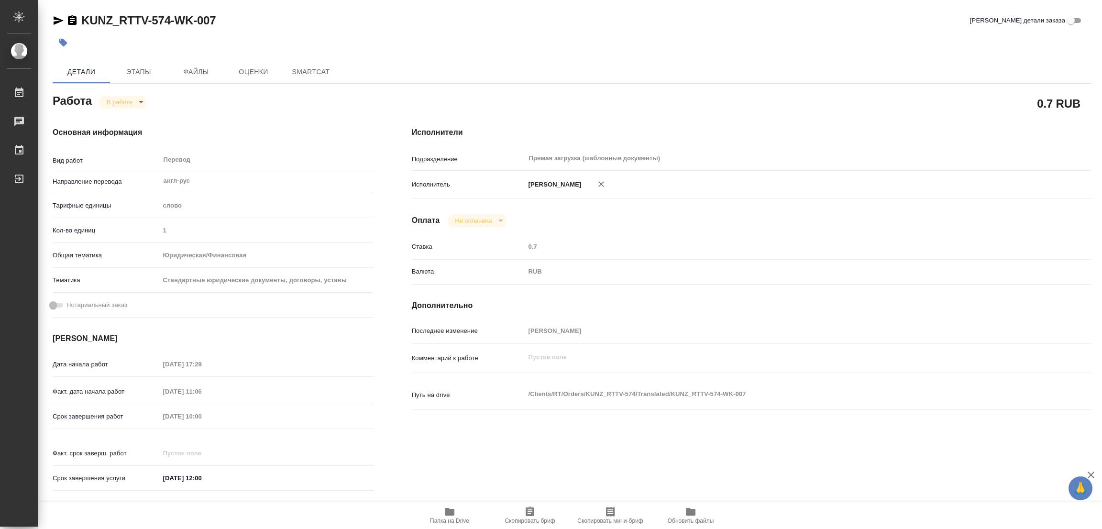
type textarea "x"
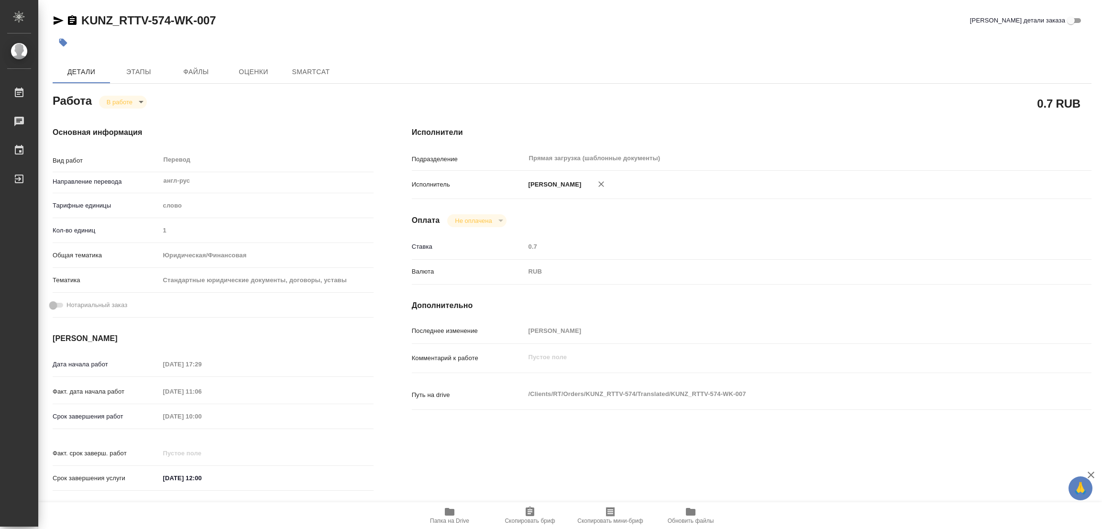
type textarea "x"
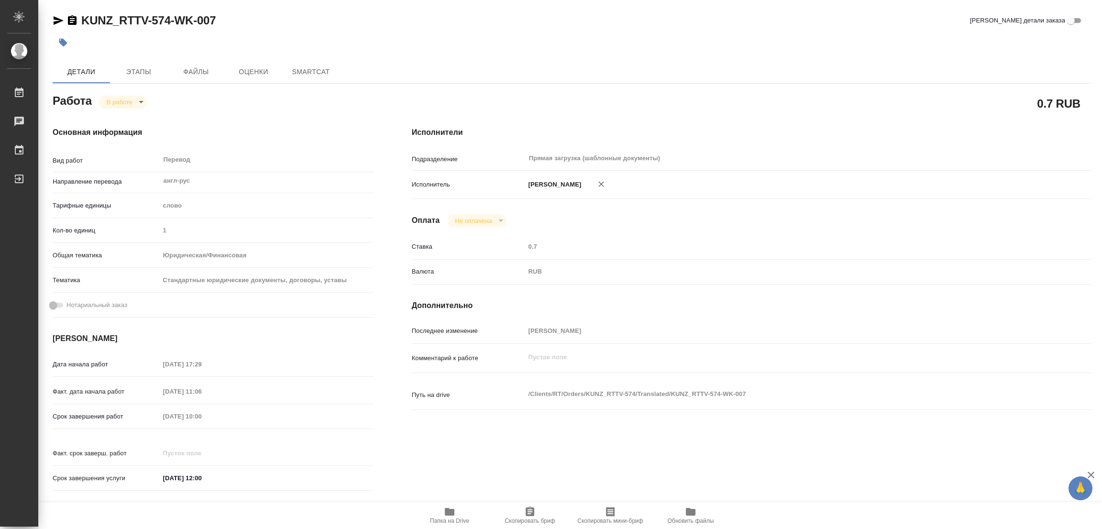
type textarea "x"
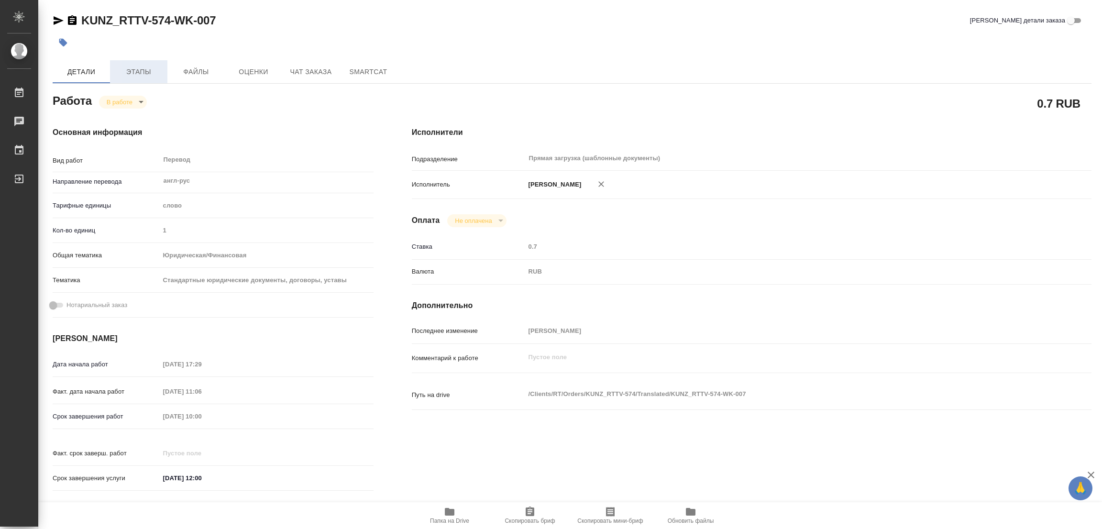
type textarea "x"
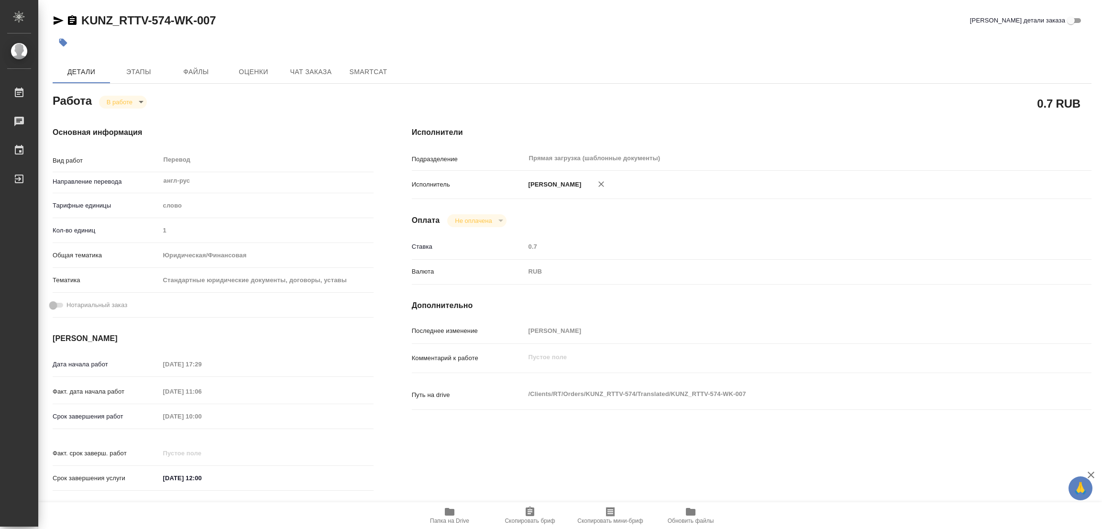
type textarea "x"
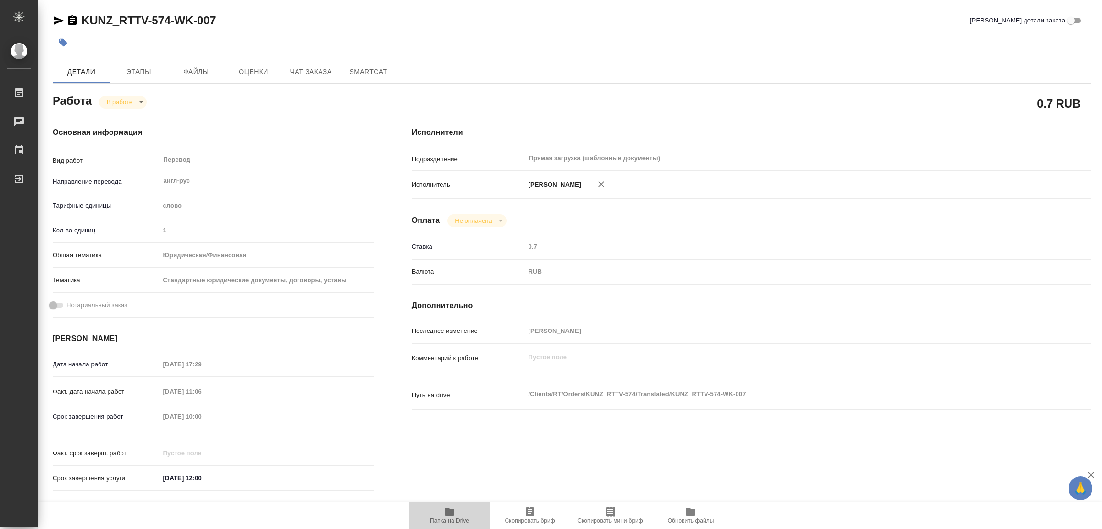
click at [454, 518] on span "Папка на Drive" at bounding box center [449, 521] width 39 height 7
click at [133, 67] on span "Этапы" at bounding box center [139, 72] width 46 height 12
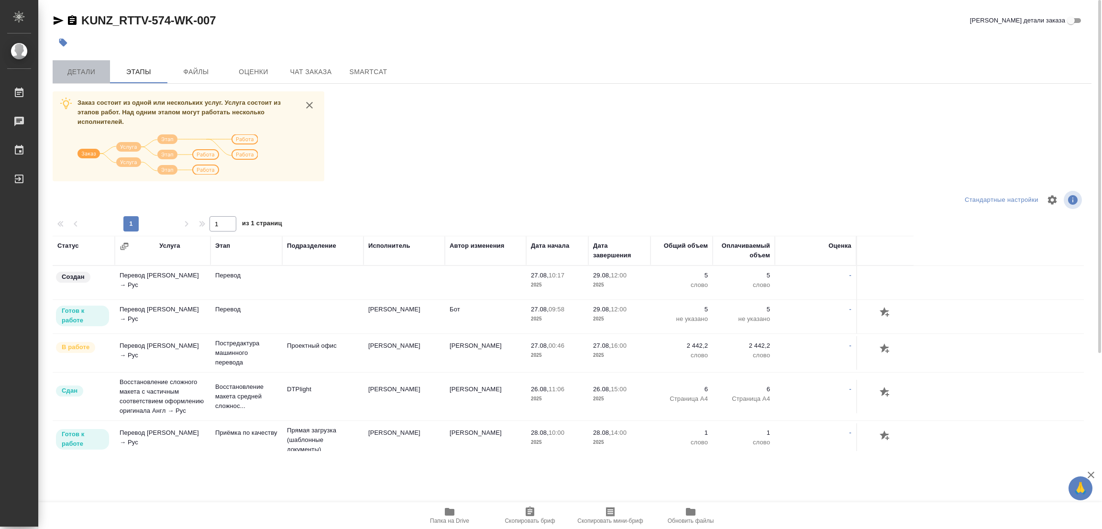
click at [79, 69] on span "Детали" at bounding box center [81, 72] width 46 height 12
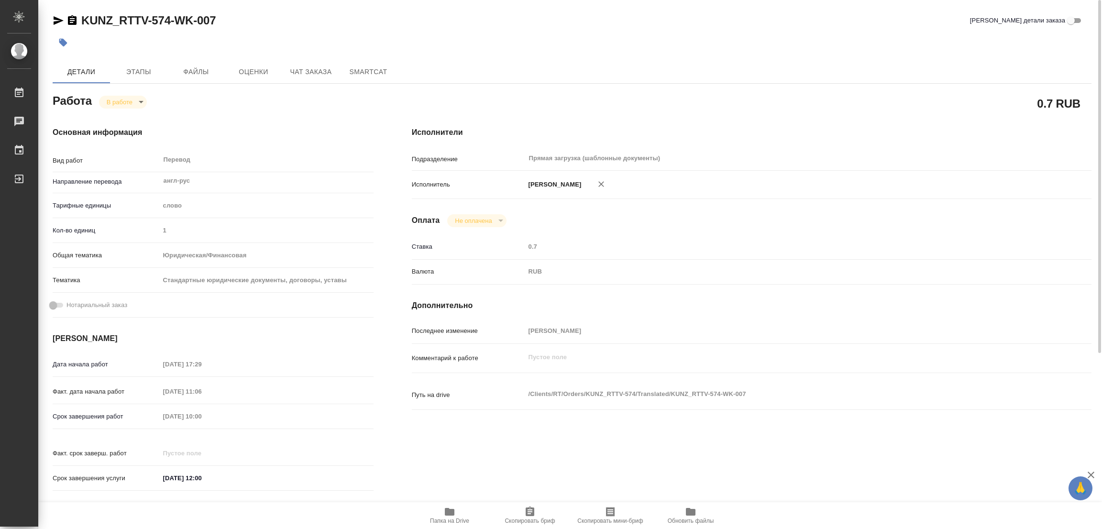
type textarea "x"
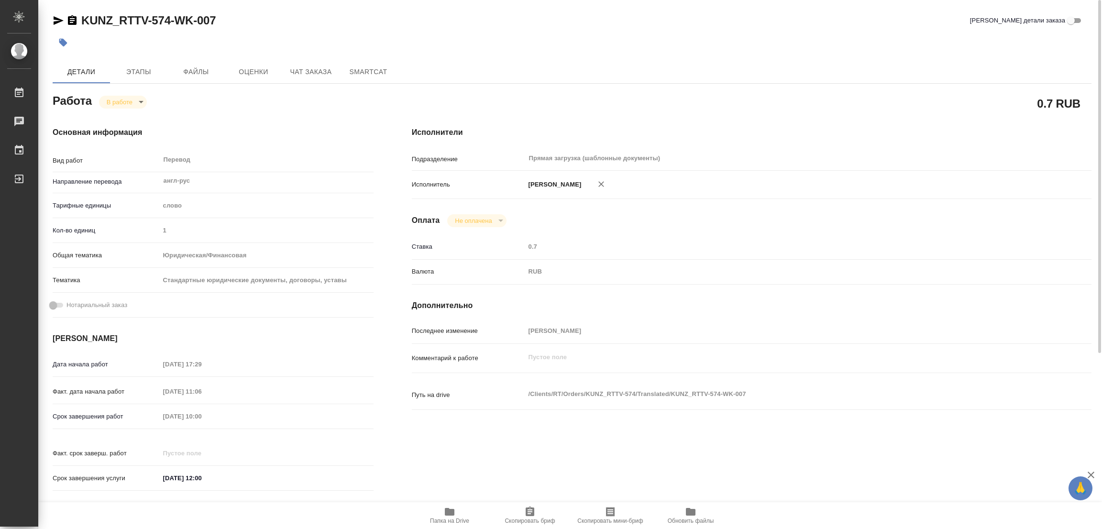
type textarea "x"
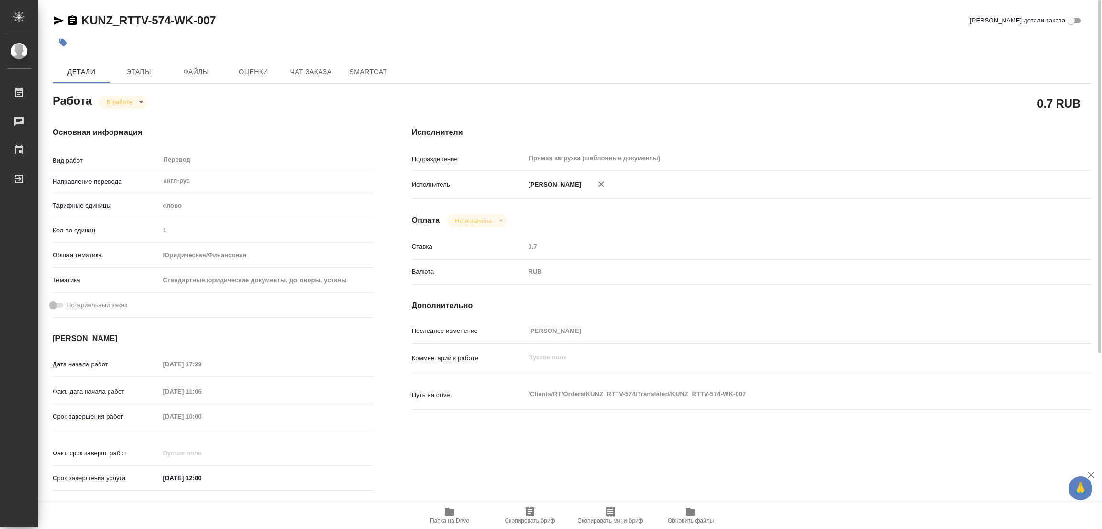
type textarea "x"
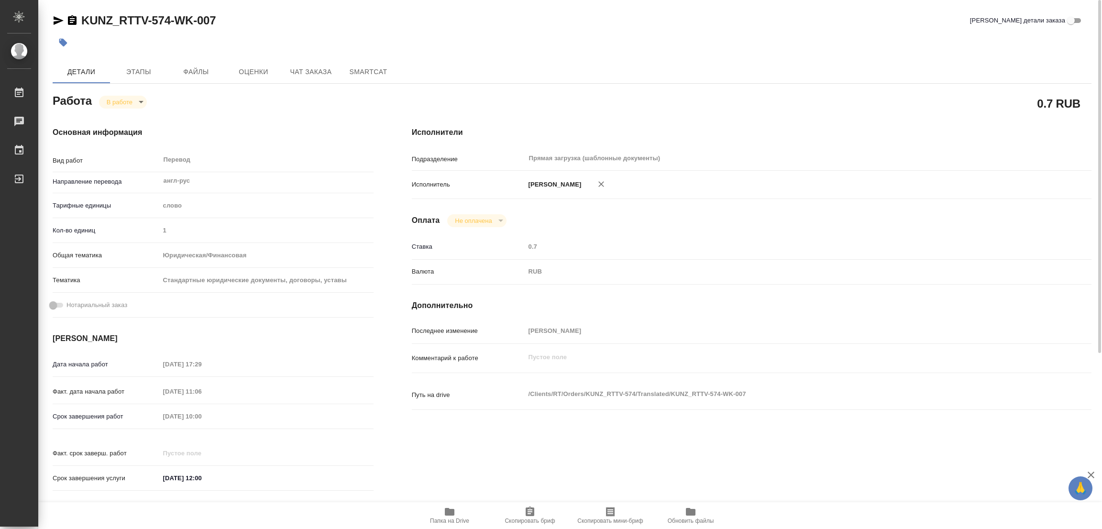
click at [212, 104] on div "Работа В работе inProgress" at bounding box center [213, 99] width 321 height 17
click at [114, 102] on body "🙏 .cls-1 fill:#fff; AWATERA Popova Galina Работы 0 Чаты График Выйти KUNZ_RTTV-…" at bounding box center [551, 264] width 1102 height 529
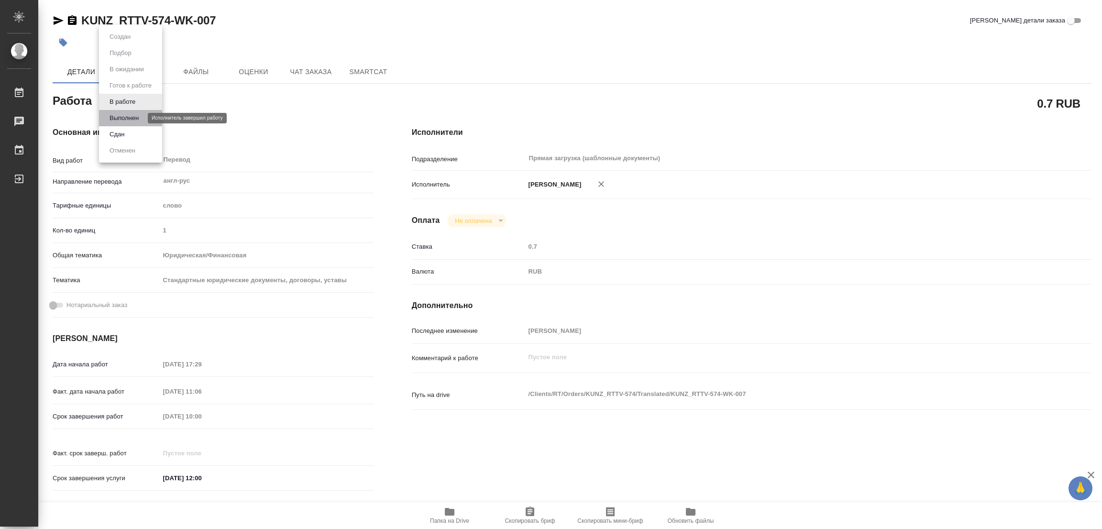
click at [124, 116] on button "Выполнен" at bounding box center [124, 118] width 35 height 11
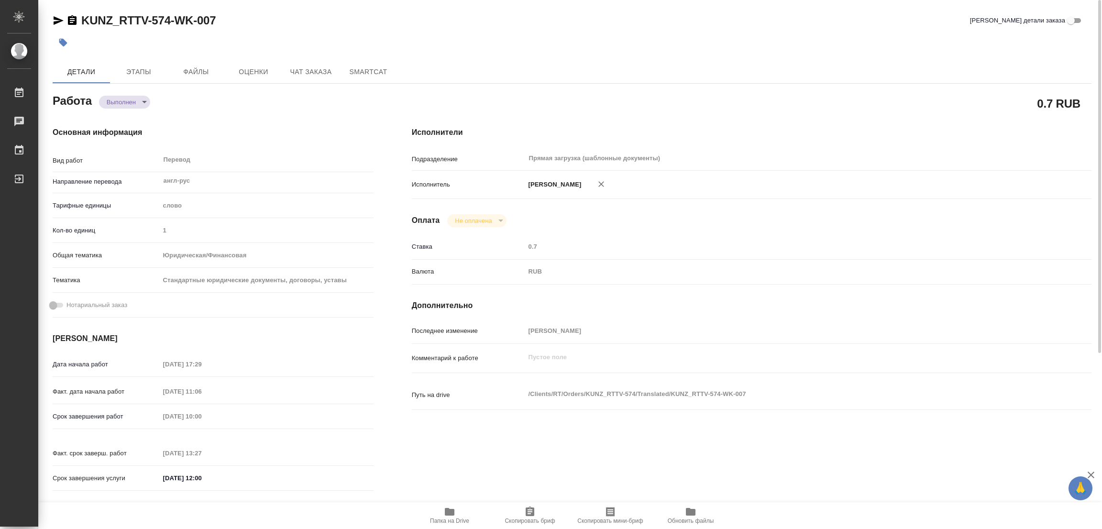
type textarea "x"
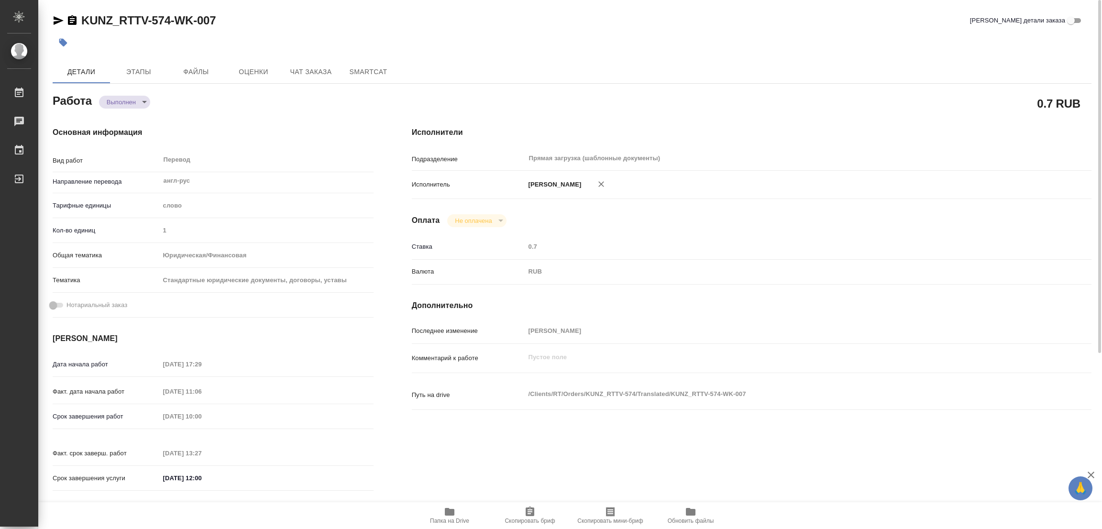
type textarea "x"
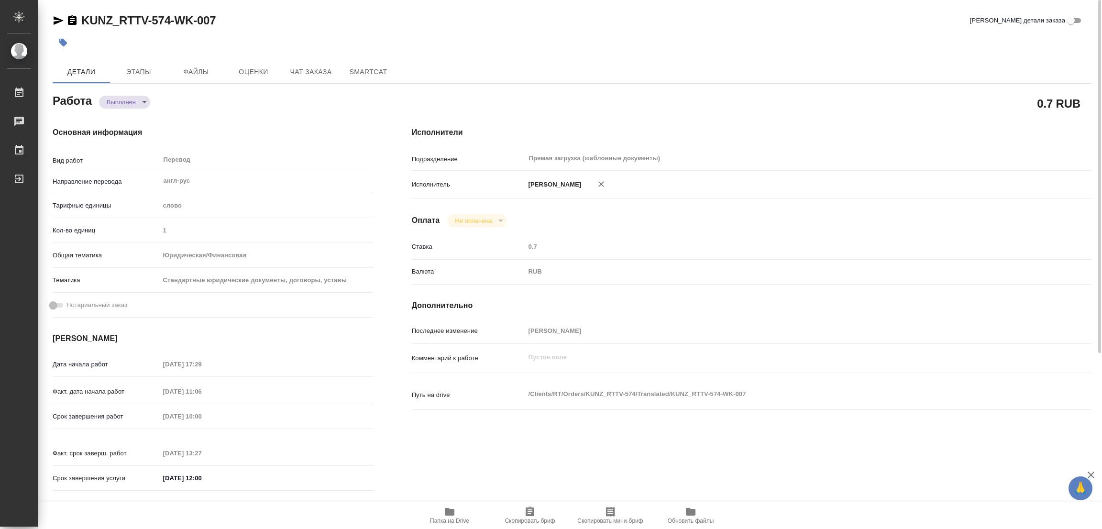
click at [59, 44] on icon "button" at bounding box center [63, 43] width 10 height 10
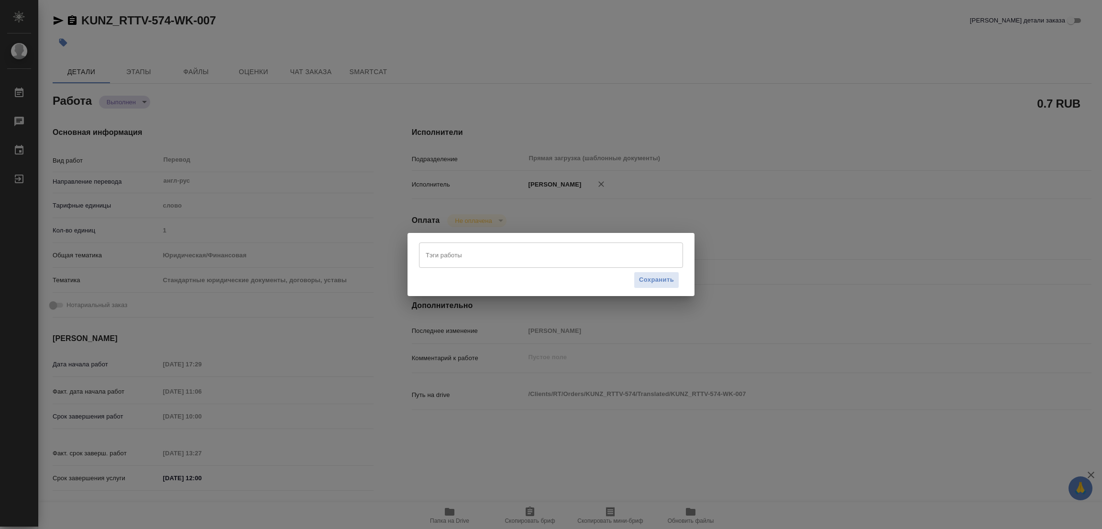
type textarea "x"
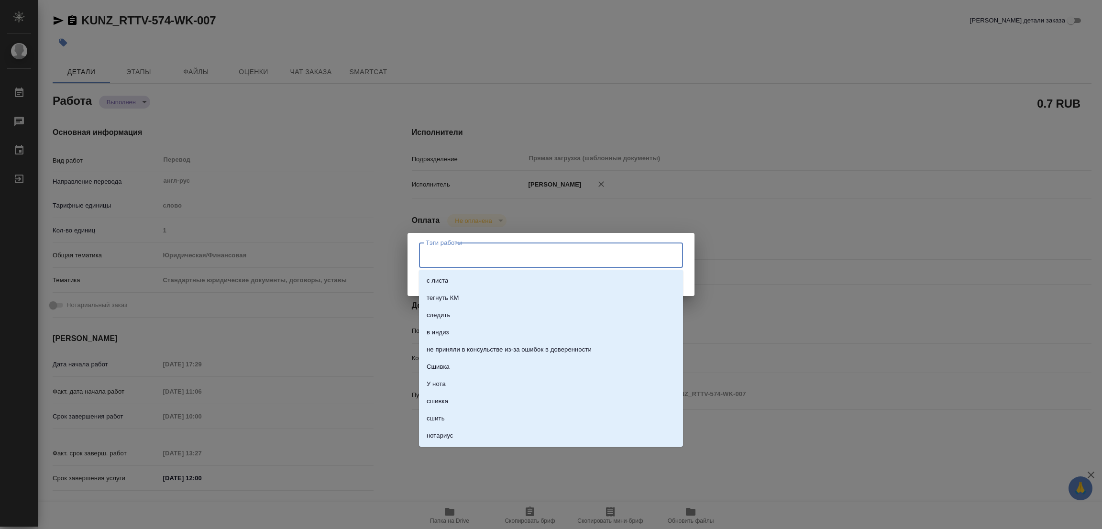
click at [454, 250] on input "Тэги работы" at bounding box center [541, 255] width 237 height 16
type input "стат:"
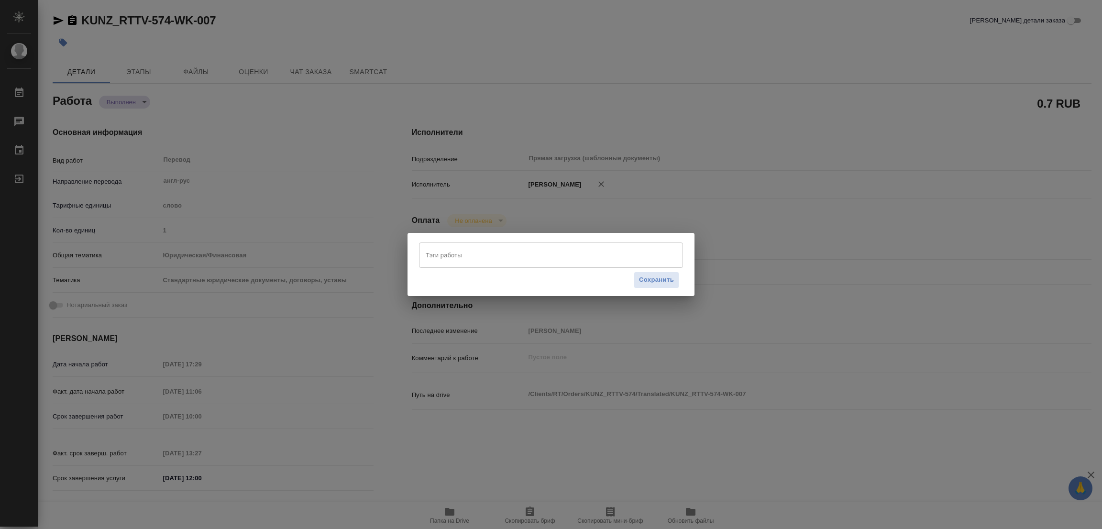
drag, startPoint x: 848, startPoint y: 405, endPoint x: 791, endPoint y: 385, distance: 60.2
click at [848, 405] on div "Тэги работы Тэги работы Сохранить" at bounding box center [551, 264] width 1102 height 529
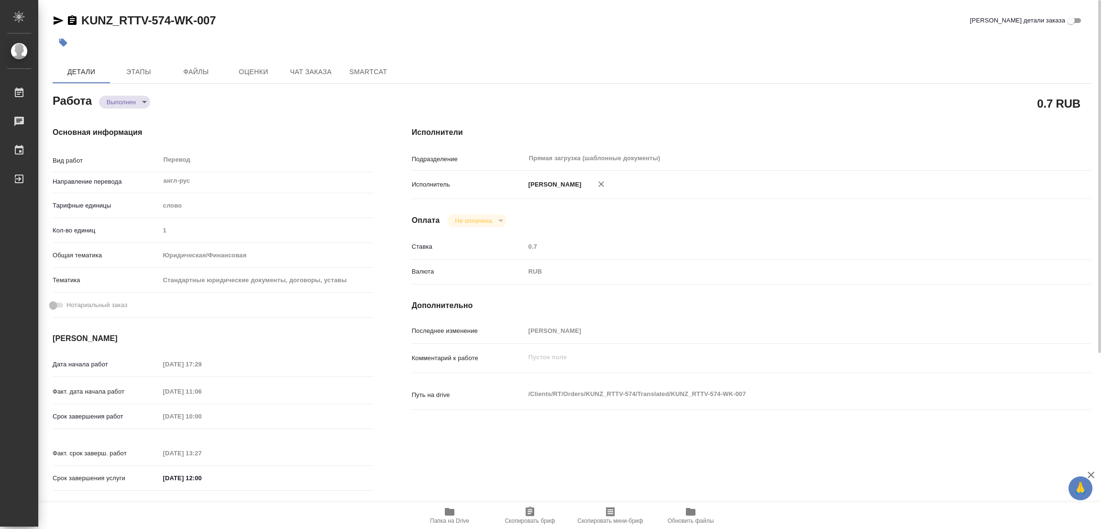
click at [64, 44] on icon "button" at bounding box center [63, 43] width 8 height 8
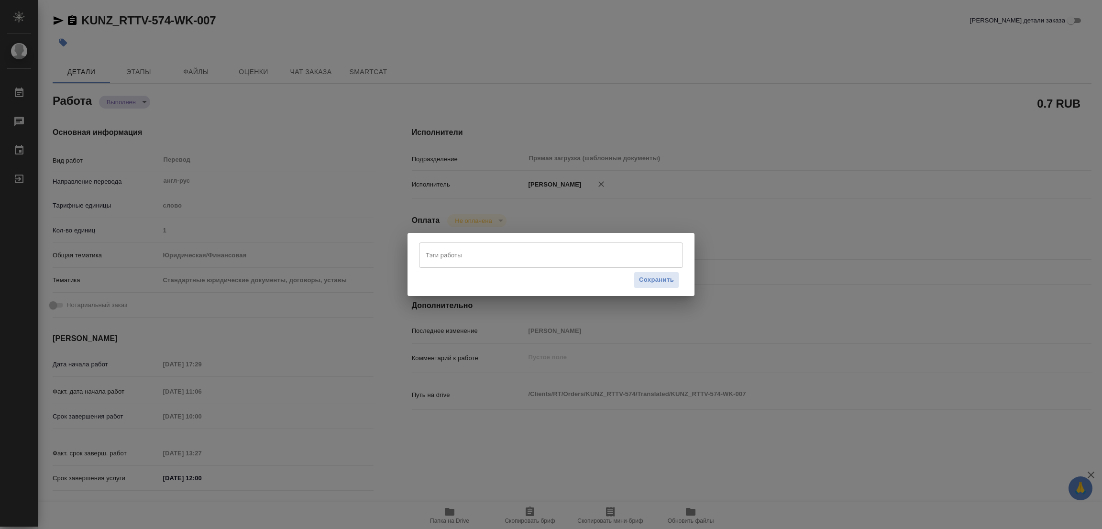
click at [442, 254] on input "Тэги работы" at bounding box center [541, 255] width 237 height 16
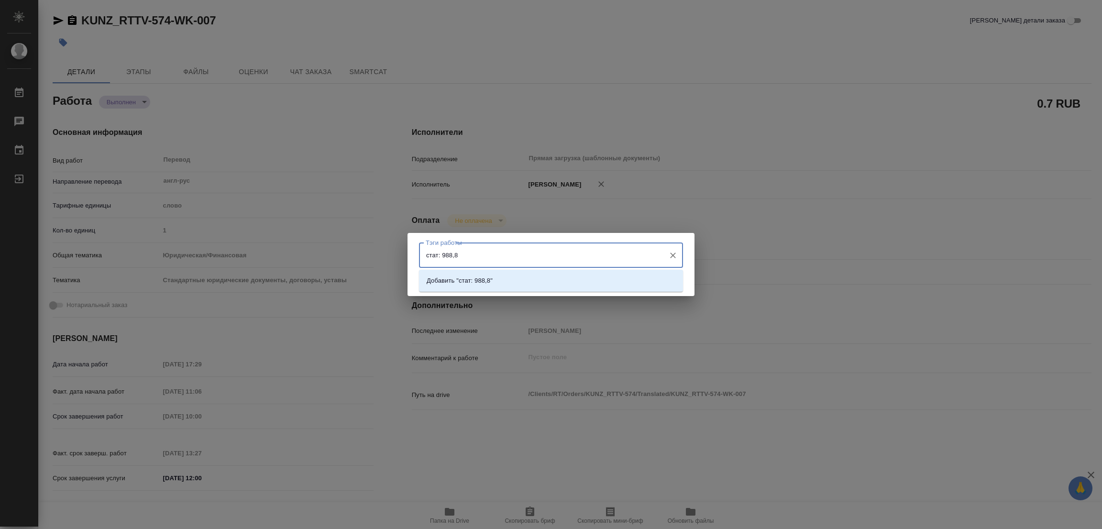
type input "стат: 988,85"
click at [475, 278] on p "Добавить "стат: 988,85"" at bounding box center [461, 281] width 69 height 10
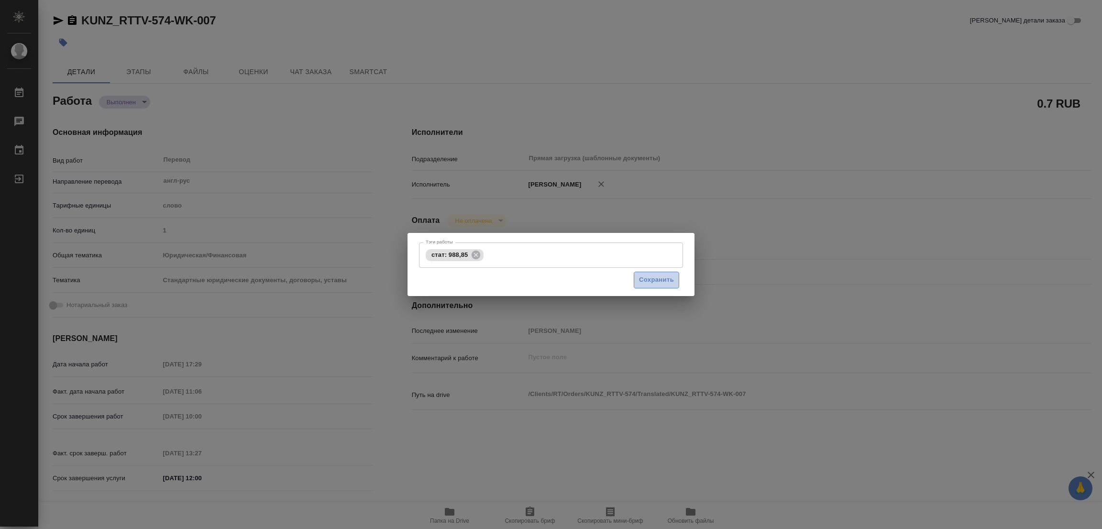
click at [666, 276] on span "Сохранить" at bounding box center [656, 280] width 35 height 11
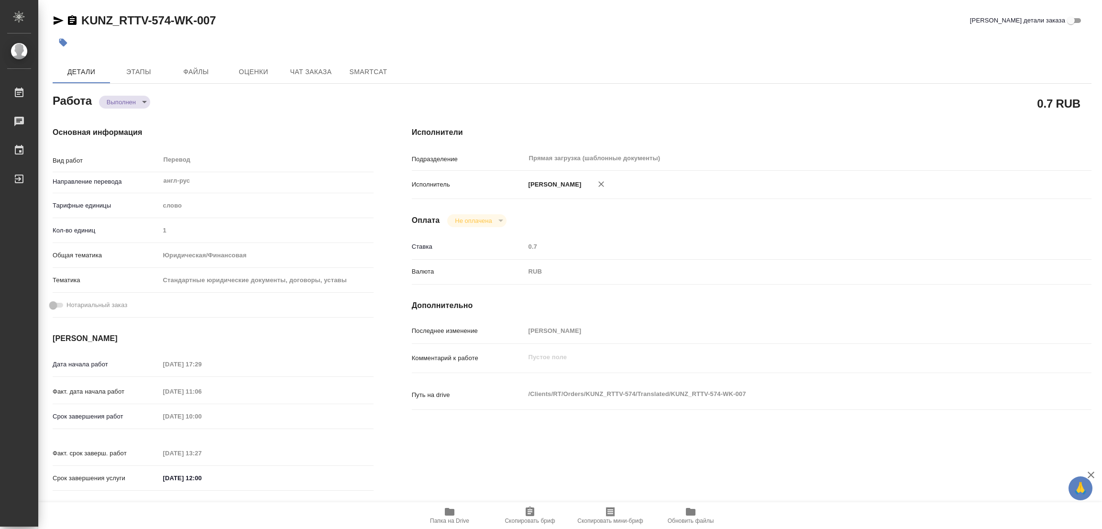
type input "completed"
type textarea "Перевод"
type textarea "x"
type input "англ-рус"
type input "5a8b1489cc6b4906c91bfd90"
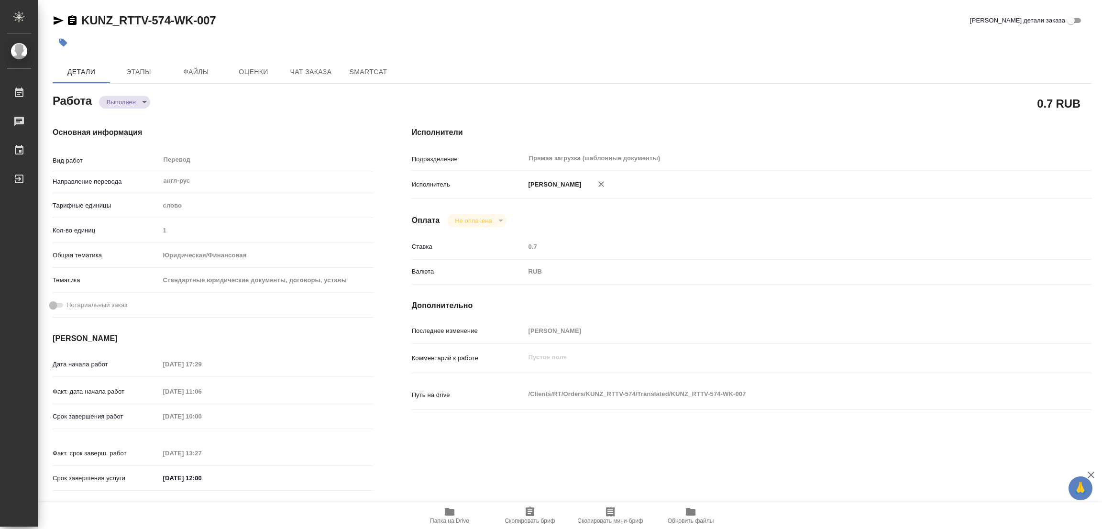
type input "1"
type input "yr-fn"
type input "5f647205b73bc97568ca66bf"
type input "25.08.2025 17:29"
type input "26.08.2025 11:06"
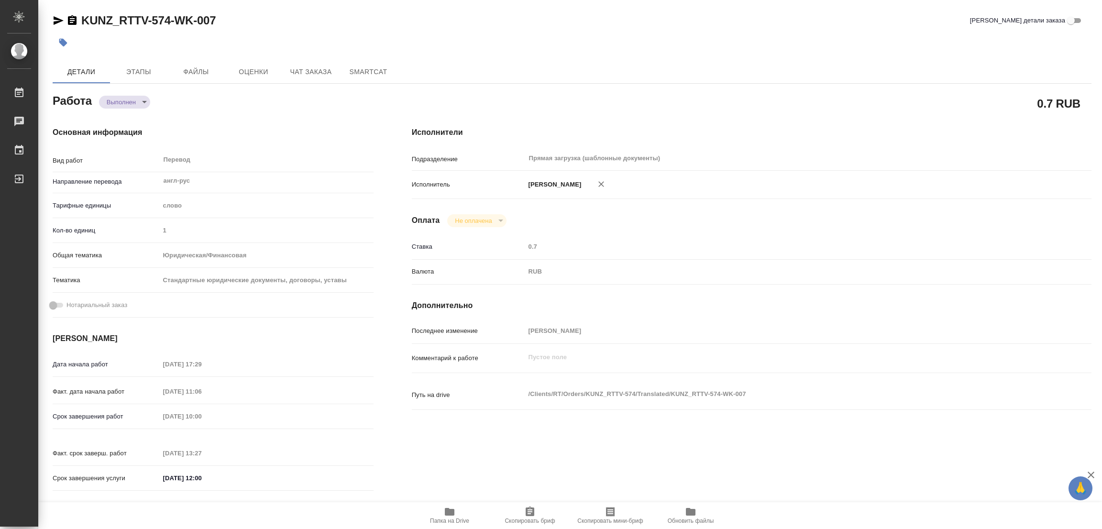
type input "28.08.2025 10:00"
type input "27.08.2025 13:27"
type input "29.08.2025 12:00"
type input "Прямая загрузка (шаблонные документы)"
type input "notPayed"
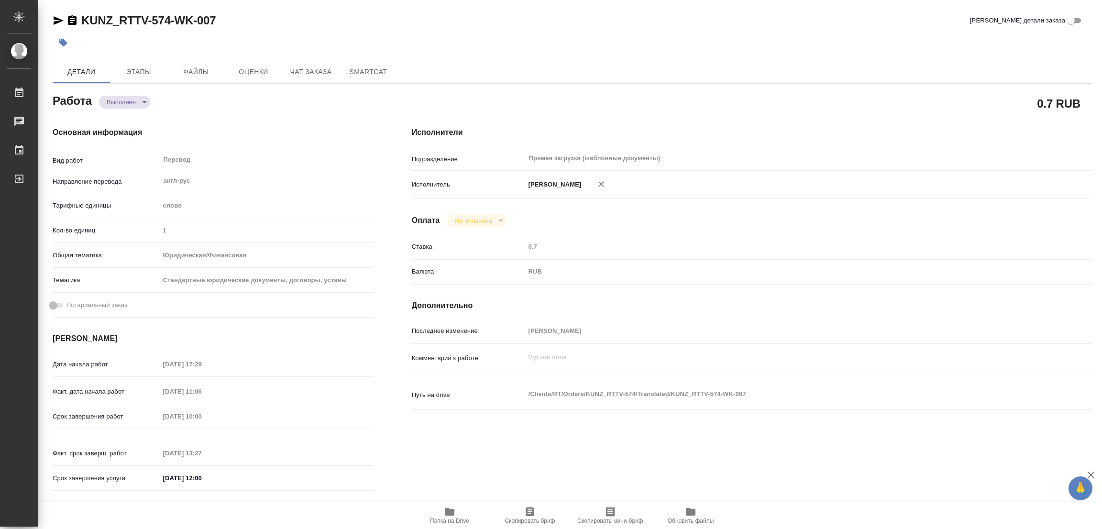
type input "0.7"
type input "RUB"
type input "Попова Галина"
type textarea "x"
type textarea "/Clients/RT/Orders/KUNZ_RTTV-574/Translated/KUNZ_RTTV-574-WK-007"
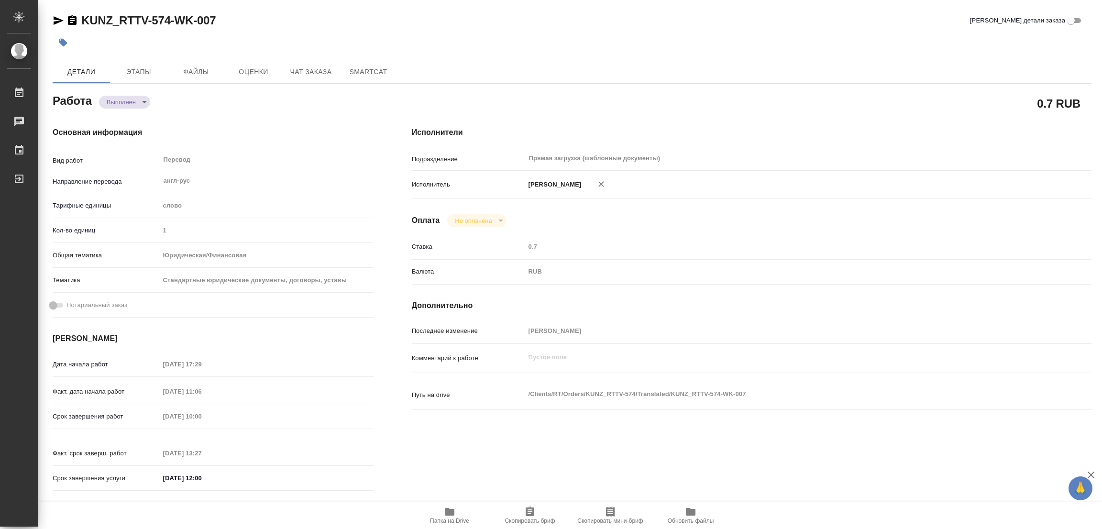
type textarea "x"
type input "KUNZ_RTTV-574"
type input "Перевод Стандарт"
type input "Перевод, Корректура, Редактура, Постредактура машинного перевода, Приёмка по ка…"
type input "Moskalets Alina"
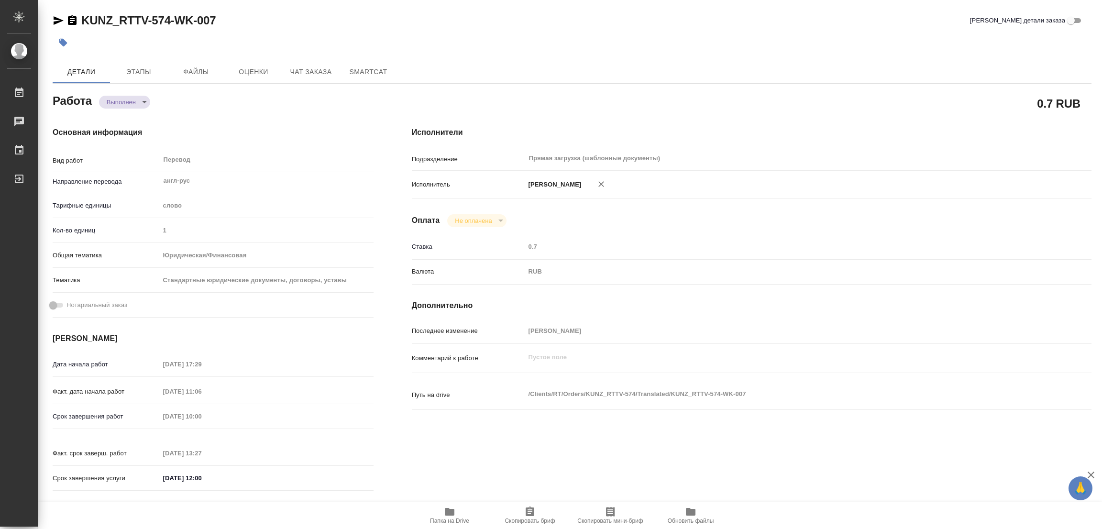
type input "Петрова Валерия"
type input "/Clients/RT/Orders/KUNZ_RTTV-574"
type textarea "x"
type textarea "кит-рус, англ-рус"
type textarea "x"
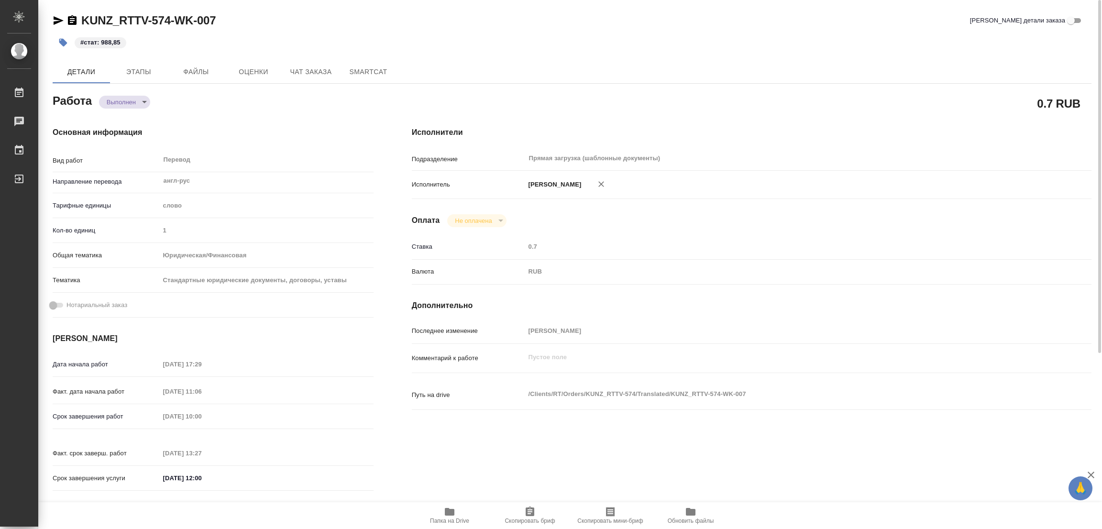
type textarea "x"
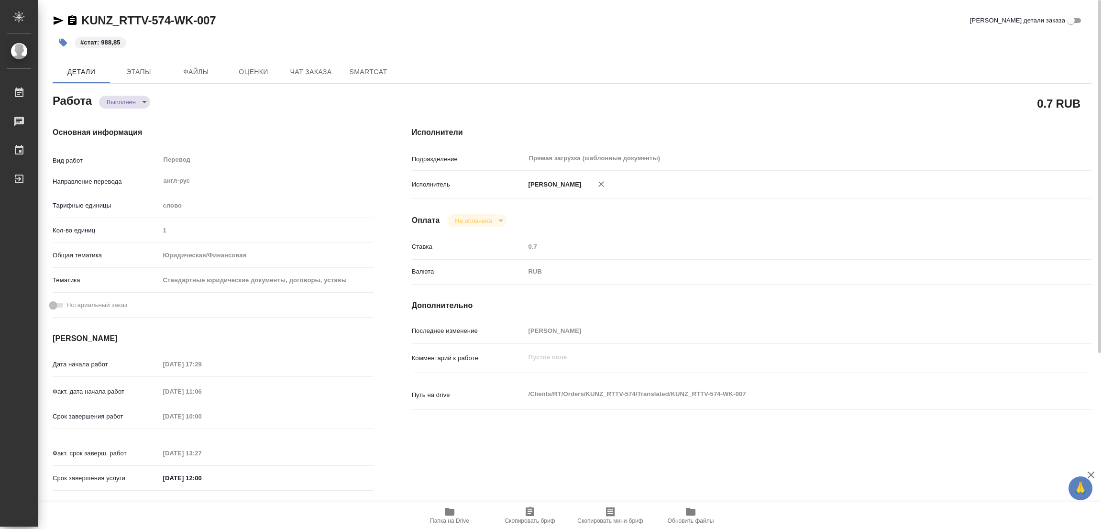
type textarea "x"
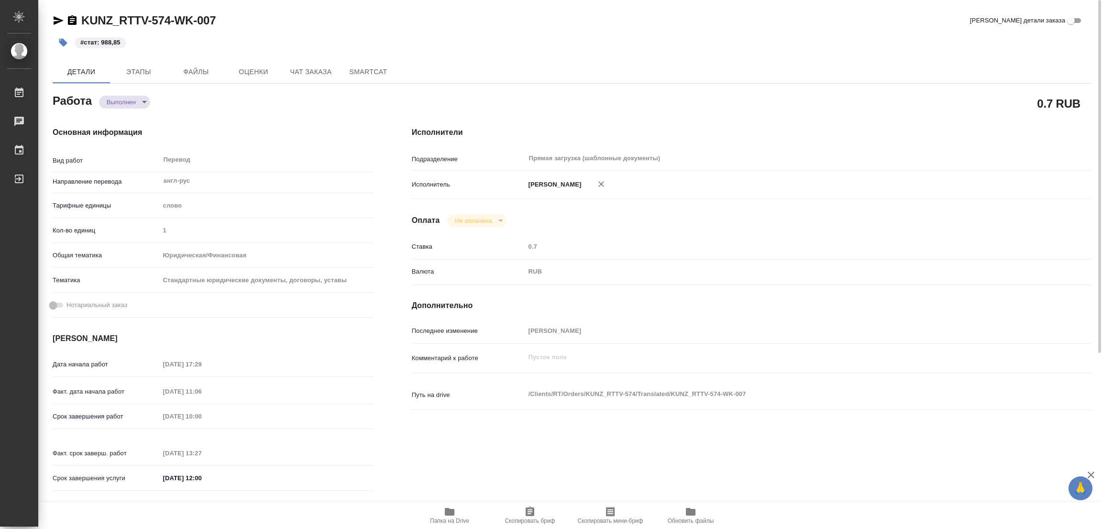
type textarea "x"
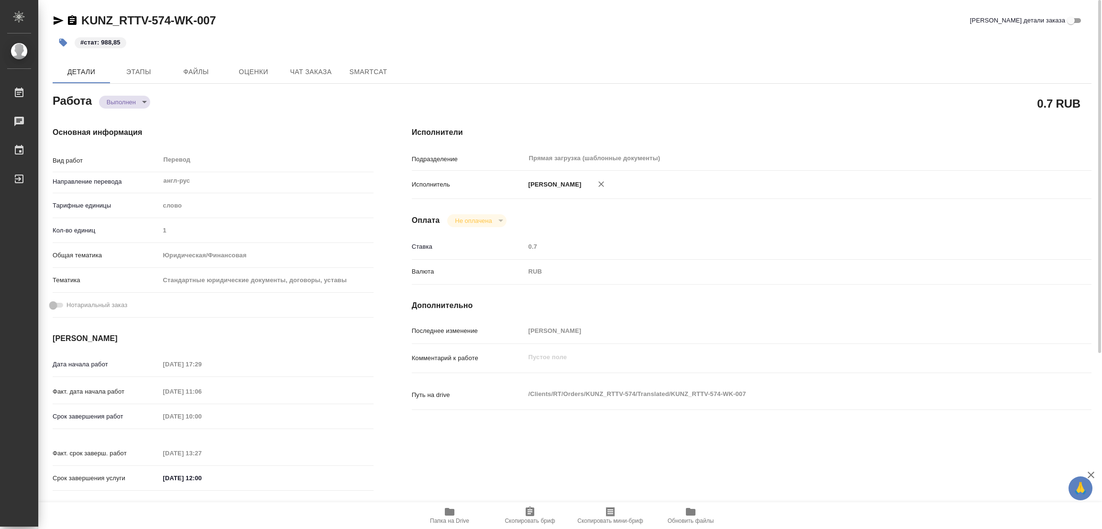
click at [384, 33] on div "#стат: 988,85" at bounding box center [399, 42] width 693 height 21
type textarea "x"
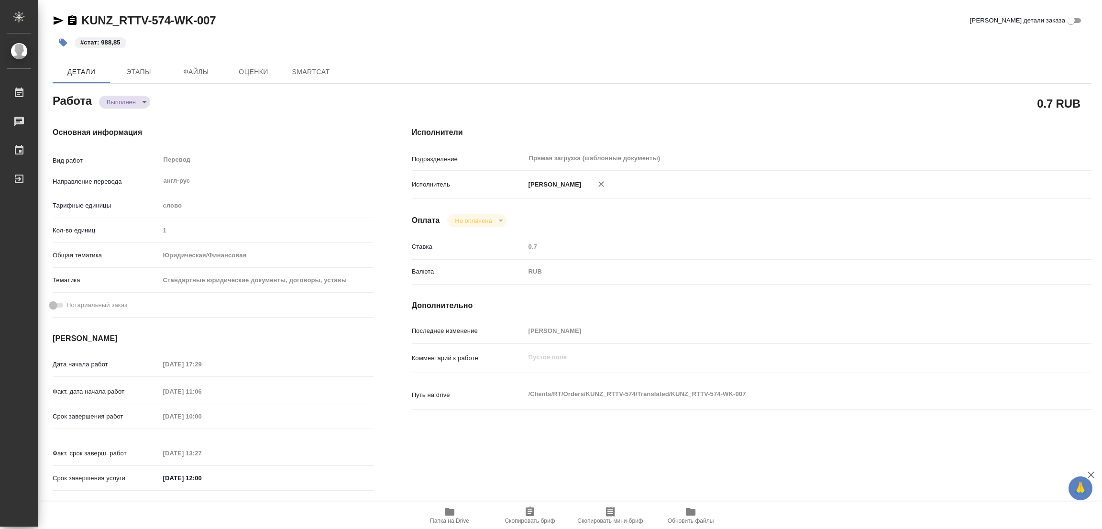
type textarea "x"
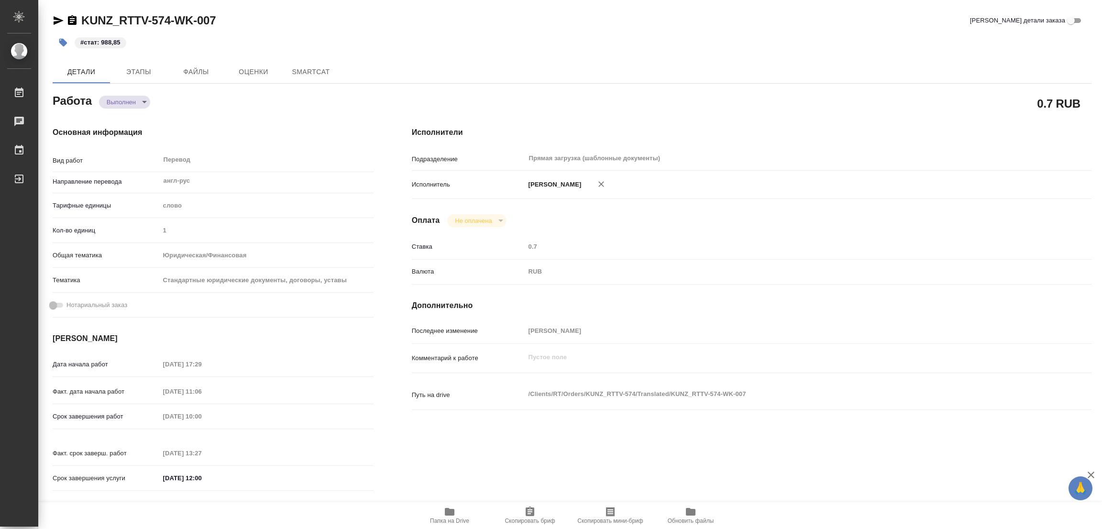
type textarea "x"
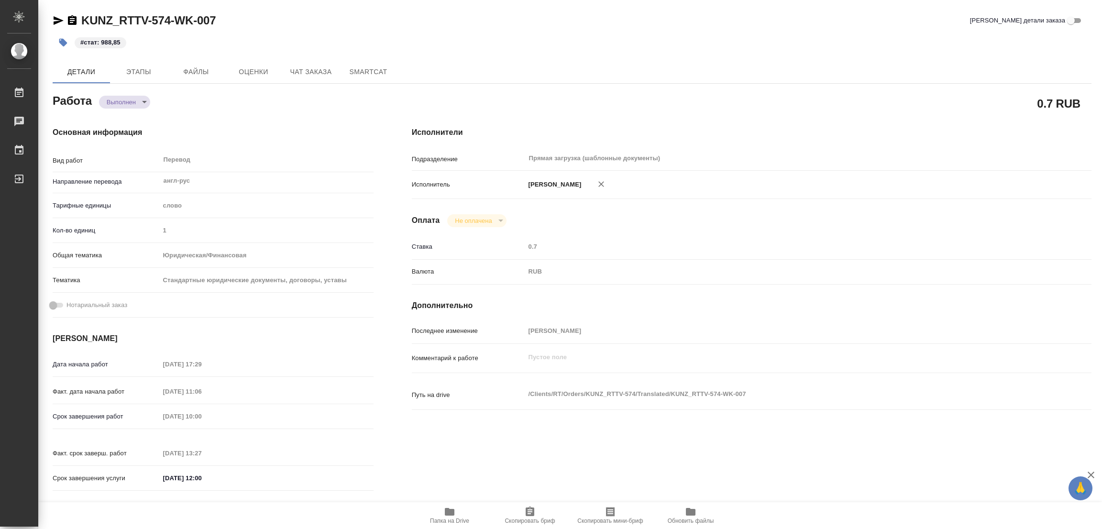
type textarea "x"
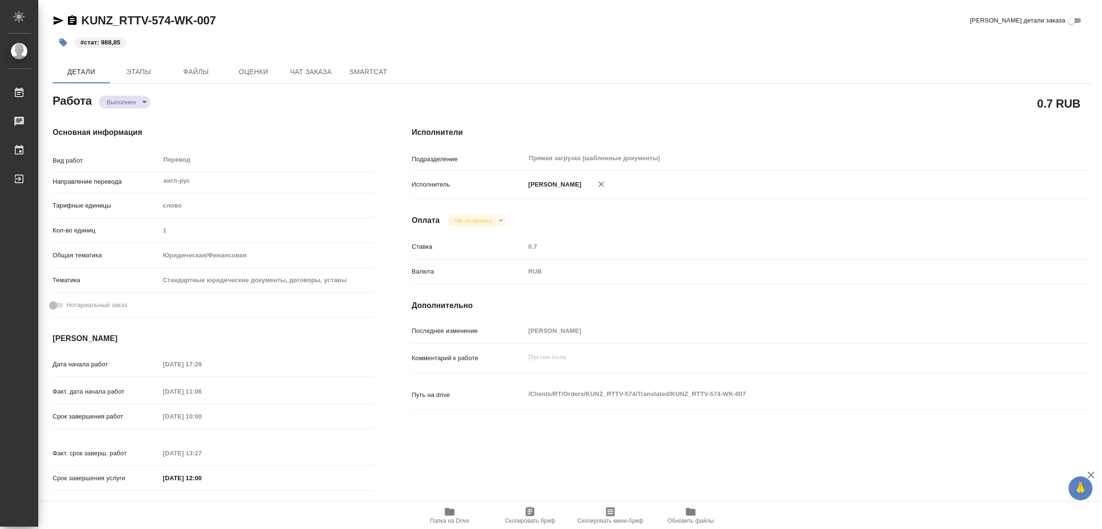
type textarea "x"
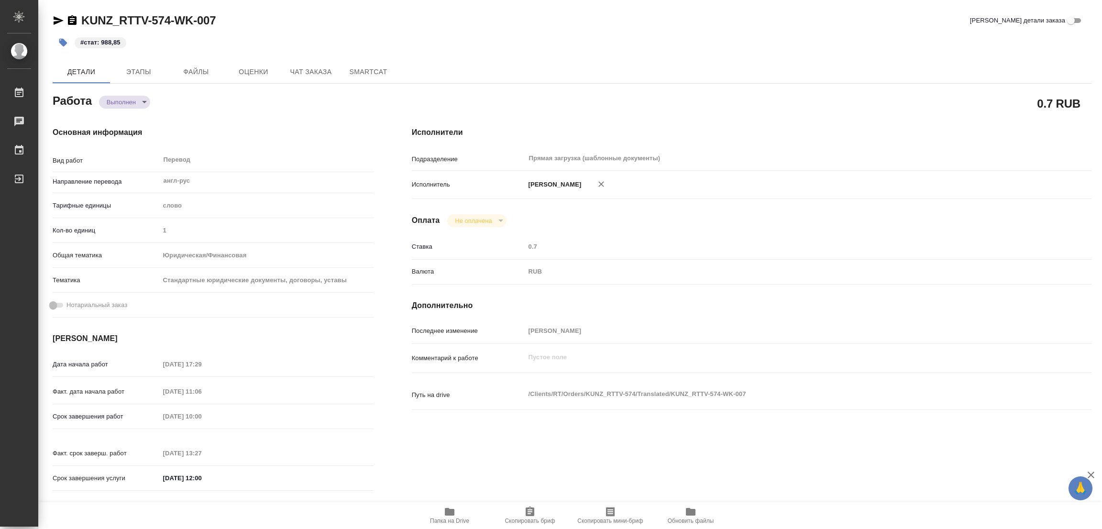
type textarea "x"
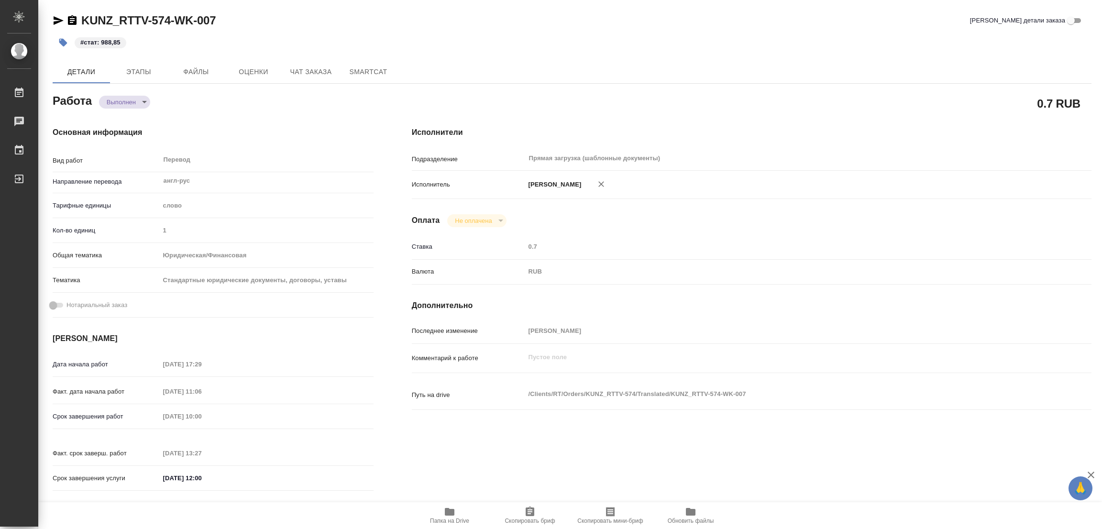
type textarea "x"
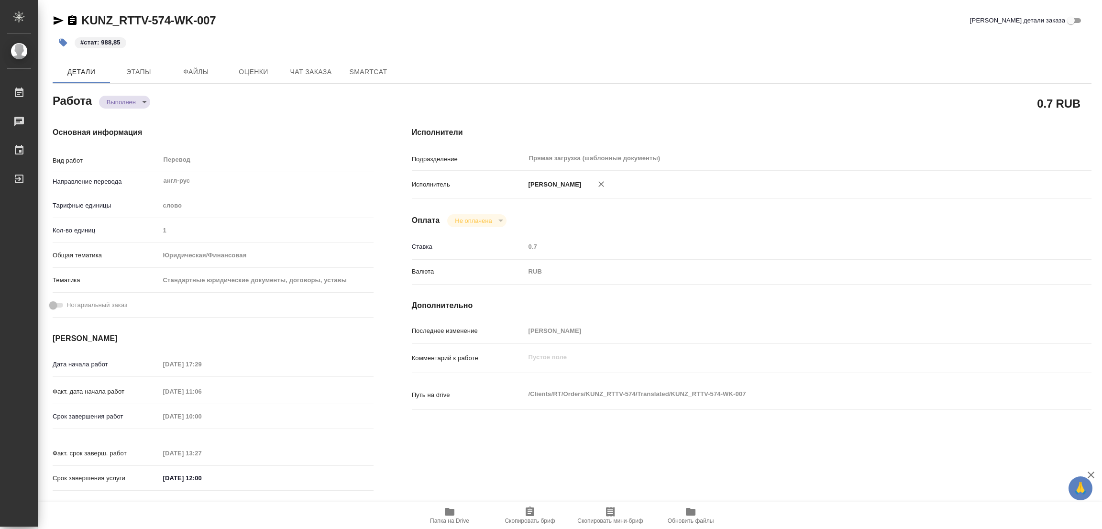
type textarea "x"
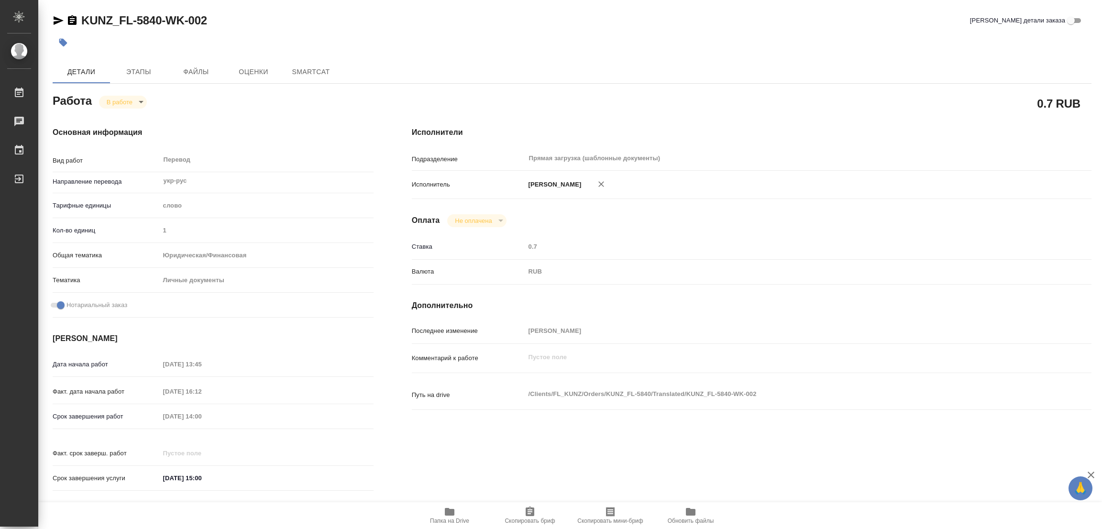
type textarea "x"
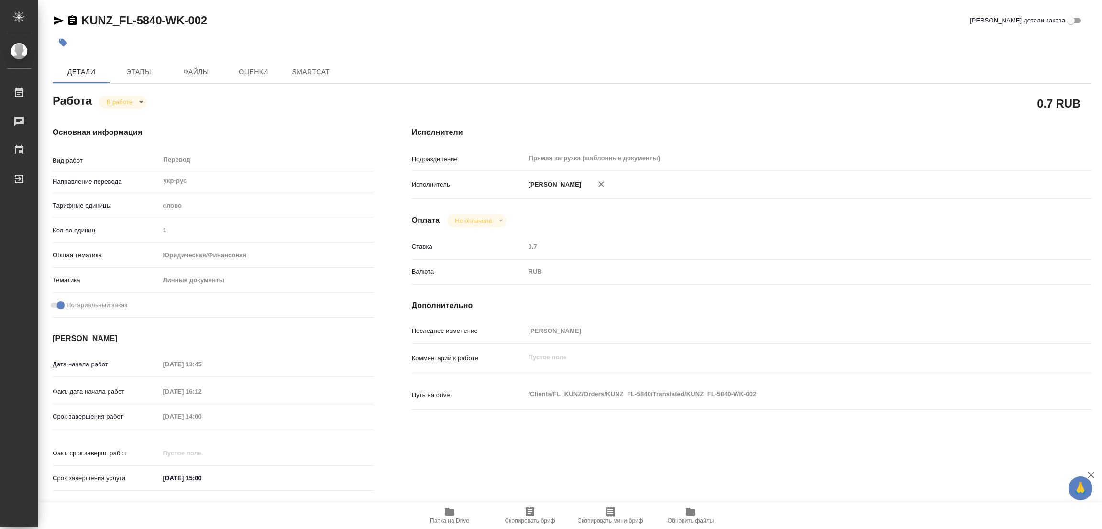
type textarea "x"
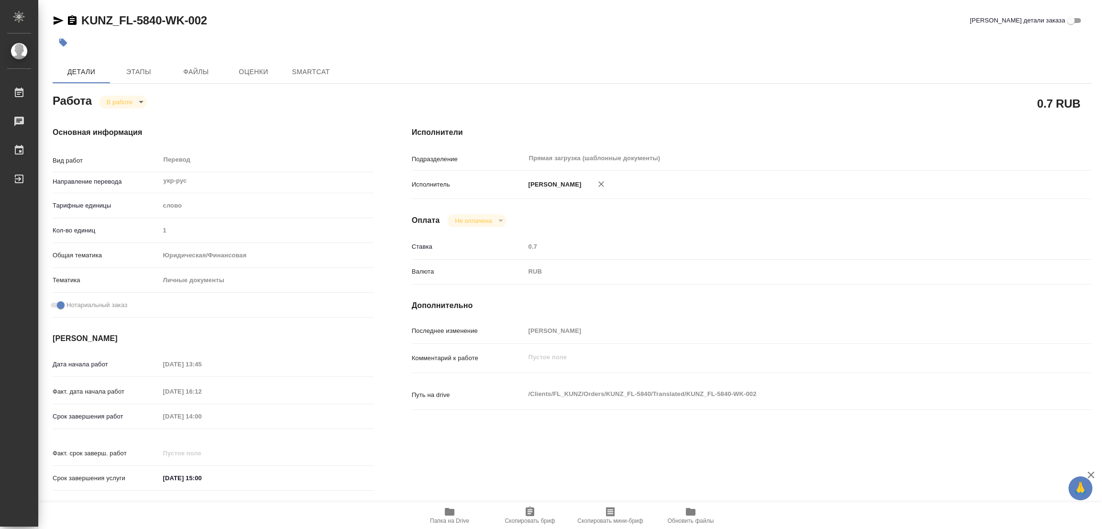
type textarea "x"
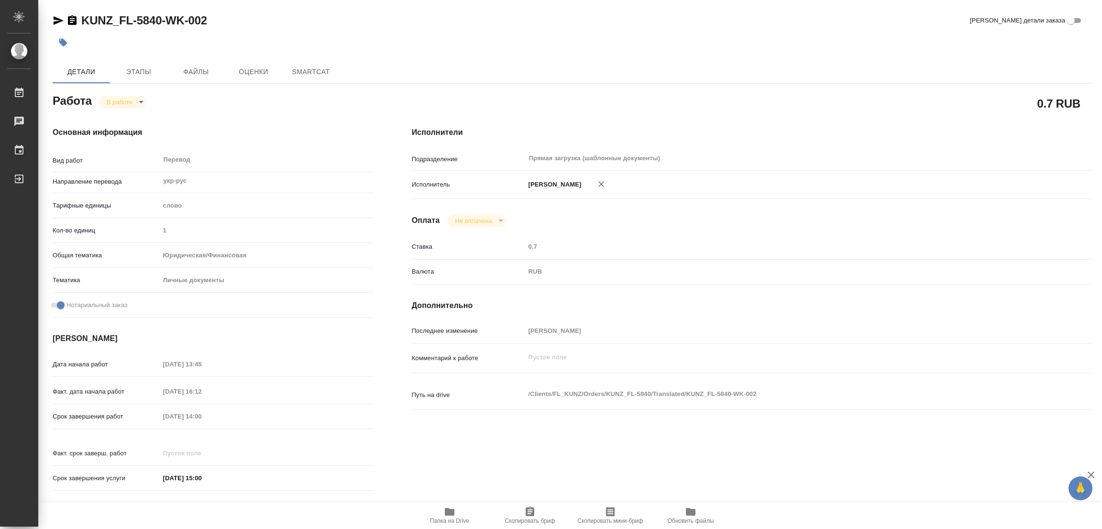
type textarea "x"
click at [450, 518] on span "Папка на Drive" at bounding box center [449, 521] width 39 height 7
type textarea "x"
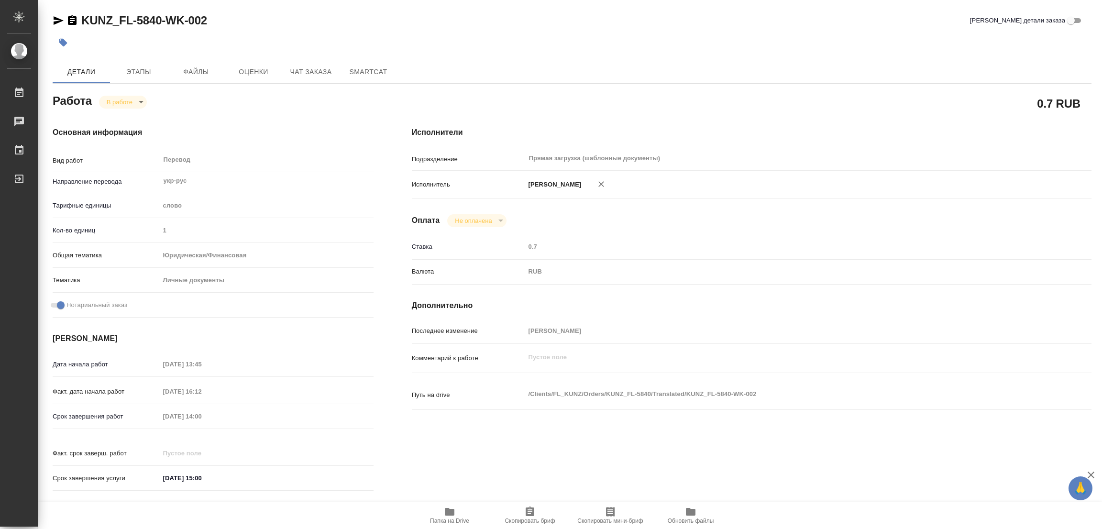
type textarea "x"
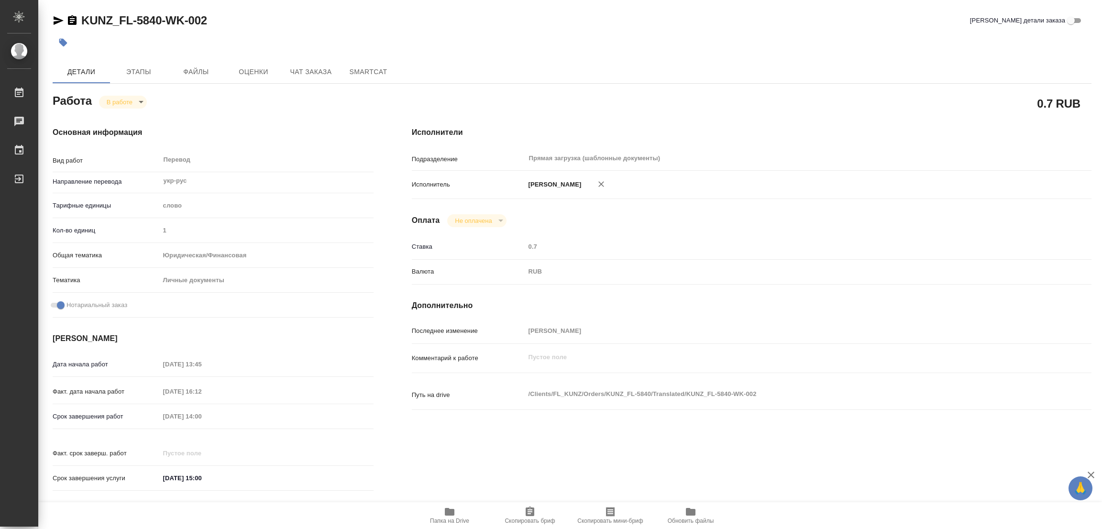
type textarea "x"
click at [130, 66] on span "Этапы" at bounding box center [139, 72] width 46 height 12
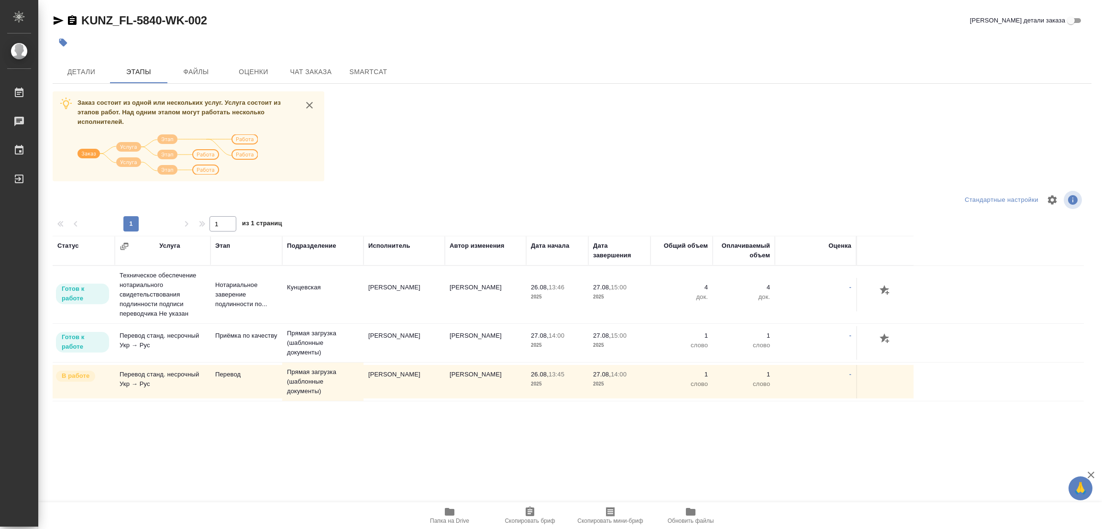
click at [600, 166] on div "Заказ состоит из одной или нескольких услуг. Услуга состоит из этапов работ. На…" at bounding box center [572, 271] width 1039 height 360
click at [83, 67] on span "Детали" at bounding box center [81, 72] width 46 height 12
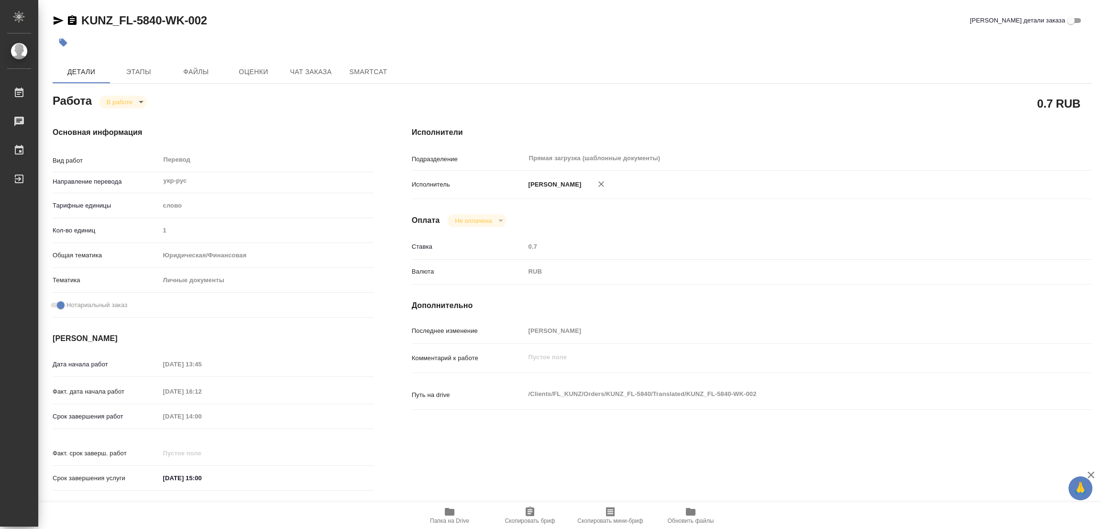
type textarea "x"
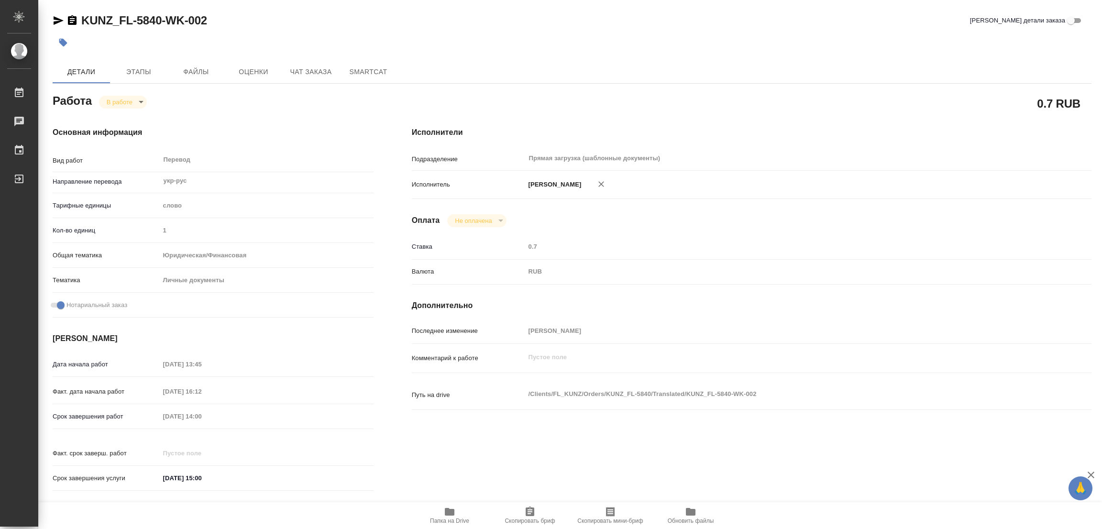
type textarea "x"
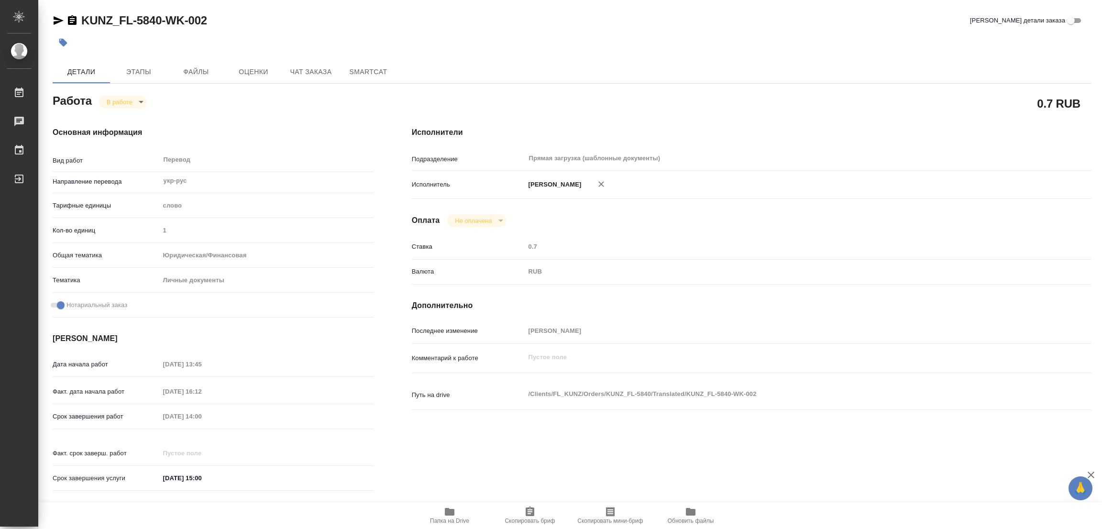
type textarea "x"
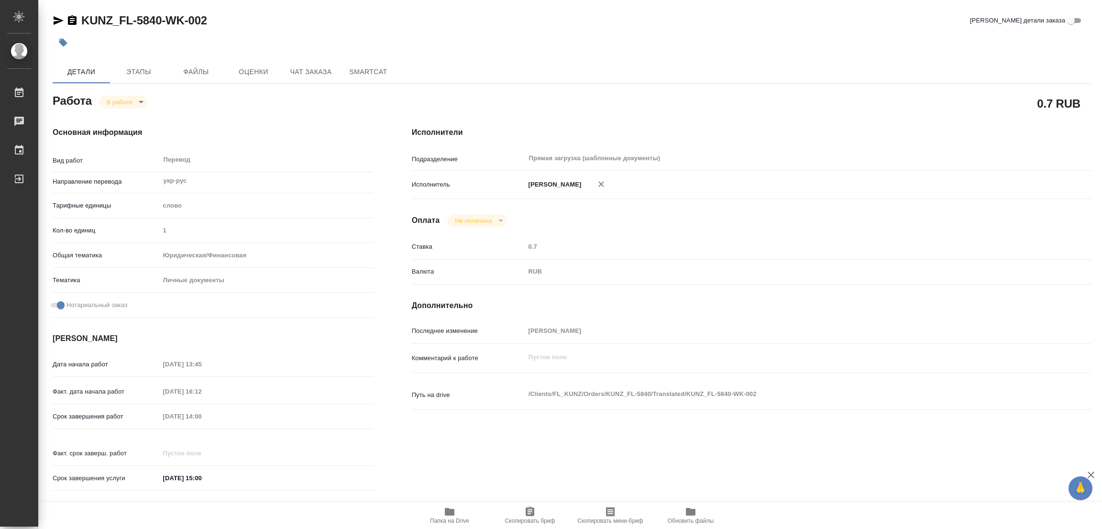
type textarea "x"
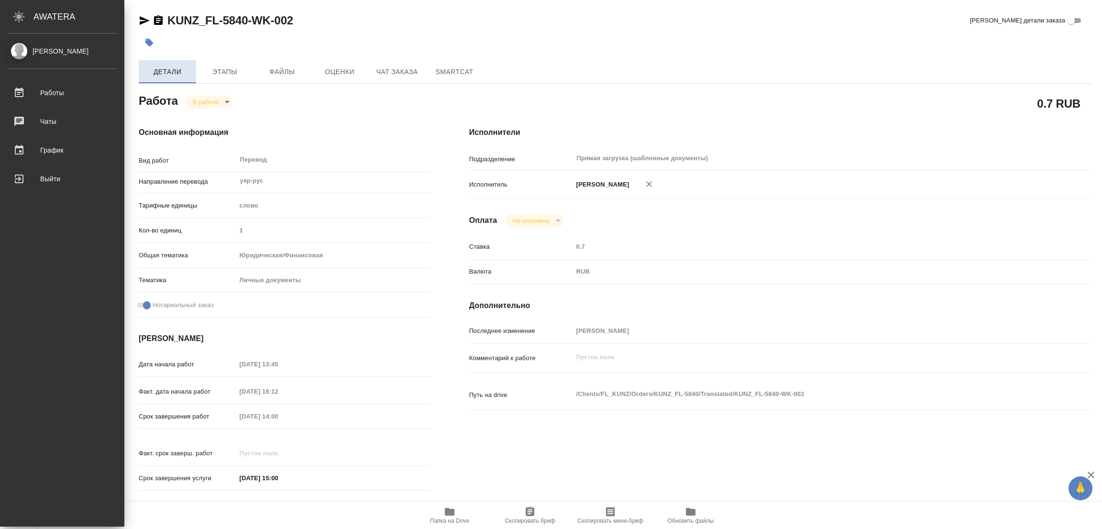
type textarea "x"
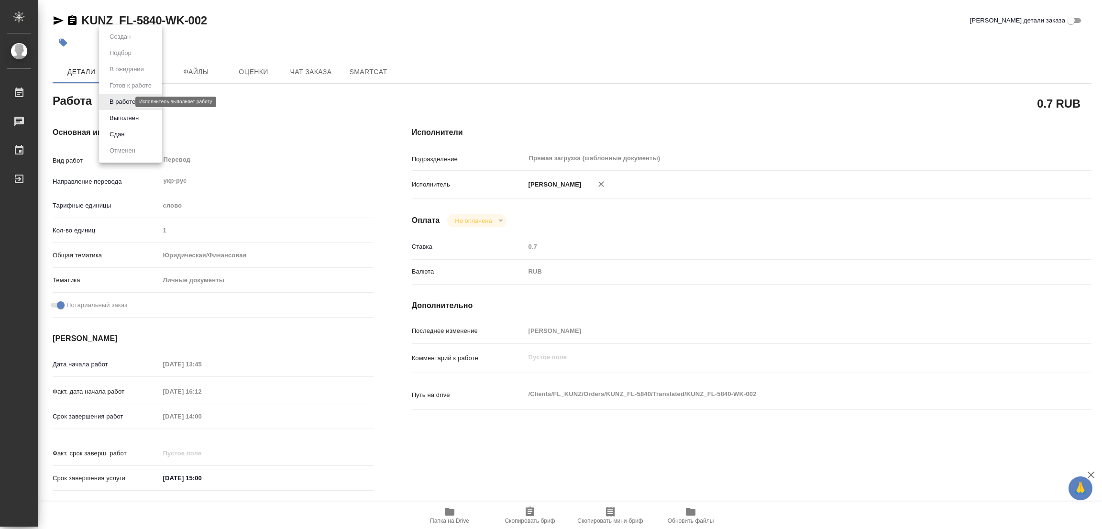
click at [128, 99] on body "🙏 .cls-1 fill:#fff; AWATERA Popova Galina Работы 0 Чаты График Выйти KUNZ_FL-58…" at bounding box center [551, 264] width 1102 height 529
click at [127, 116] on button "Выполнен" at bounding box center [124, 118] width 35 height 11
type textarea "x"
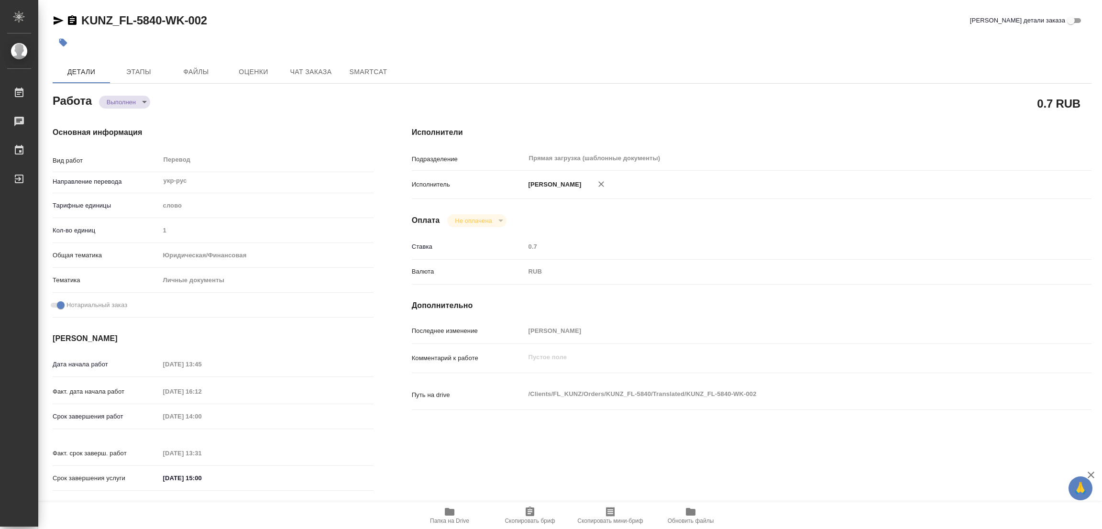
type textarea "x"
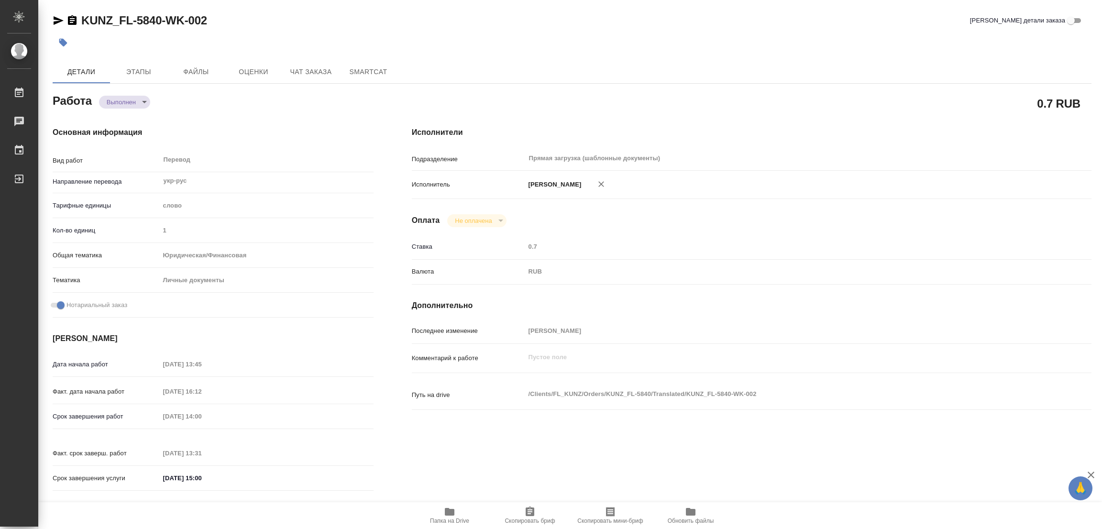
type textarea "x"
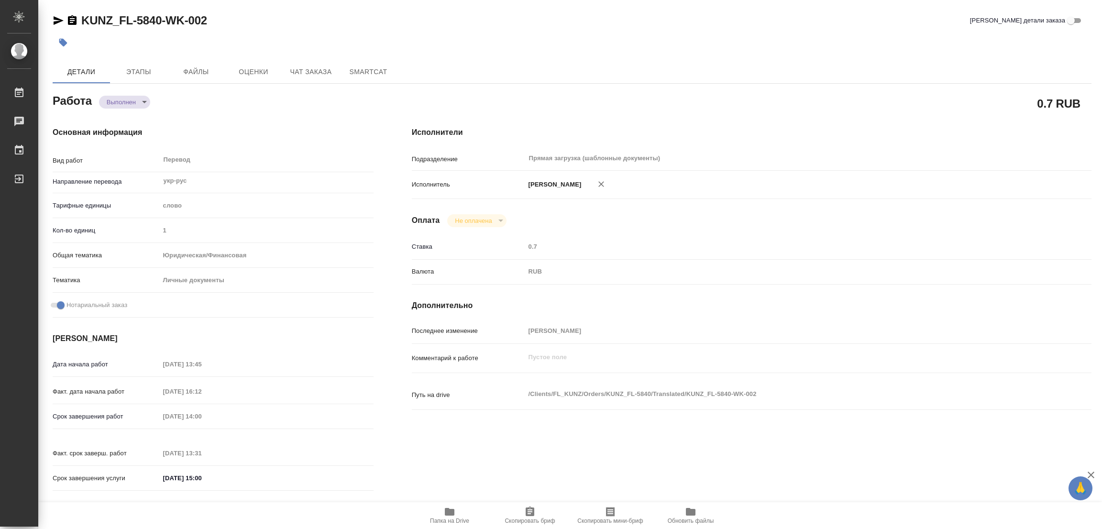
type textarea "x"
click at [62, 44] on icon "button" at bounding box center [63, 43] width 8 height 8
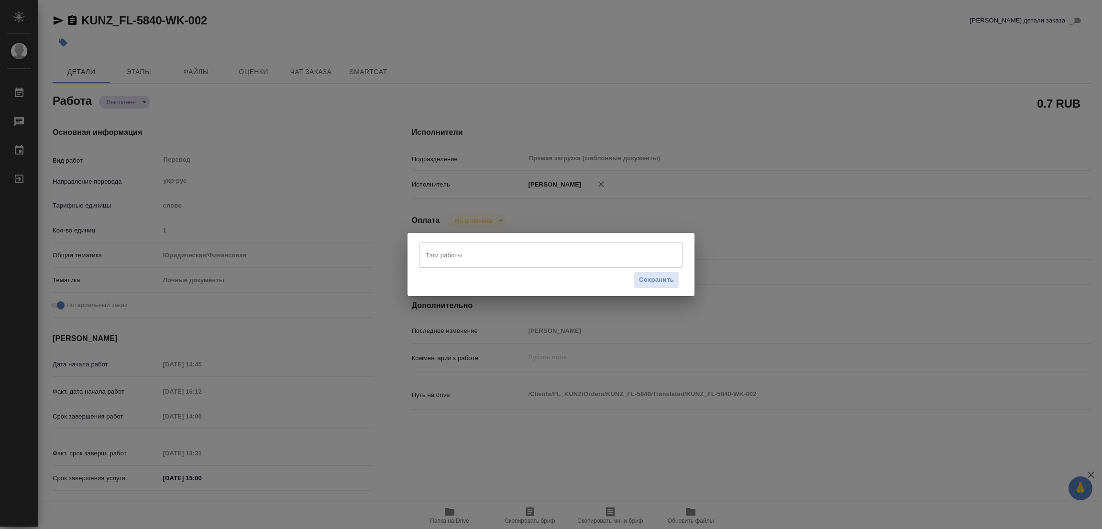
click at [425, 252] on input "Тэги работы" at bounding box center [541, 255] width 237 height 16
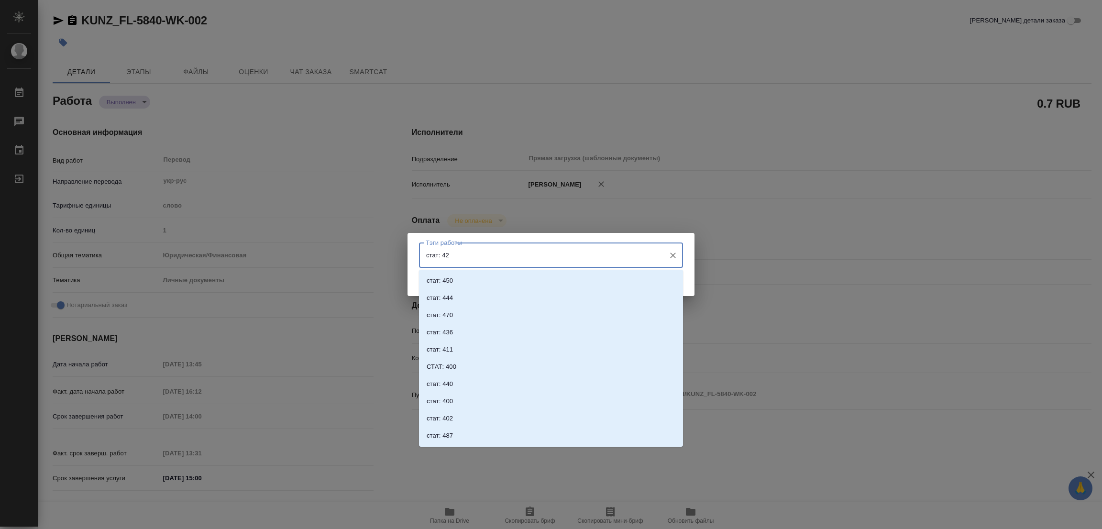
type input "стат: 425"
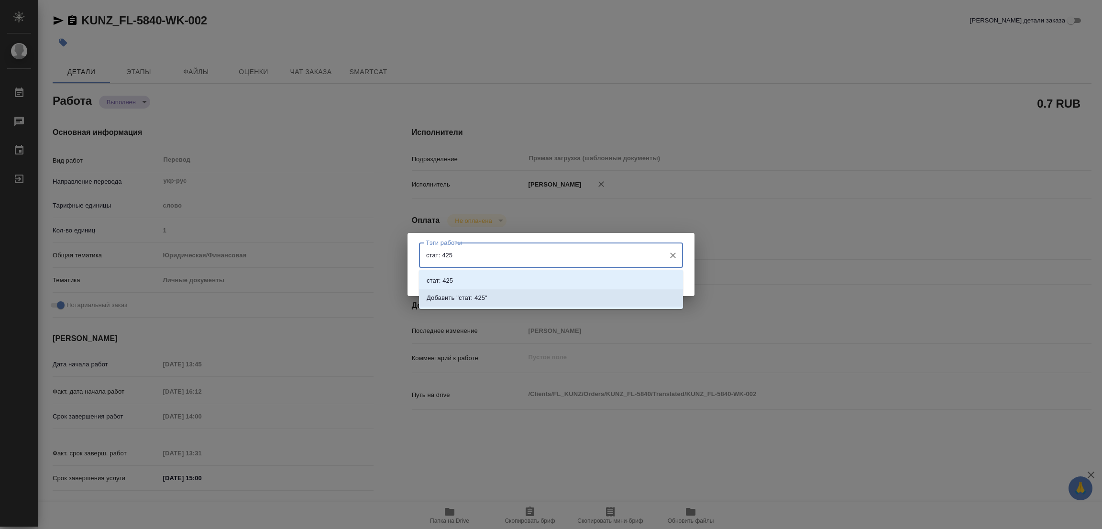
click at [467, 294] on p "Добавить "стат: 425"" at bounding box center [457, 298] width 61 height 10
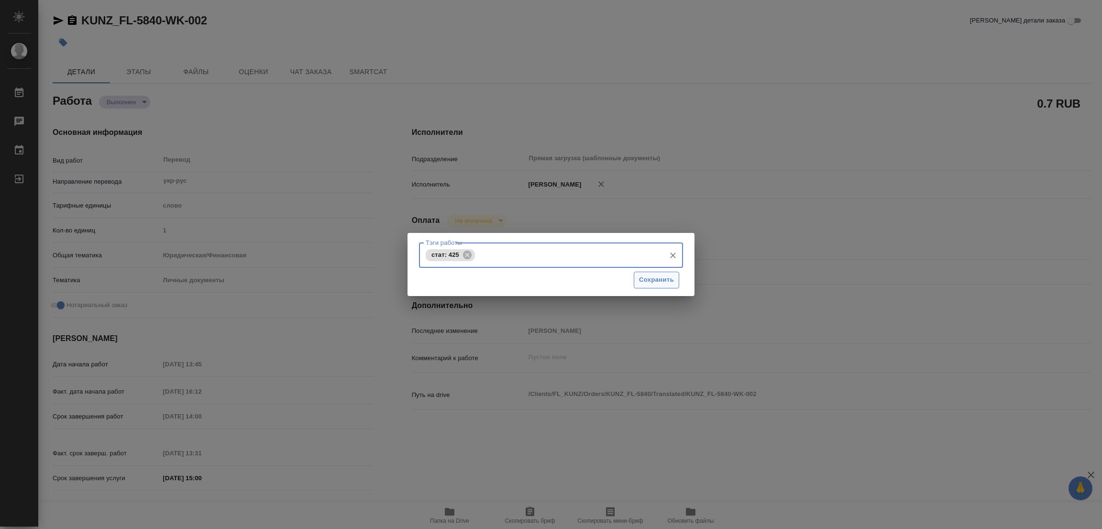
click at [665, 277] on span "Сохранить" at bounding box center [656, 280] width 35 height 11
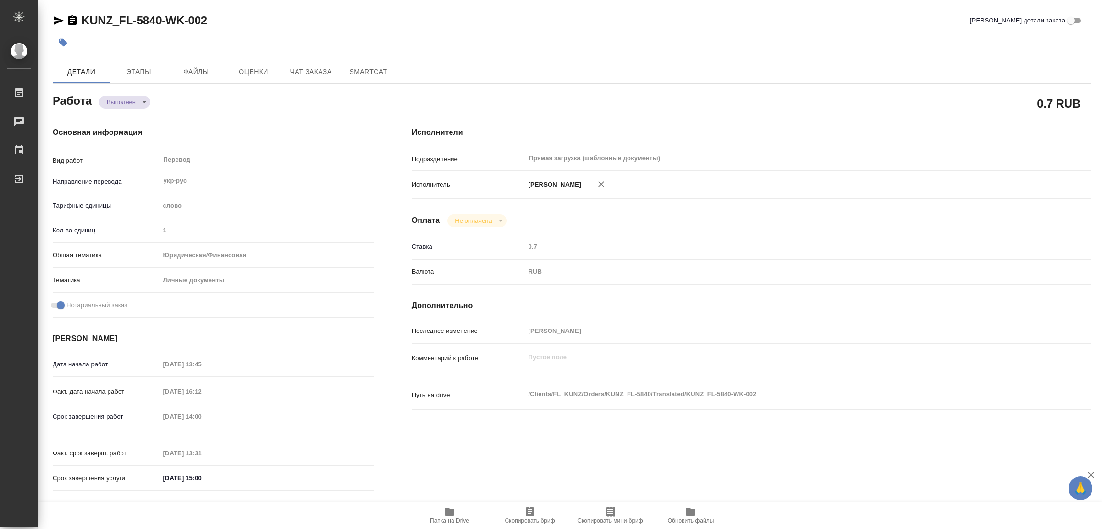
type input "completed"
type textarea "Перевод"
type textarea "x"
type input "укр-рус"
type input "5a8b1489cc6b4906c91bfd90"
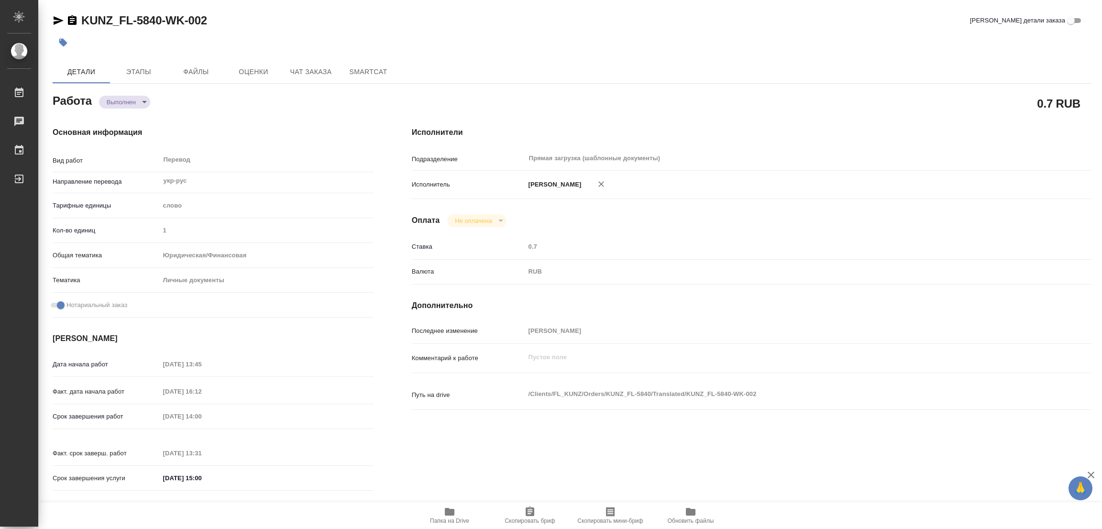
type input "1"
type input "yr-fn"
type input "5a8b8b956a9677013d343cfe"
checkbox input "true"
type input "26.08.2025 13:45"
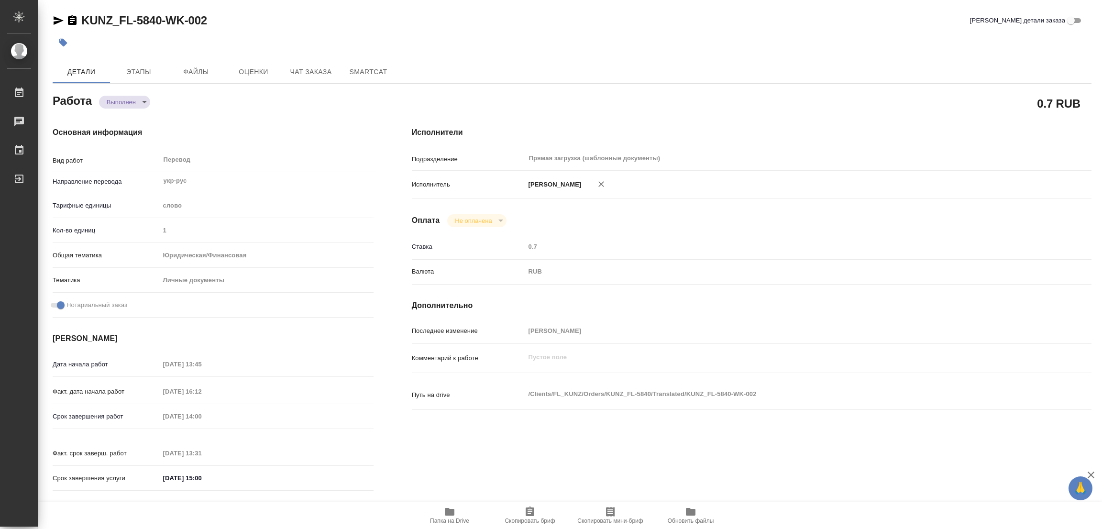
type input "26.08.2025 16:12"
type input "27.08.2025 14:00"
type input "27.08.2025 13:31"
type input "27.08.2025 15:00"
type input "Прямая загрузка (шаблонные документы)"
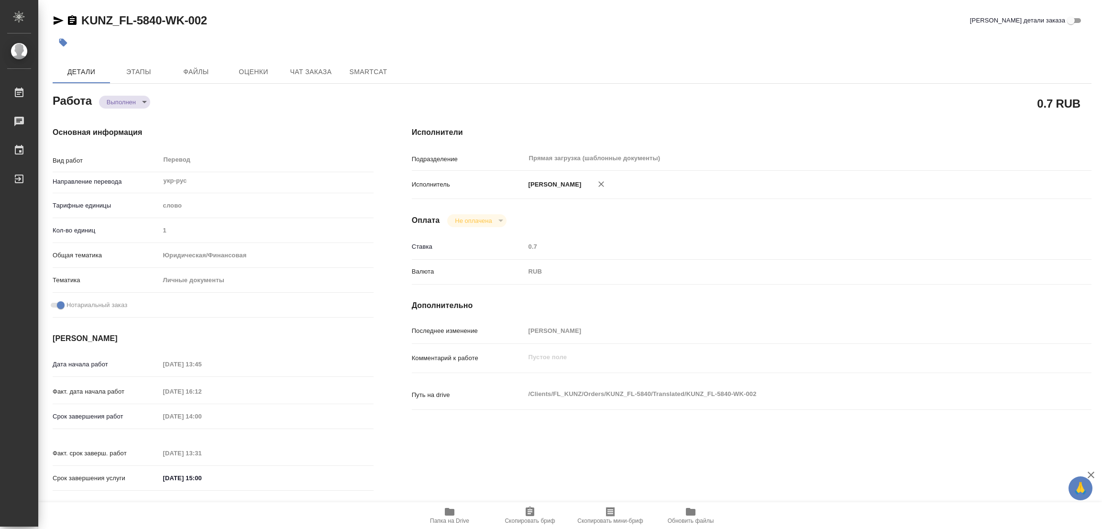
type input "notPayed"
type input "0.7"
type input "RUB"
type input "Попова Галина"
type textarea "x"
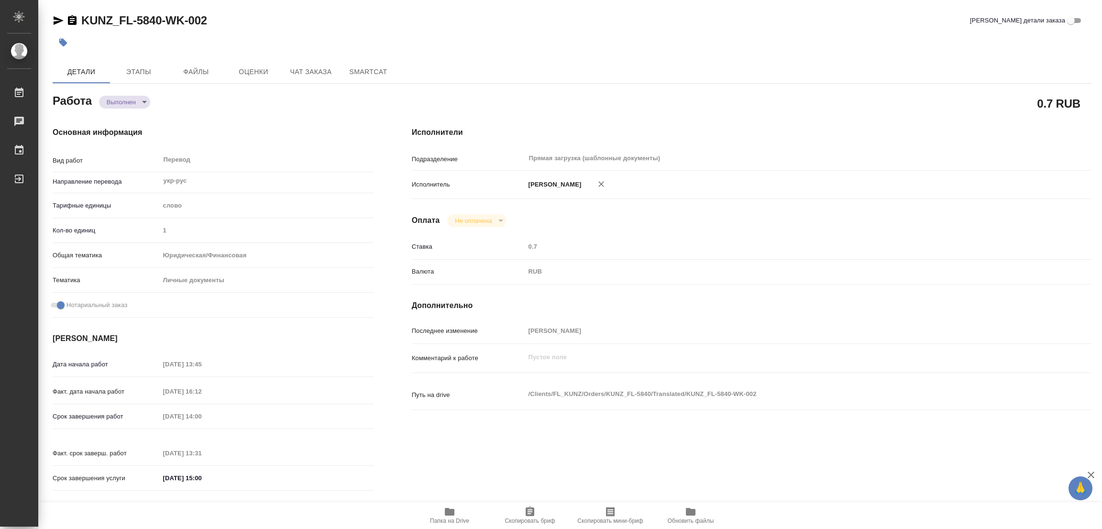
type textarea "/Clients/FL_KUNZ/Orders/KUNZ_FL-5840/Translated/KUNZ_FL-5840-WK-002"
type textarea "x"
type input "KUNZ_FL-5840"
type input "Перевод станд. несрочный"
type input "Редактура, Корректура, Перевод, Приёмка по качеству, Постредактура машинного пе…"
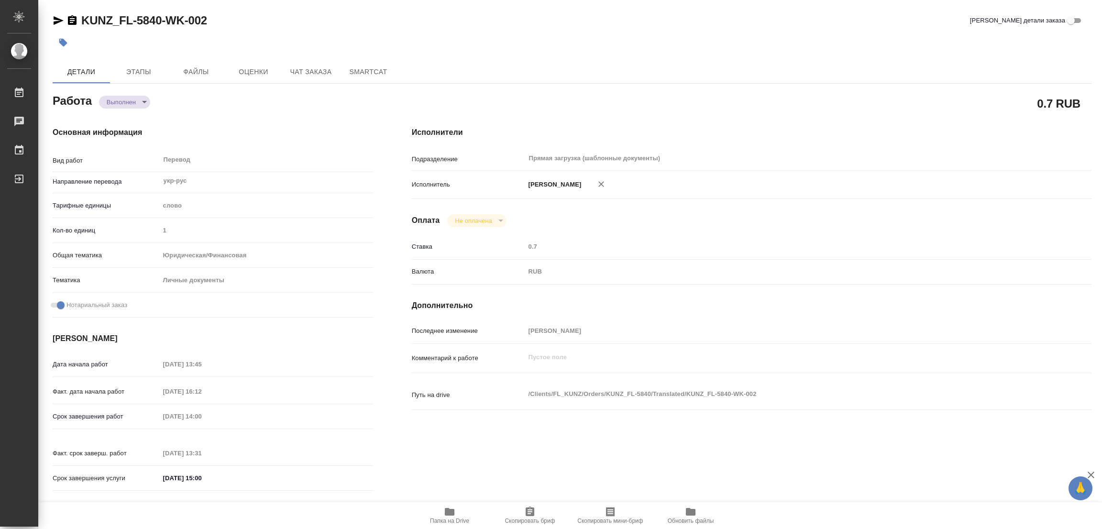
type input "Веселова Юлия"
type input "/Clients/FL_KUNZ/Orders/KUNZ_FL-5840"
type textarea "x"
type textarea "личдоки укр-рус, под нот, для сделки у нота"
type textarea "x"
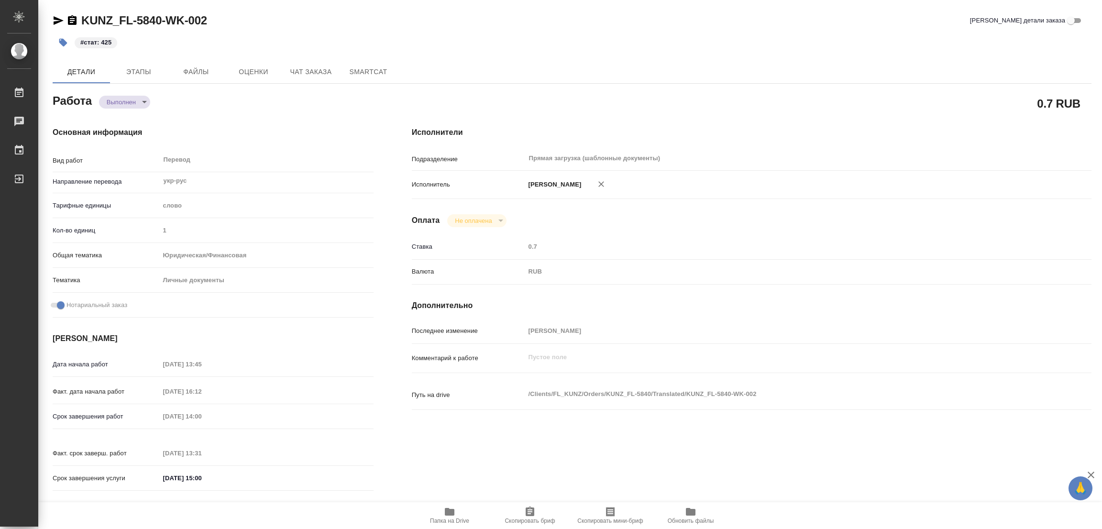
type textarea "x"
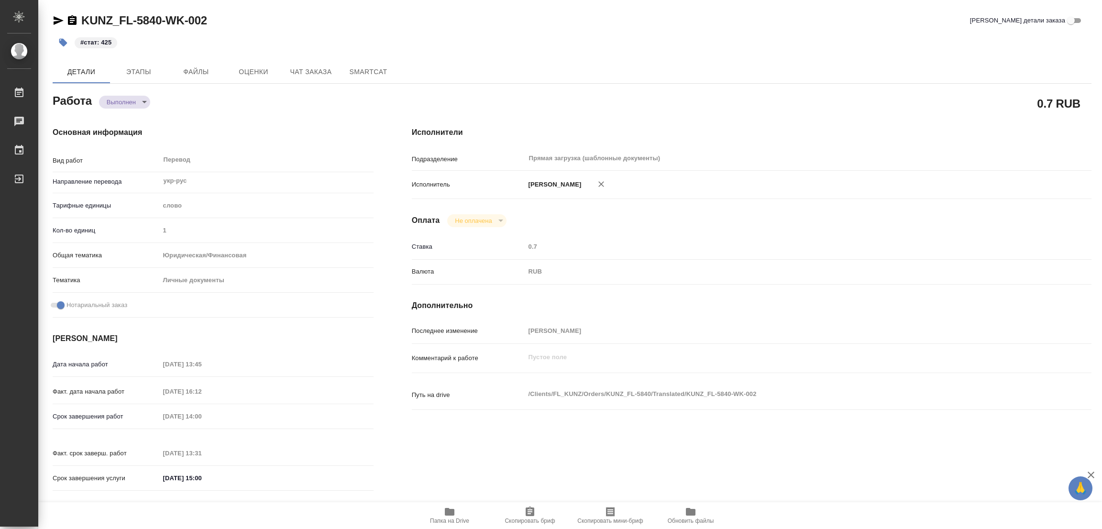
type textarea "x"
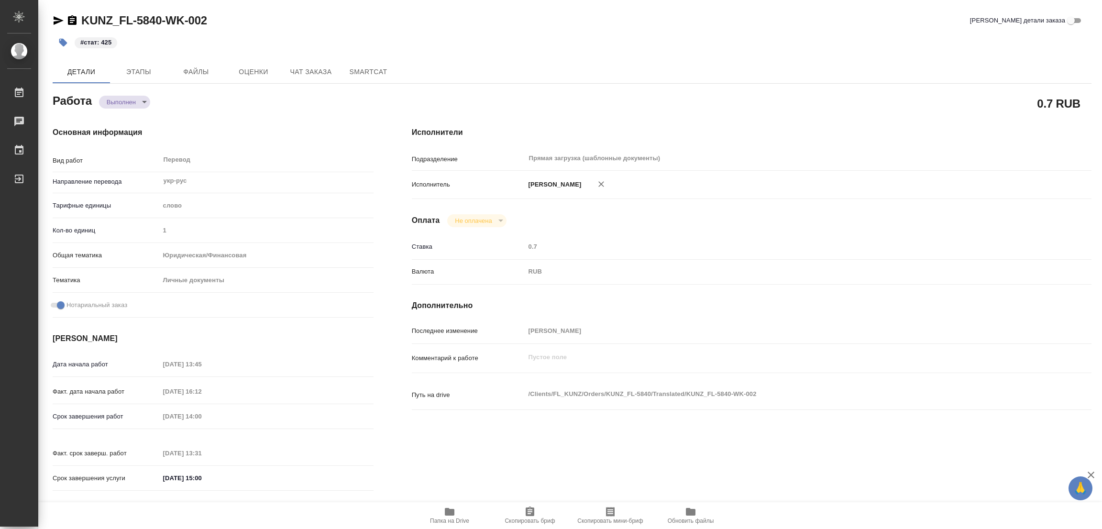
type textarea "x"
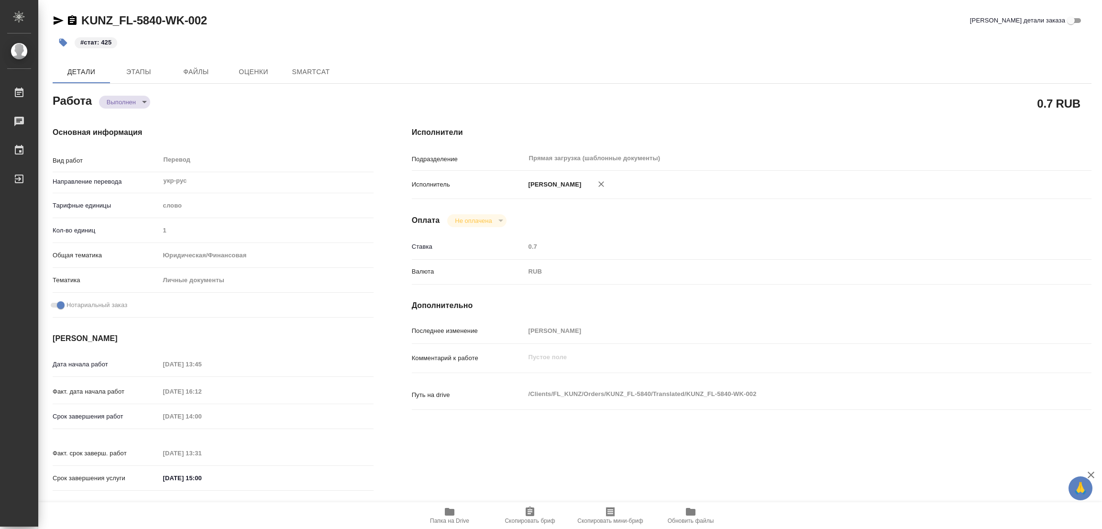
type textarea "x"
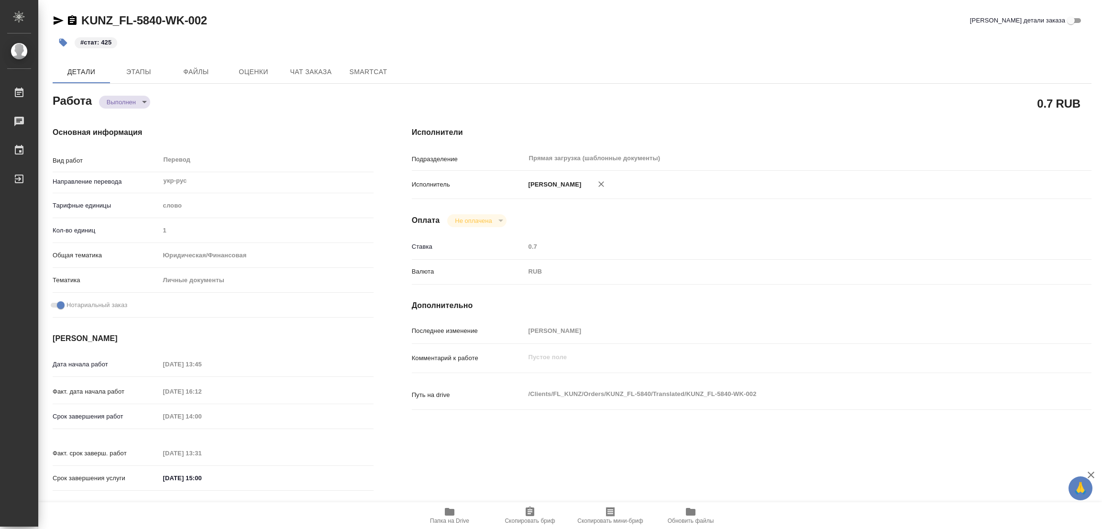
type textarea "x"
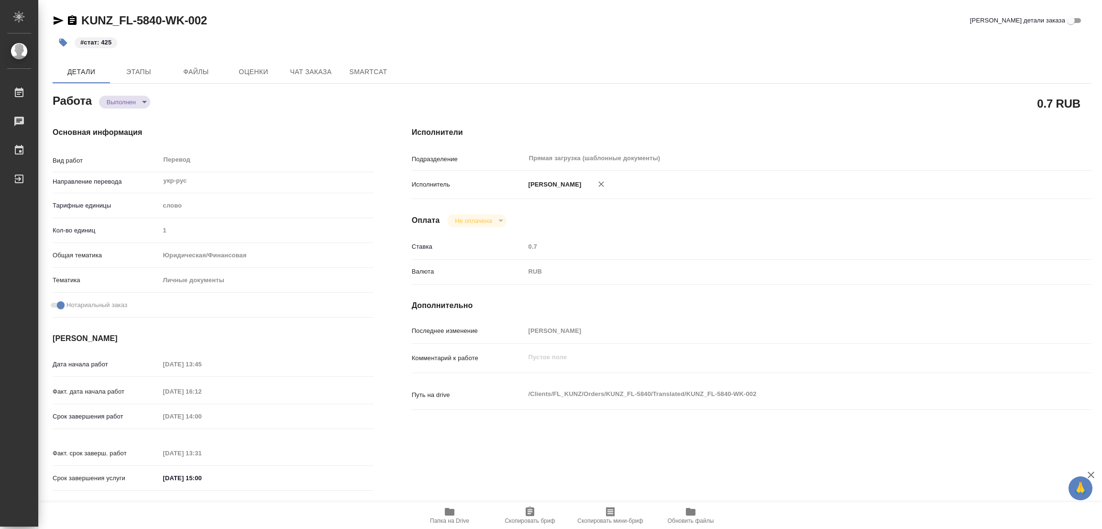
type textarea "x"
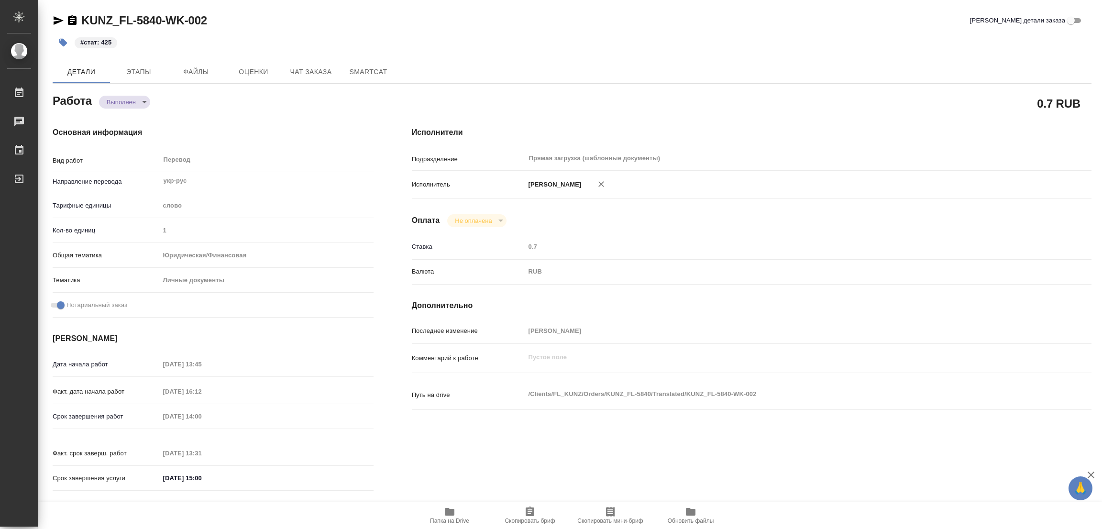
type textarea "x"
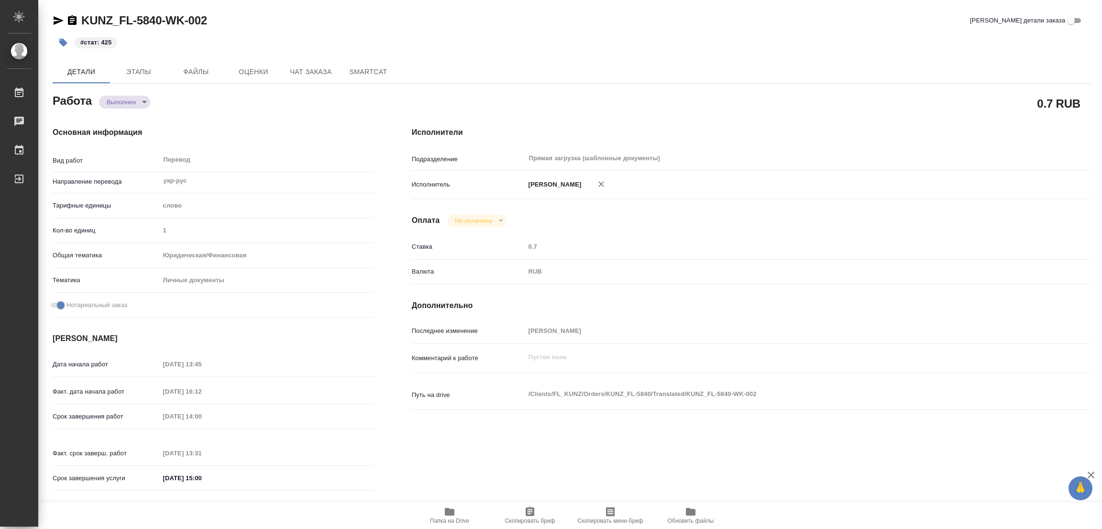
type textarea "x"
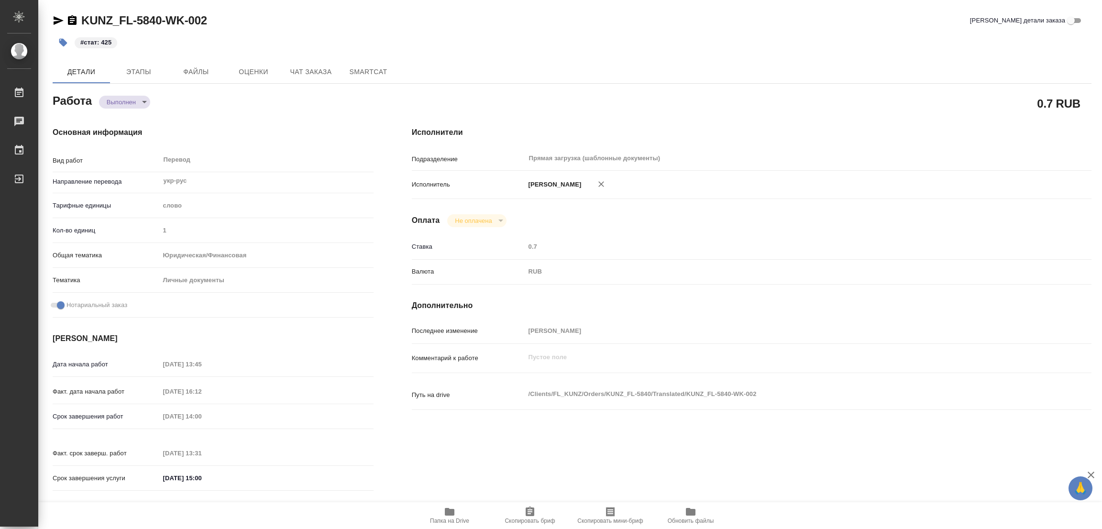
drag, startPoint x: 742, startPoint y: 459, endPoint x: 743, endPoint y: 449, distance: 9.6
click at [743, 458] on div "Исполнители Подразделение Прямая загрузка (шаблонные документы) ​ Исполнитель П…" at bounding box center [752, 312] width 718 height 409
type textarea "x"
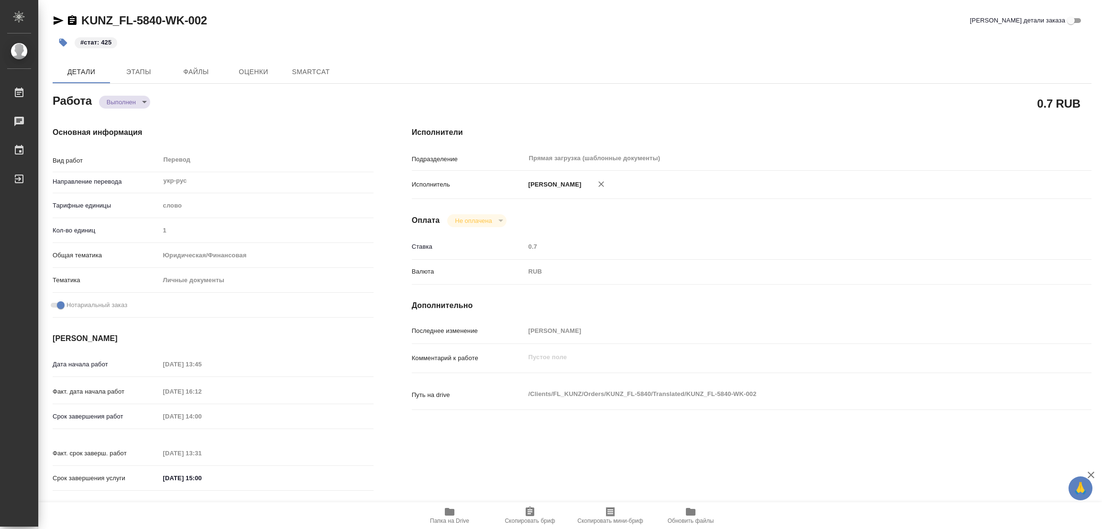
type textarea "x"
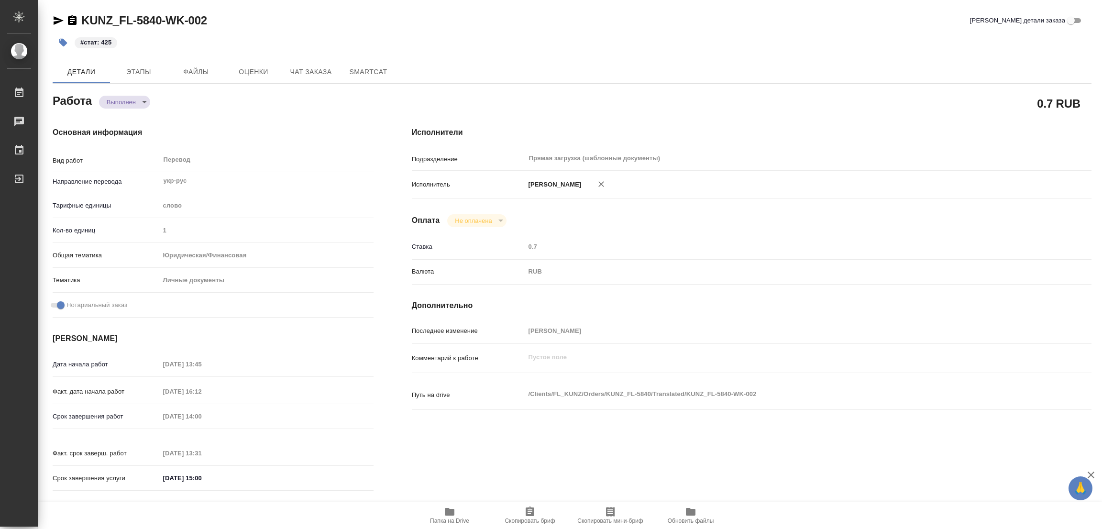
type textarea "x"
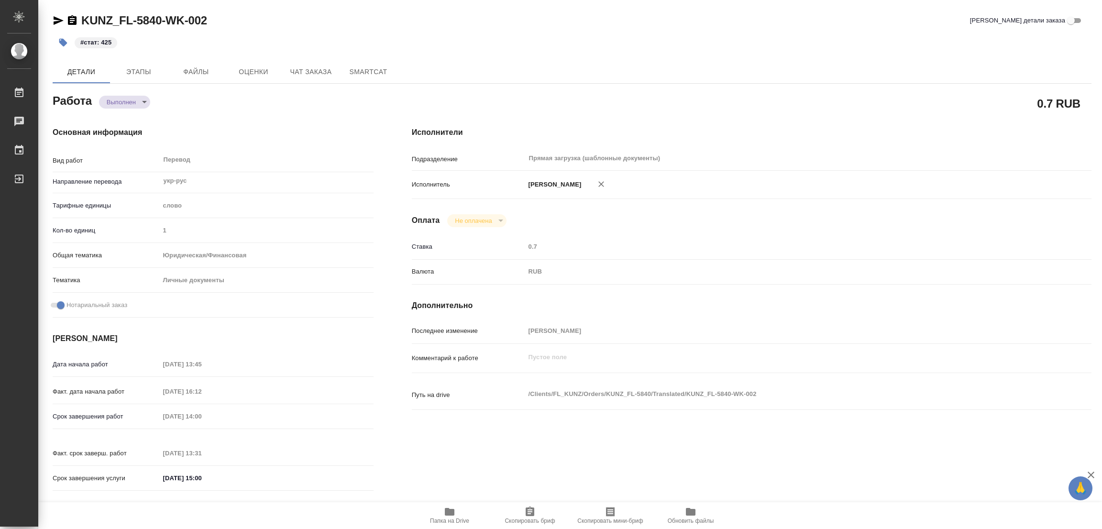
type textarea "x"
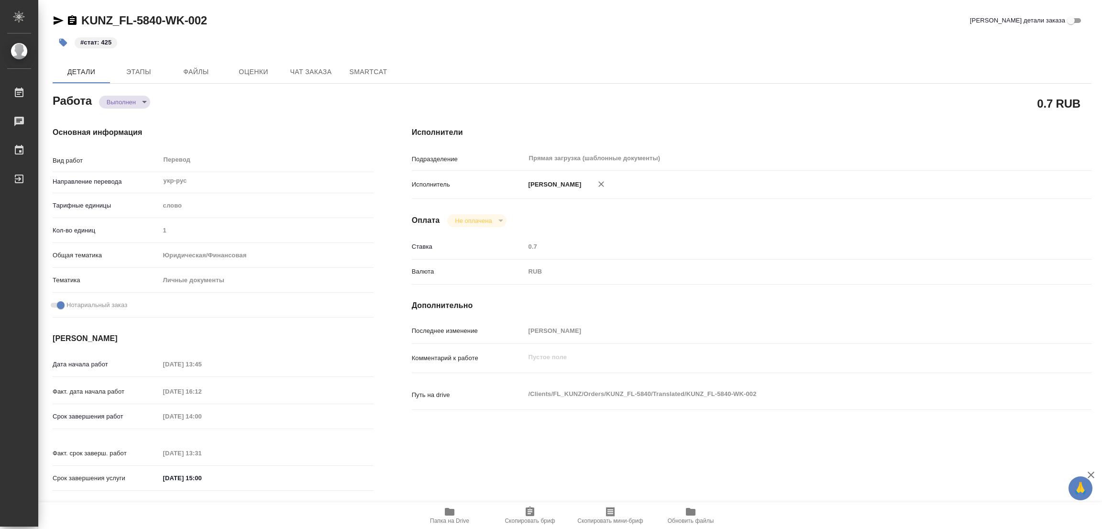
type textarea "x"
click at [437, 34] on div "#стат: 425" at bounding box center [399, 42] width 693 height 21
